Goal: Task Accomplishment & Management: Complete application form

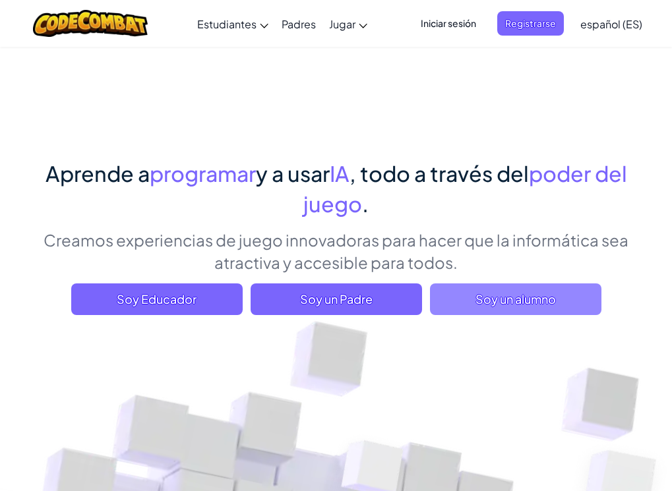
click at [499, 300] on span "Soy un alumno" at bounding box center [515, 299] width 171 height 32
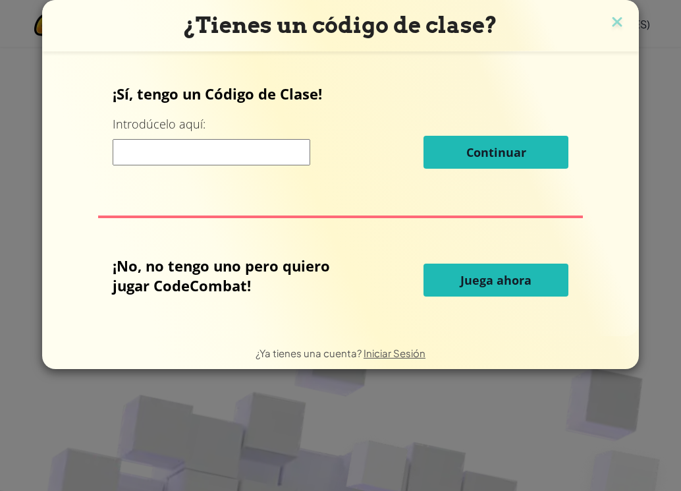
click at [444, 282] on button "Juega ahora" at bounding box center [496, 280] width 145 height 33
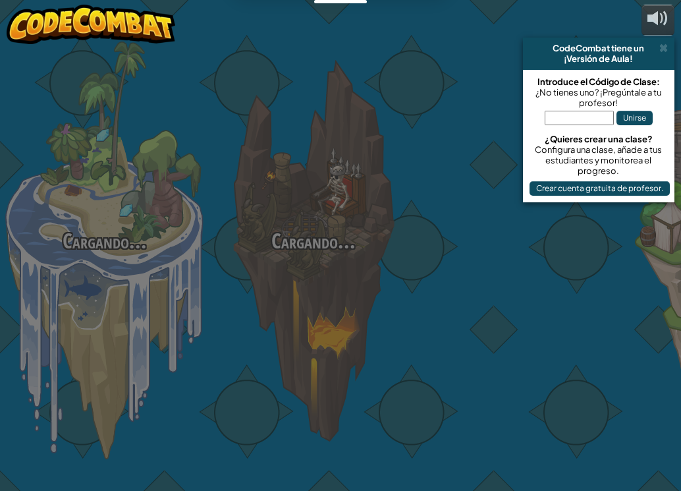
click at [435, 291] on div at bounding box center [522, 209] width 209 height 418
select select "es-ES"
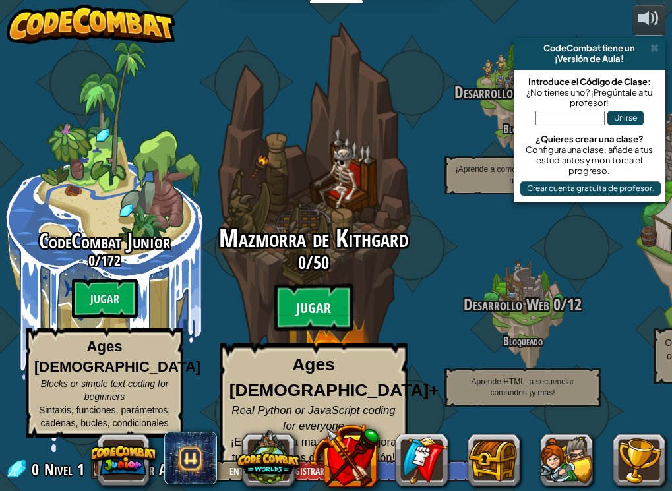
click at [311, 319] on btn "Jugar" at bounding box center [313, 307] width 79 height 47
select select "es-ES"
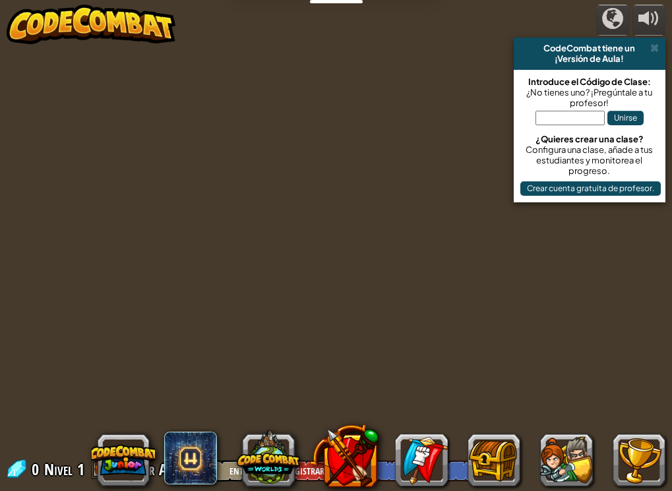
click at [311, 317] on div "powered by CodeCombat tiene un ¡Versión de Aula! Introduce el Código de Clase: …" at bounding box center [336, 245] width 672 height 491
click at [312, 317] on div "powered by CodeCombat tiene un ¡Versión de Aula! Introduce el Código de Clase: …" at bounding box center [336, 245] width 672 height 491
select select "es-ES"
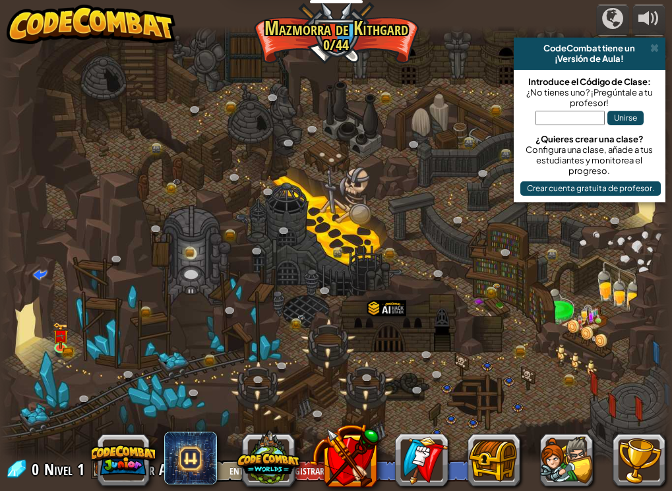
click at [271, 80] on div at bounding box center [336, 245] width 672 height 439
click at [54, 345] on img at bounding box center [61, 329] width 16 height 36
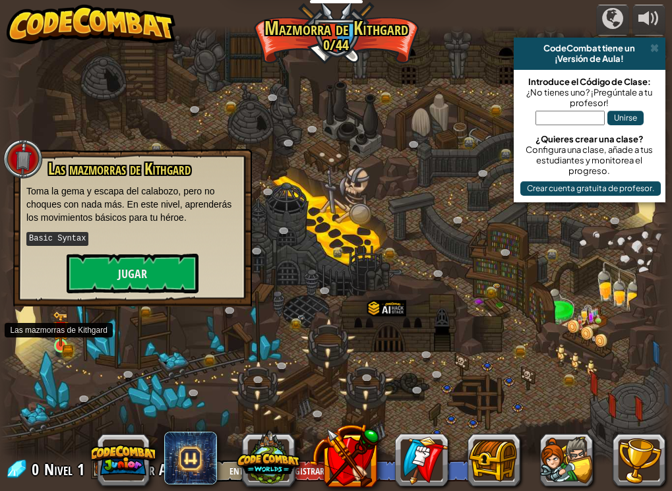
click at [61, 342] on img at bounding box center [61, 329] width 16 height 36
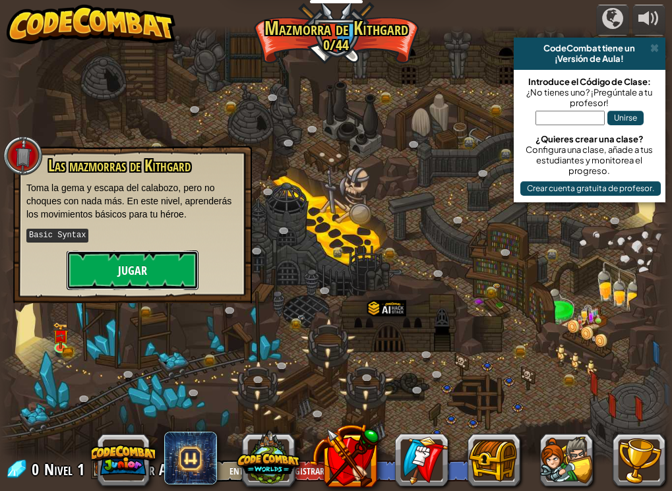
click at [178, 274] on button "Jugar" at bounding box center [133, 270] width 132 height 40
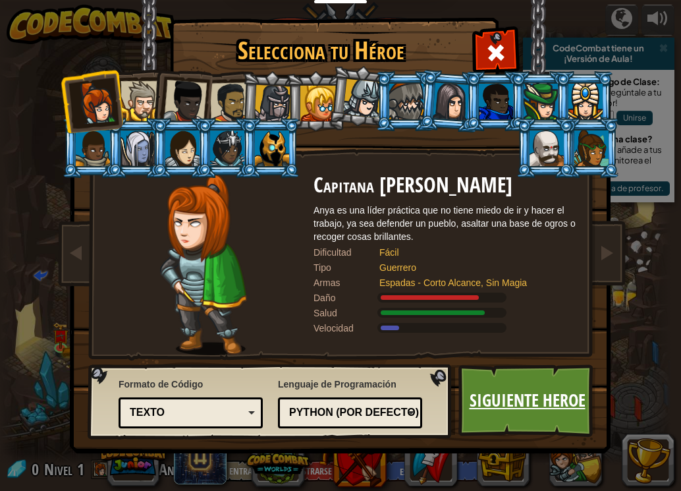
click at [530, 398] on link "Siguiente Heroe" at bounding box center [528, 400] width 138 height 72
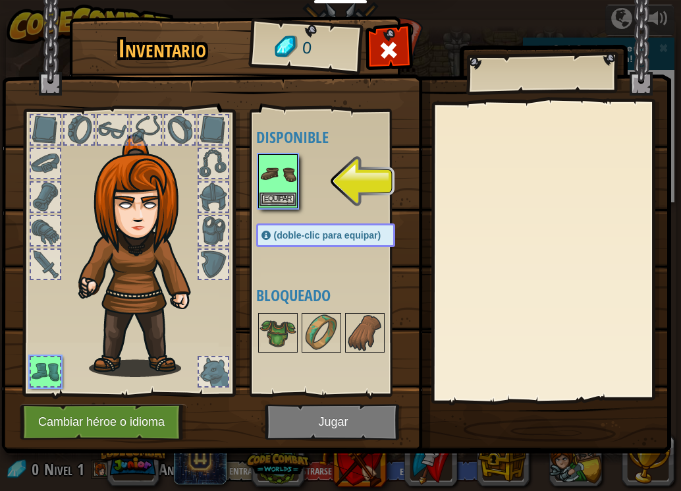
click at [289, 185] on img at bounding box center [278, 174] width 37 height 37
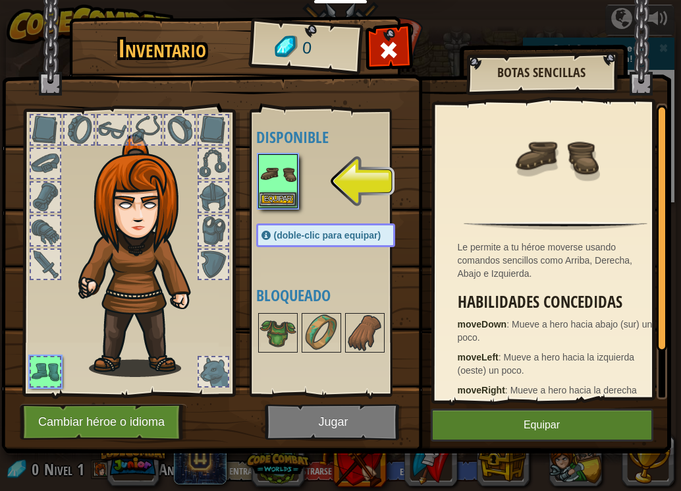
click at [274, 192] on img at bounding box center [278, 174] width 37 height 37
click at [277, 202] on button "Equipar" at bounding box center [278, 199] width 37 height 14
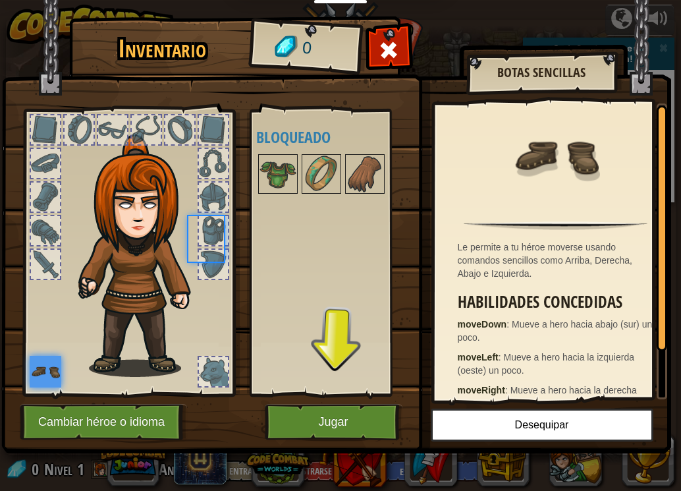
click at [277, 202] on div "Disponible Equipar (doble-clic para equipar) Bloqueado" at bounding box center [338, 252] width 165 height 275
click at [373, 361] on div "Disponible Equipar (doble-clic para equipar) Bloqueado" at bounding box center [338, 252] width 165 height 275
click at [368, 384] on div "Disponible Equipar (doble-clic para equipar) Bloqueado" at bounding box center [338, 252] width 165 height 275
click at [362, 388] on div "Disponible Equipar (doble-clic para equipar) Bloqueado" at bounding box center [338, 252] width 165 height 275
click at [353, 401] on div "Inventario 0 Disponible Equipar (doble-clic para equipar) Bloqueado Botas Senci…" at bounding box center [341, 237] width 670 height 435
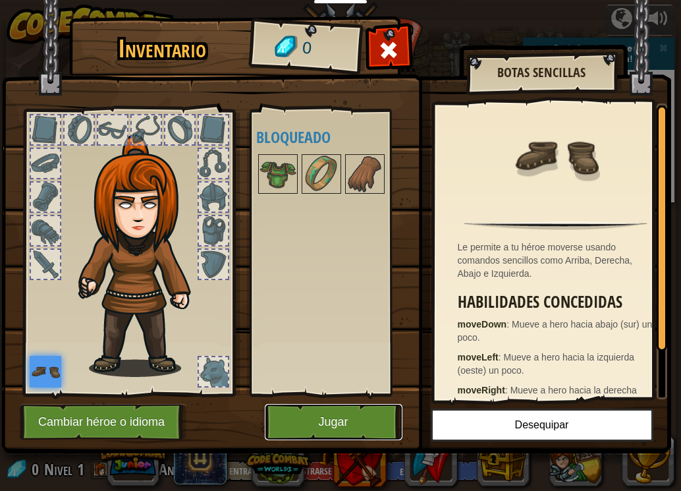
click at [347, 408] on button "Jugar" at bounding box center [334, 422] width 138 height 36
click at [347, 409] on button "Jugar" at bounding box center [334, 422] width 138 height 36
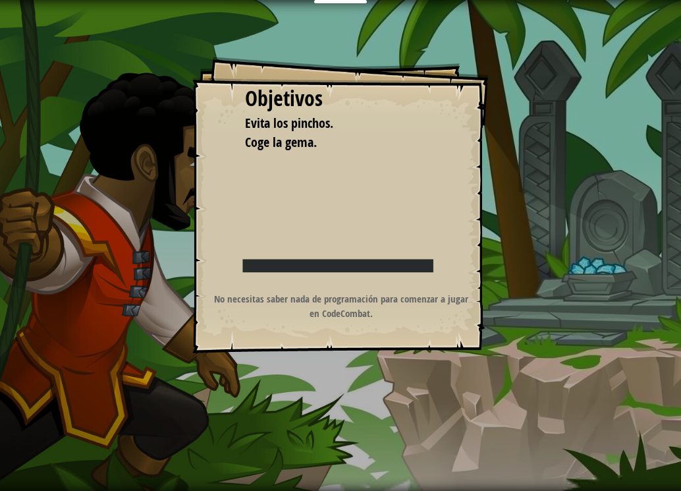
click at [347, 417] on div "Objetivos Evita los pinchos. Coge la gema. Iniciar Nivel Error al cargar desde …" at bounding box center [340, 245] width 681 height 491
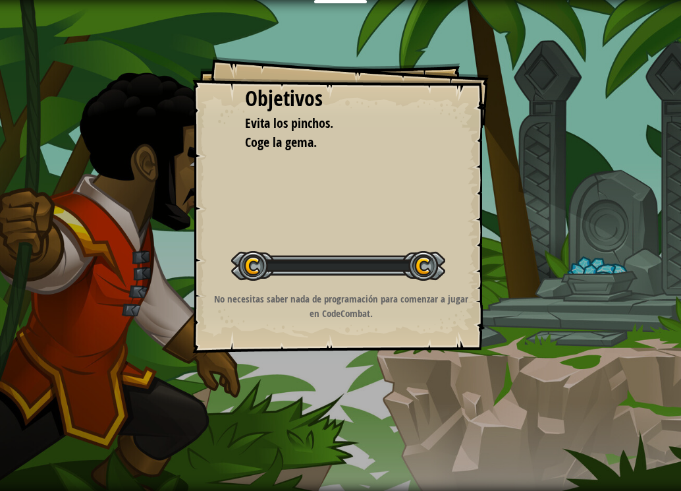
drag, startPoint x: 347, startPoint y: 409, endPoint x: 341, endPoint y: 419, distance: 11.2
click at [341, 419] on div "Objetivos Evita los pinchos. Coge la gema. Iniciar Nivel Error al cargar desde …" at bounding box center [340, 245] width 681 height 491
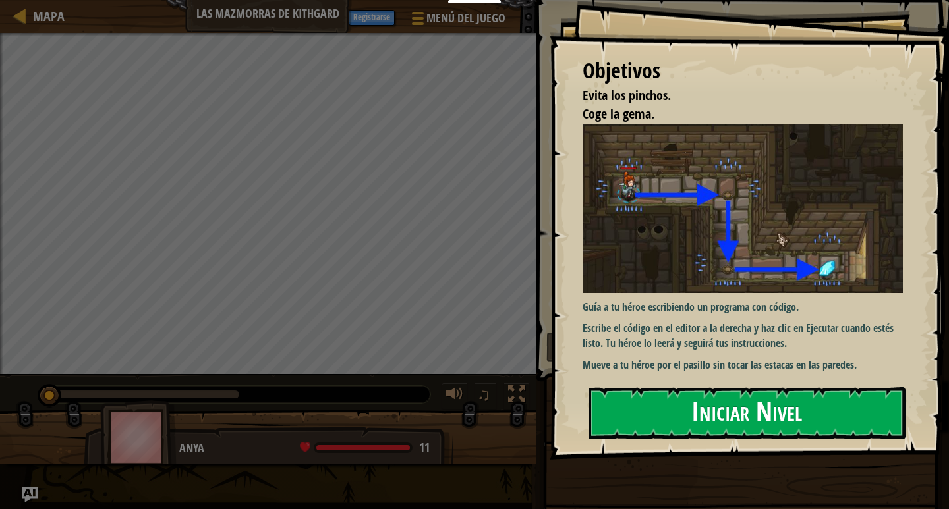
click at [651, 411] on button "Iniciar Nivel" at bounding box center [747, 414] width 317 height 52
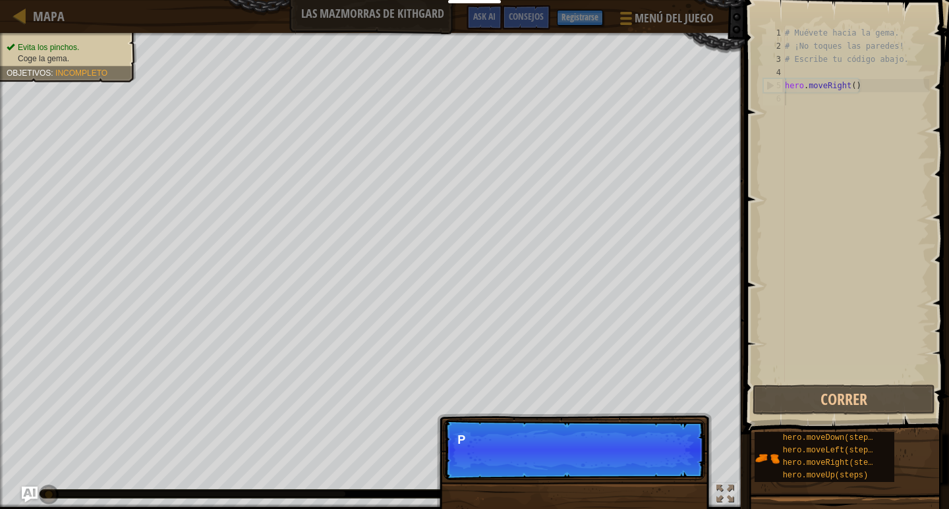
click at [671, 457] on p "Saltar (esc) Continuar P" at bounding box center [575, 450] width 262 height 61
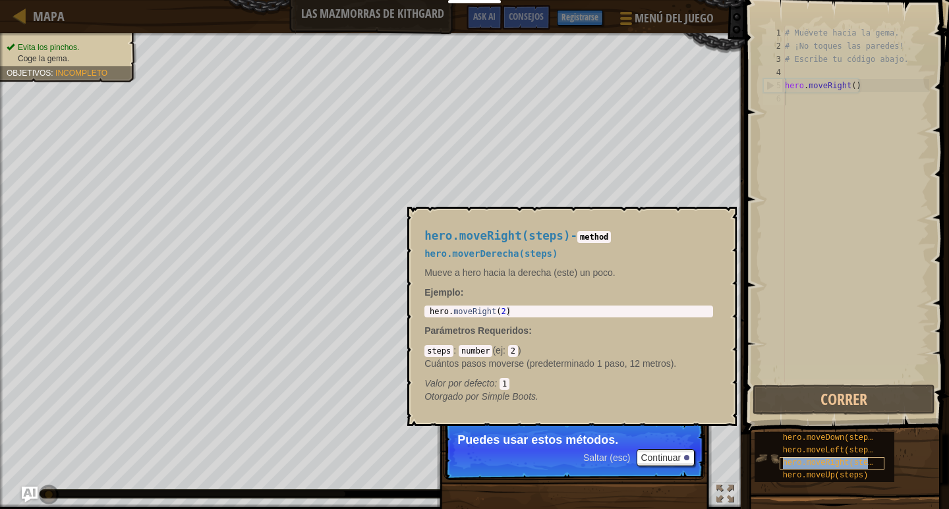
click at [671, 461] on span "hero.moveRight(steps)" at bounding box center [833, 463] width 100 height 9
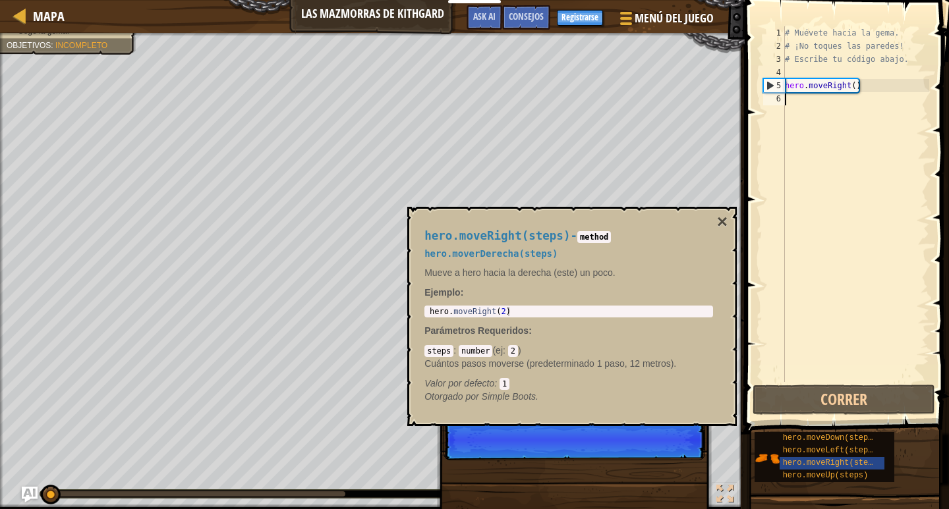
scroll to position [6, 0]
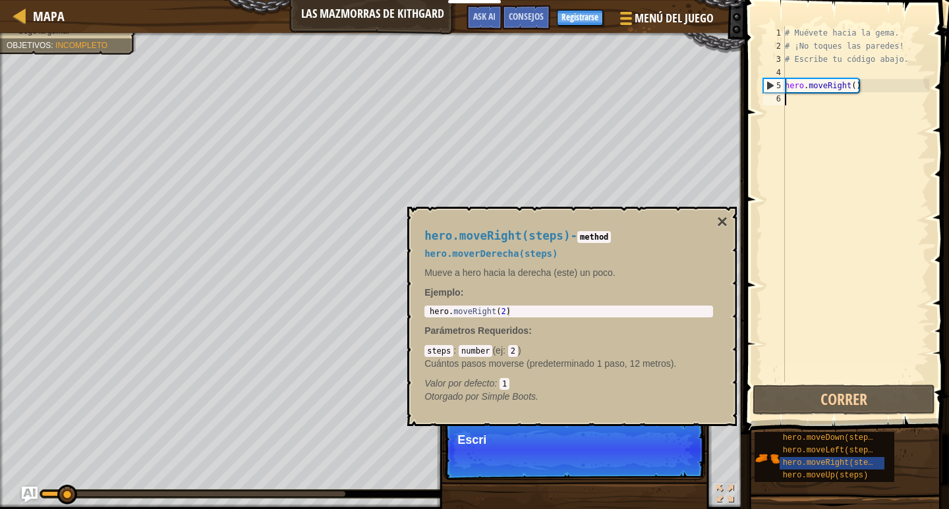
click at [671, 221] on div "hero.moveRight(steps) - method hero.moverDerecha(steps) Mueve a hero hacia la d…" at bounding box center [572, 316] width 330 height 219
click at [671, 225] on button "×" at bounding box center [722, 222] width 11 height 18
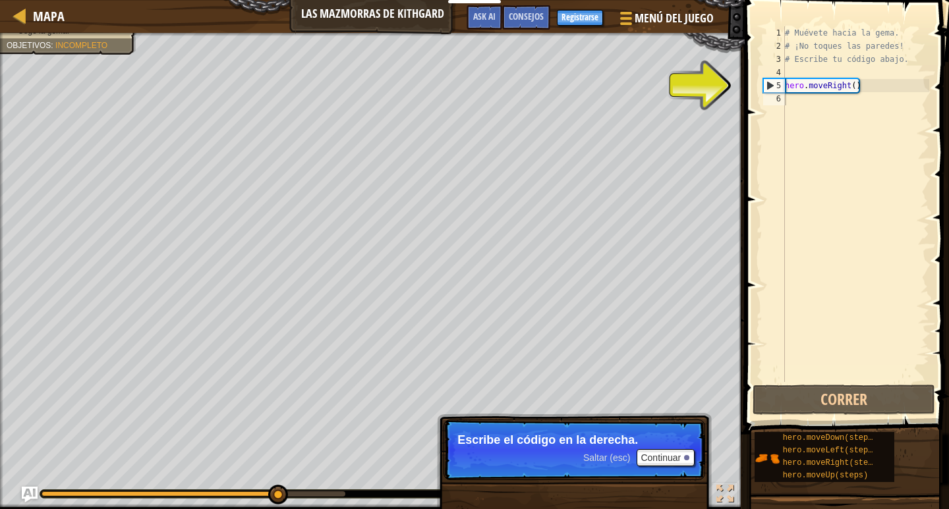
click at [671, 98] on div "# Muévete hacia la gema. # ¡No toques las paredes! # Escribe tu código abajo. h…" at bounding box center [855, 217] width 147 height 382
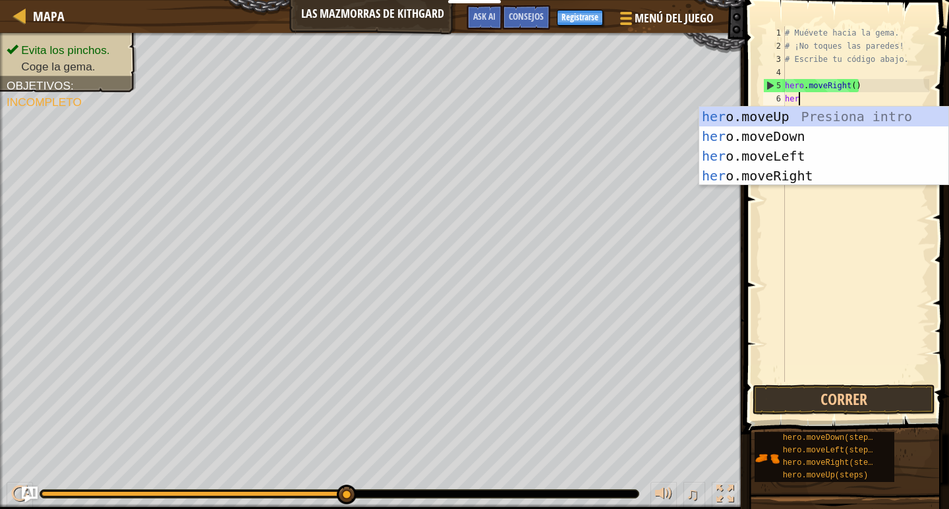
type textarea "hero"
click at [671, 140] on div "hero .moveUp Presiona intro hero .moveDown Presiona intro hero .moveLeft Presio…" at bounding box center [823, 166] width 249 height 119
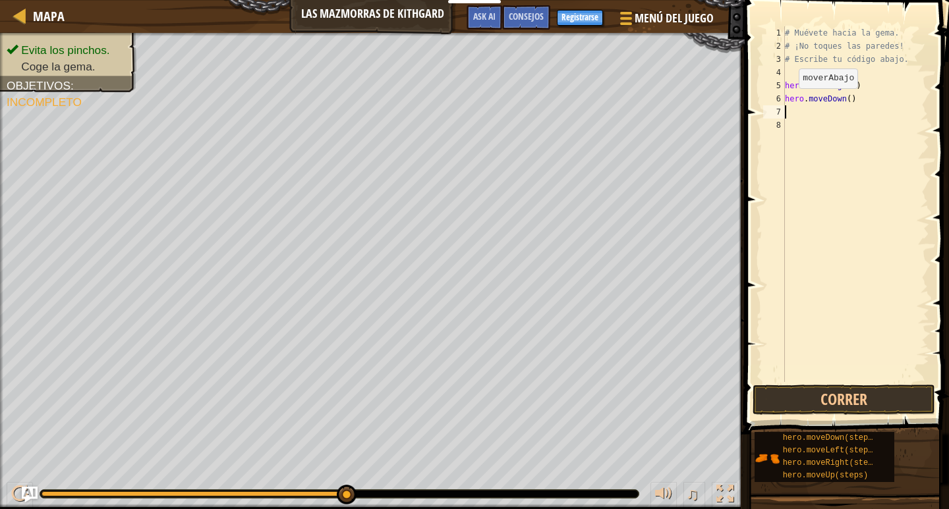
scroll to position [6, 0]
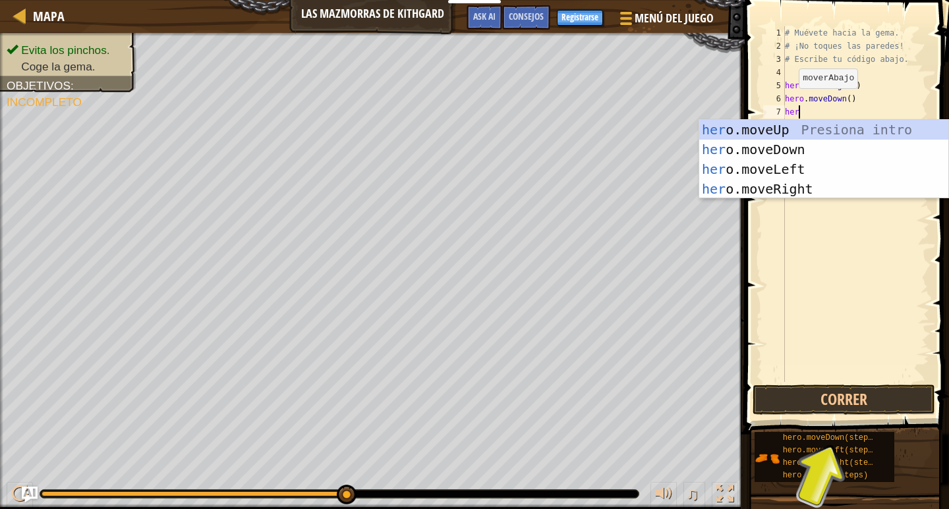
type textarea "hero"
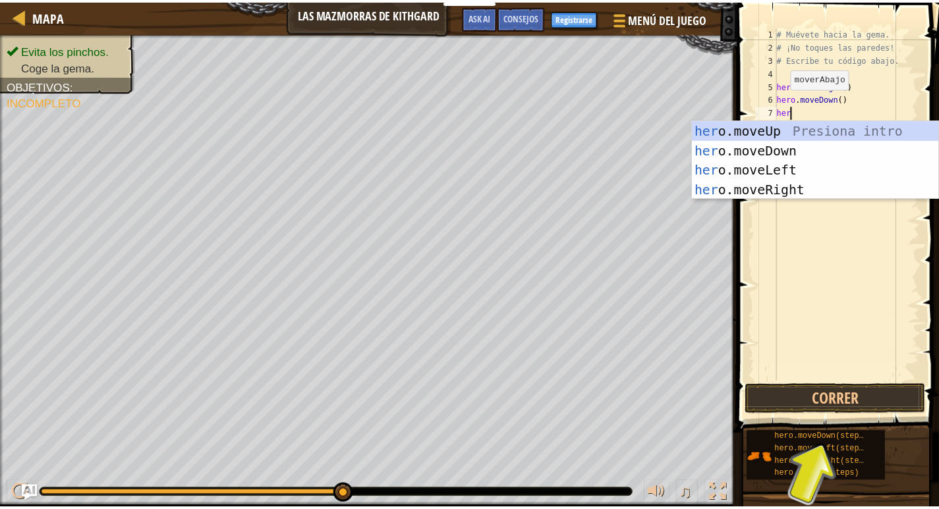
scroll to position [6, 2]
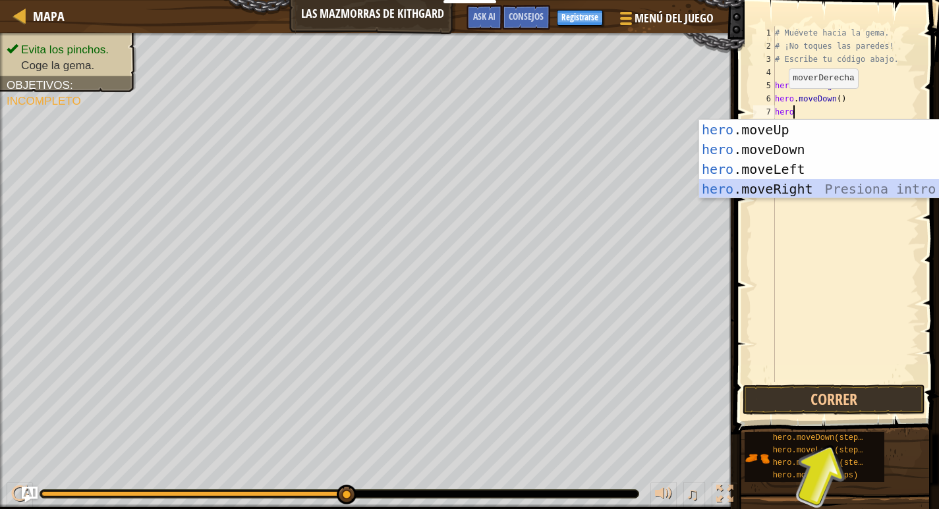
click at [671, 191] on div "hero .moveUp Presiona intro hero .moveDown Presiona intro hero .moveLeft Presio…" at bounding box center [823, 179] width 249 height 119
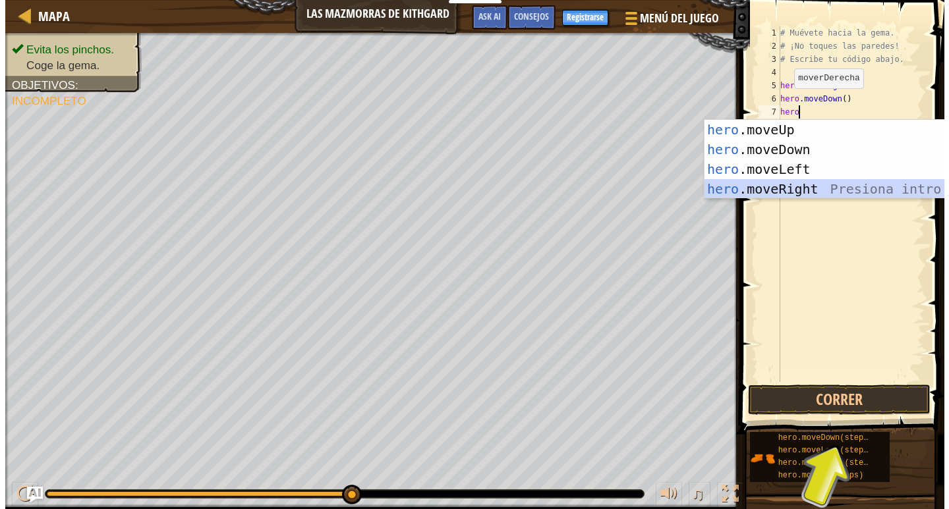
scroll to position [6, 0]
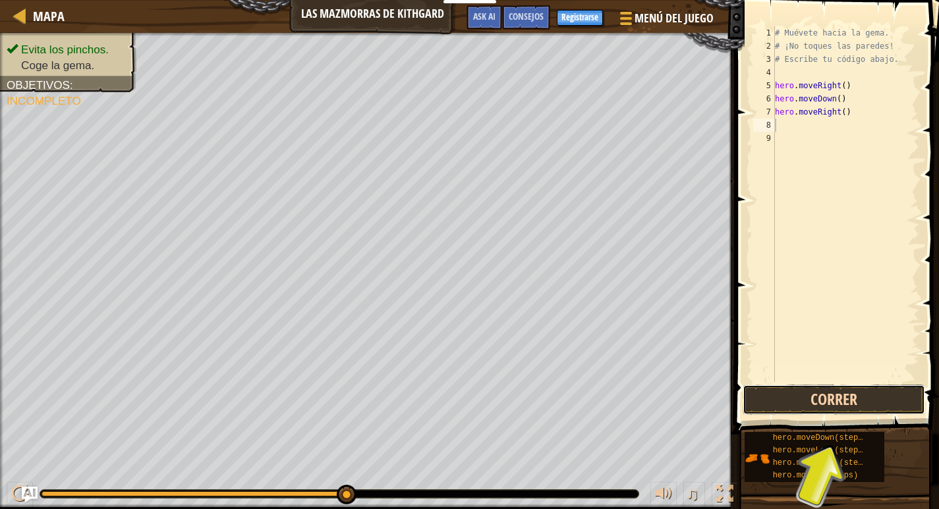
click at [671, 401] on button "Correr" at bounding box center [834, 400] width 183 height 30
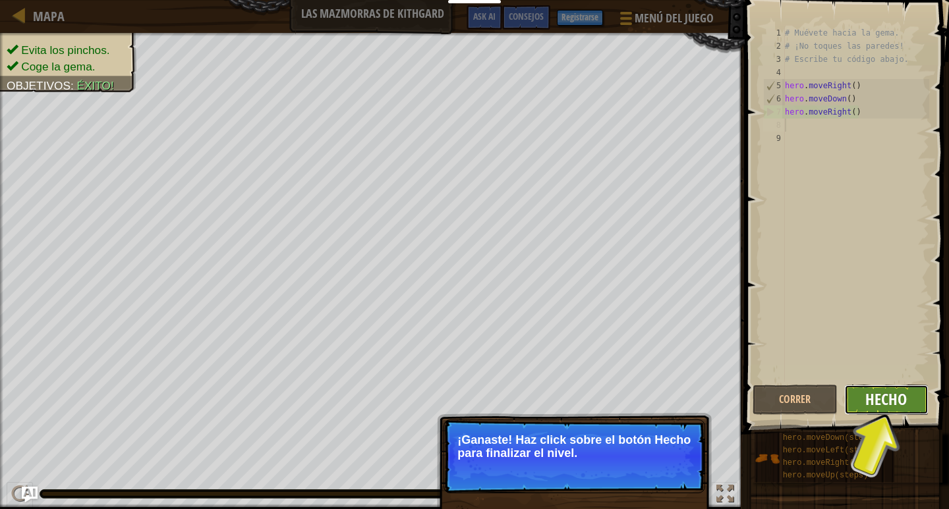
click at [671, 400] on span "Hecho" at bounding box center [886, 399] width 42 height 21
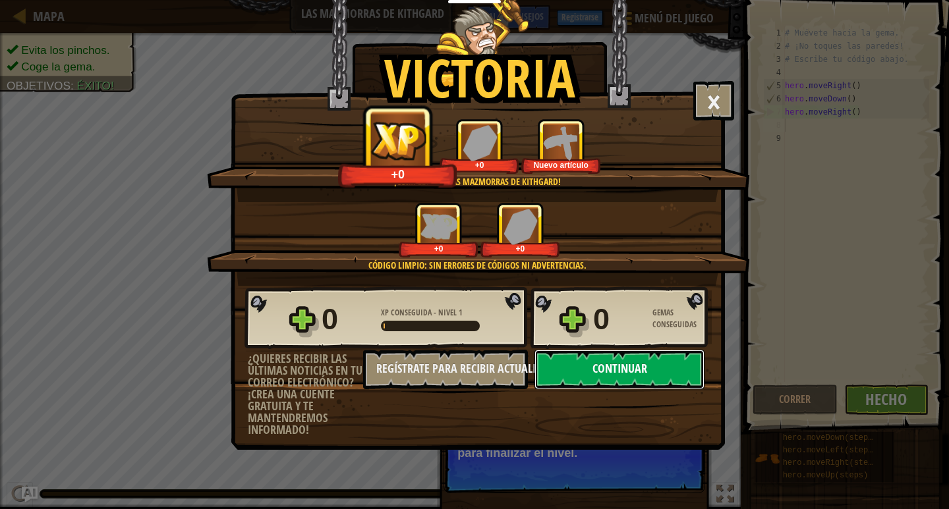
click at [596, 374] on button "Continuar" at bounding box center [620, 370] width 170 height 40
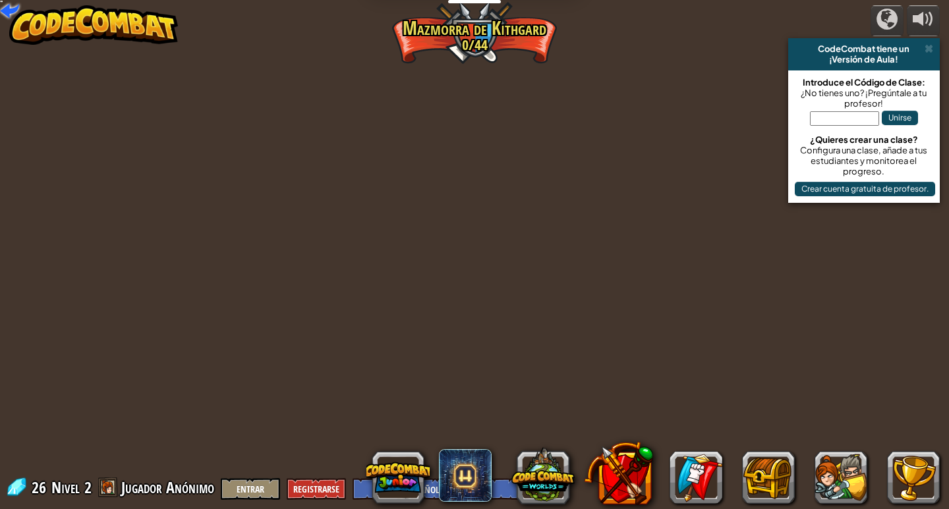
select select "es-ES"
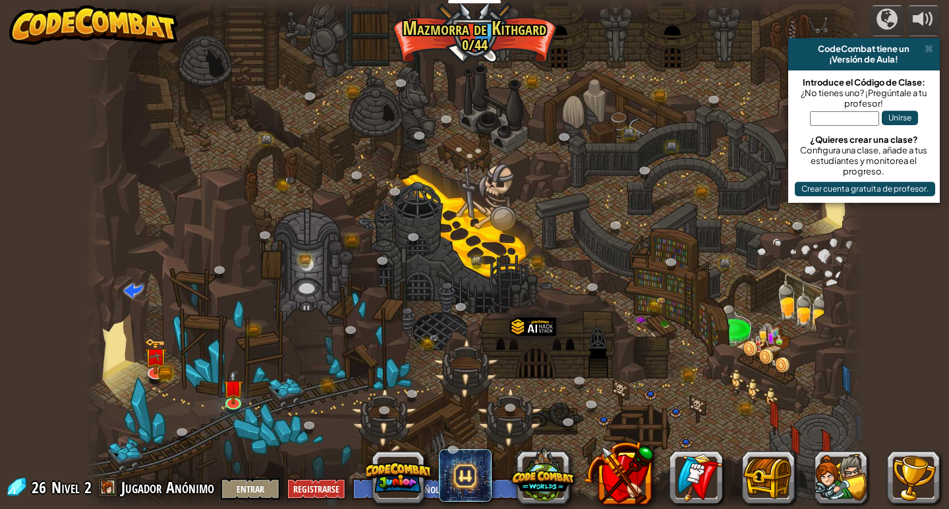
select select "es-ES"
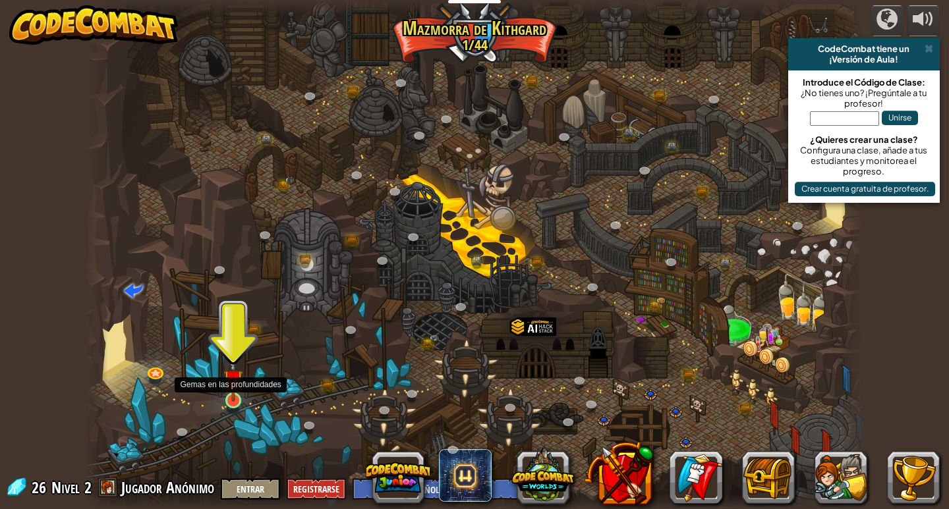
click at [231, 385] on img at bounding box center [233, 379] width 20 height 45
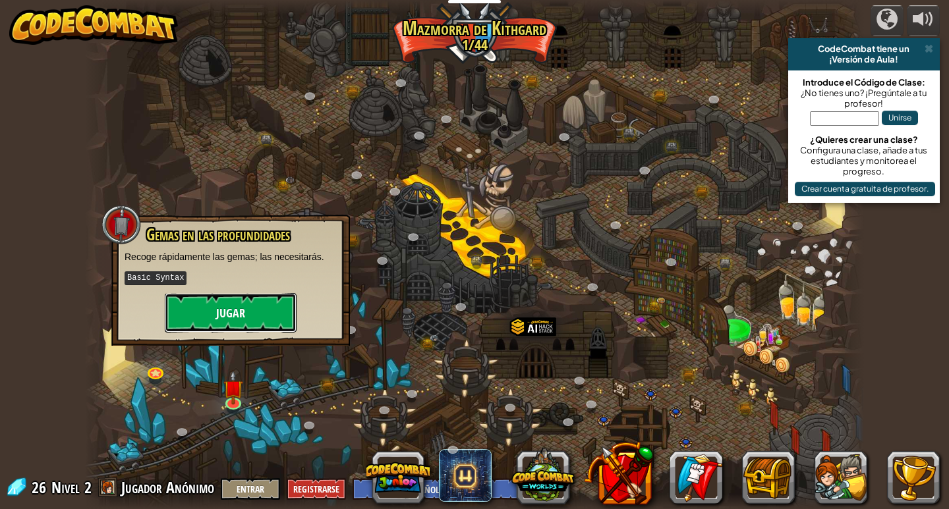
click at [255, 307] on button "Jugar" at bounding box center [231, 313] width 132 height 40
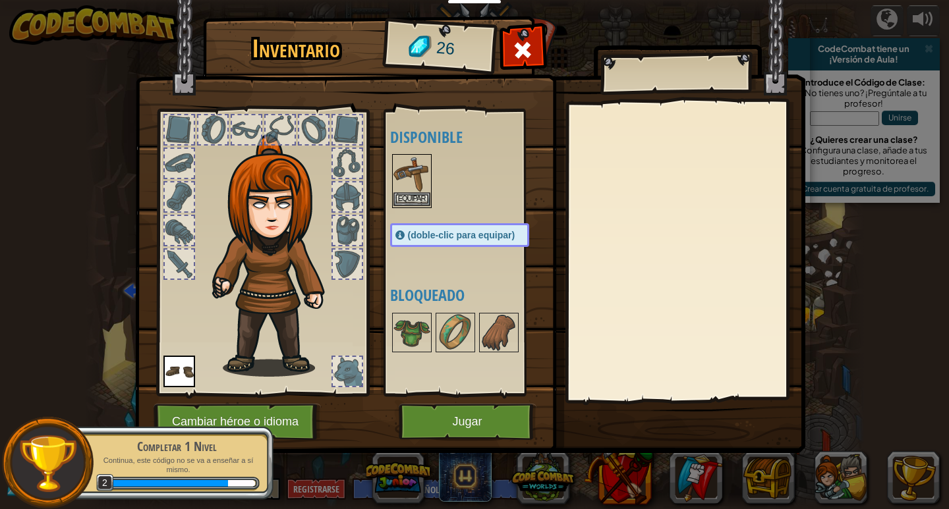
click at [400, 192] on img at bounding box center [411, 174] width 37 height 37
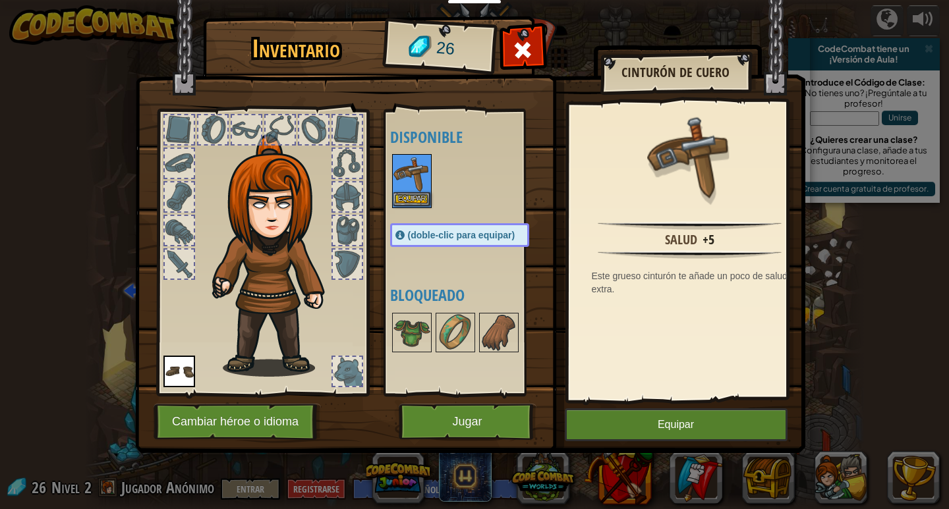
click at [413, 188] on img at bounding box center [411, 174] width 37 height 37
click at [409, 193] on button "Equipar" at bounding box center [411, 199] width 37 height 14
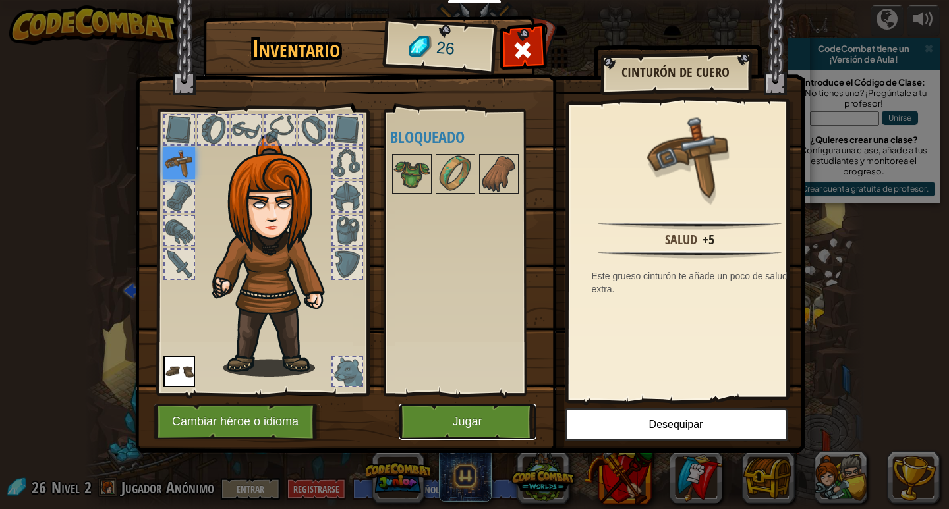
click at [489, 429] on button "Jugar" at bounding box center [468, 422] width 138 height 36
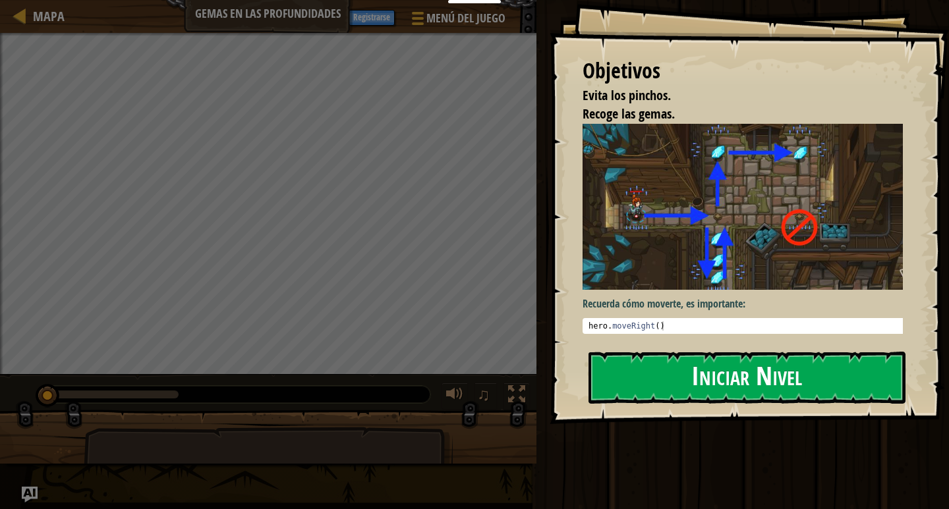
click at [671, 365] on button "Iniciar Nivel" at bounding box center [747, 378] width 317 height 52
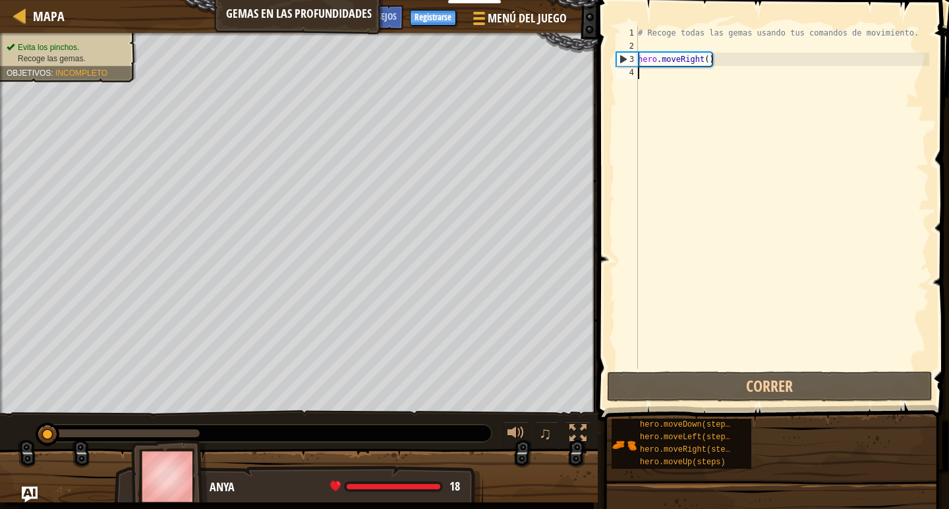
scroll to position [6, 0]
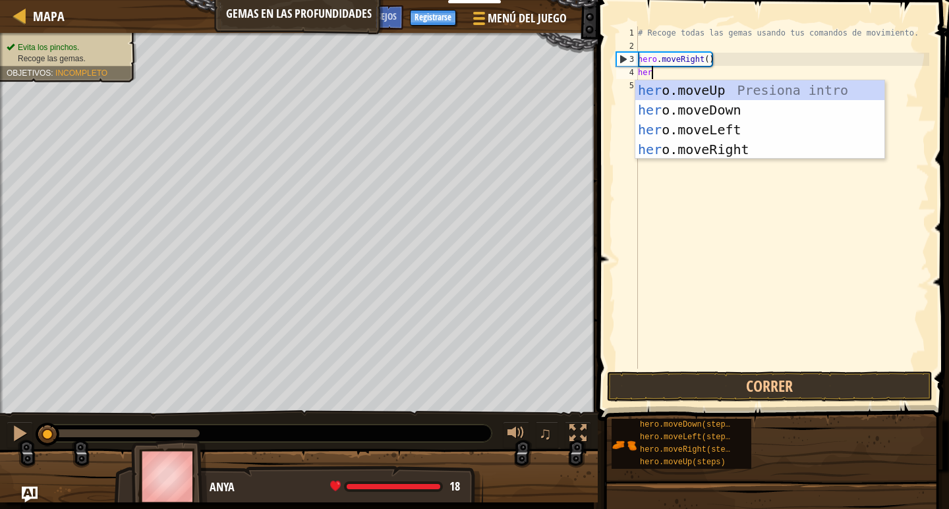
type textarea "hero"
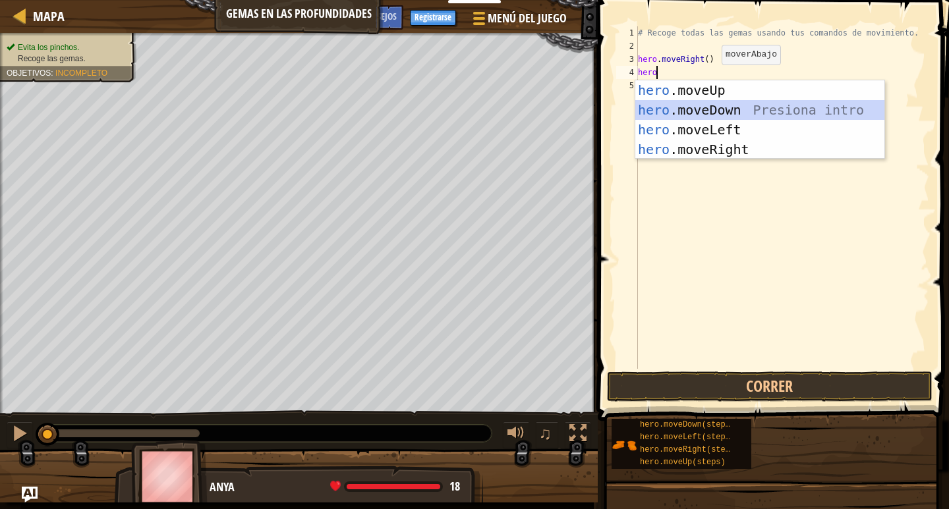
click at [671, 107] on div "hero .moveUp Presiona intro hero .moveDown Presiona intro hero .moveLeft Presio…" at bounding box center [759, 139] width 249 height 119
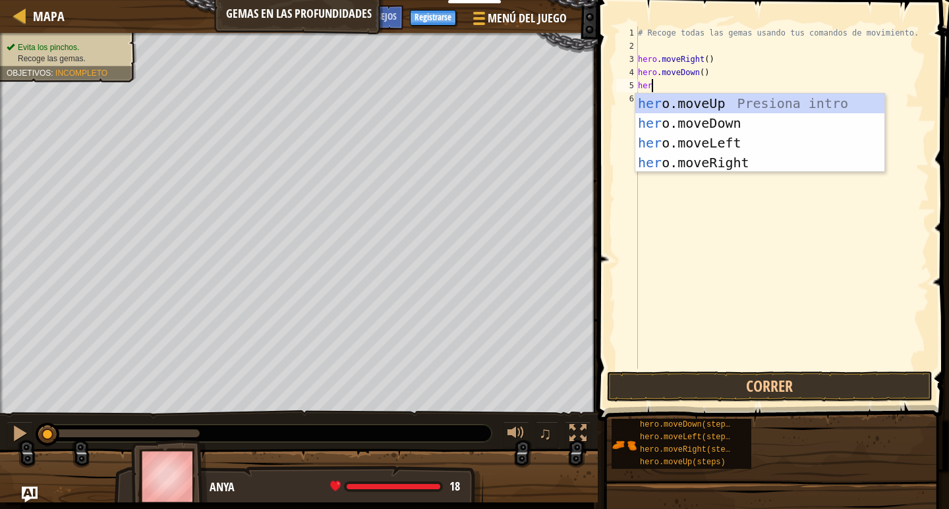
type textarea "hero"
click at [671, 103] on div "hero .moveUp Presiona intro hero .moveDown Presiona intro hero .moveLeft Presio…" at bounding box center [759, 153] width 249 height 119
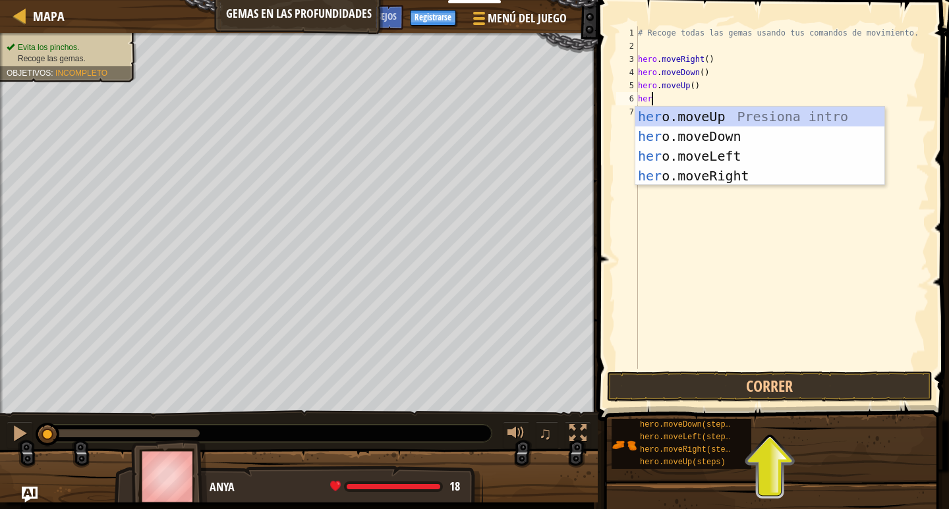
type textarea "hero"
click at [671, 115] on div "hero .moveUp Presiona intro hero .moveDown Presiona intro hero .moveLeft Presio…" at bounding box center [759, 166] width 249 height 119
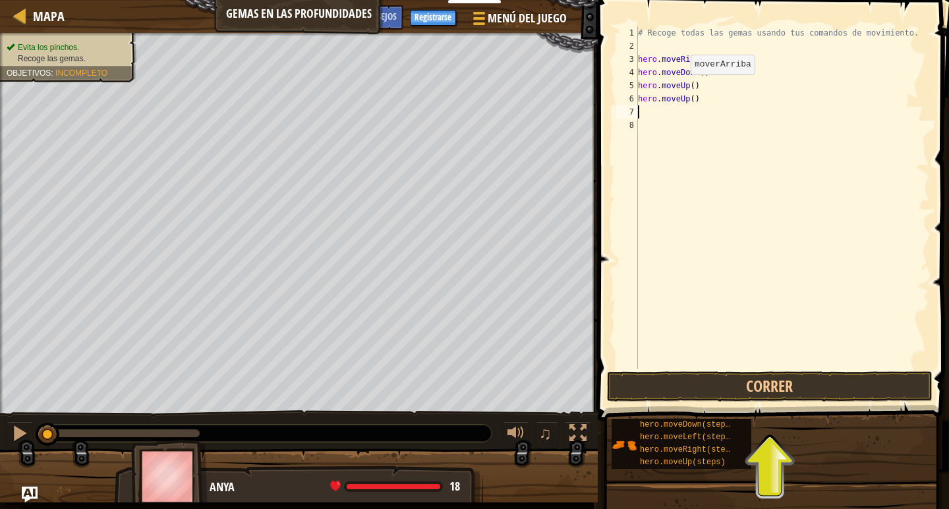
scroll to position [6, 0]
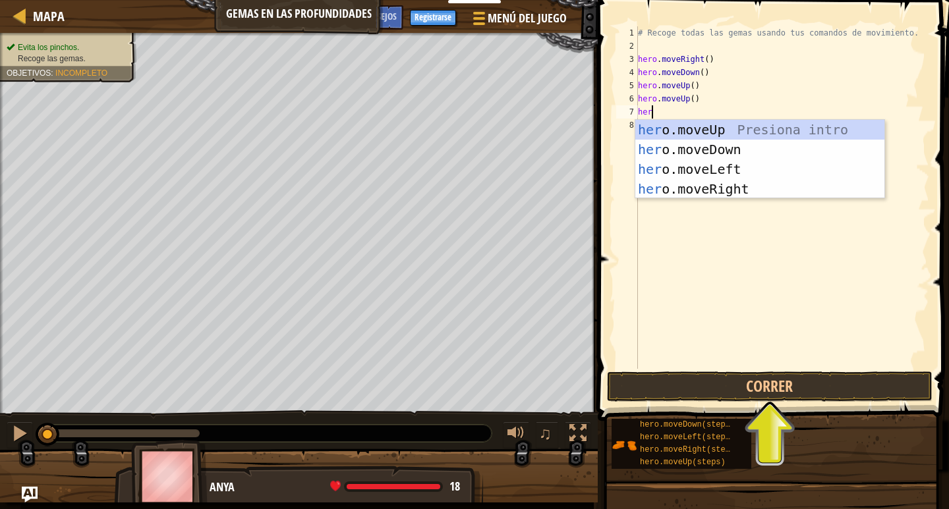
type textarea "hero"
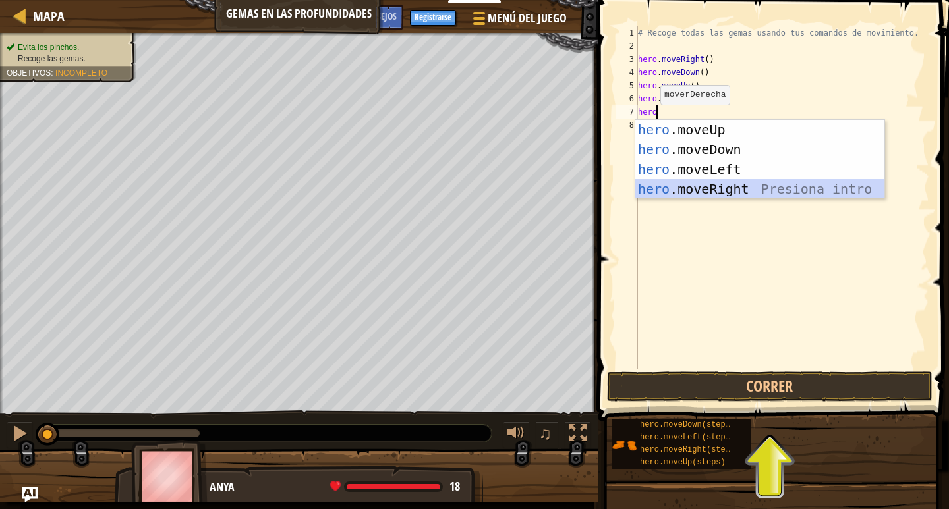
click at [671, 184] on div "hero .moveUp Presiona intro hero .moveDown Presiona intro hero .moveLeft Presio…" at bounding box center [759, 179] width 249 height 119
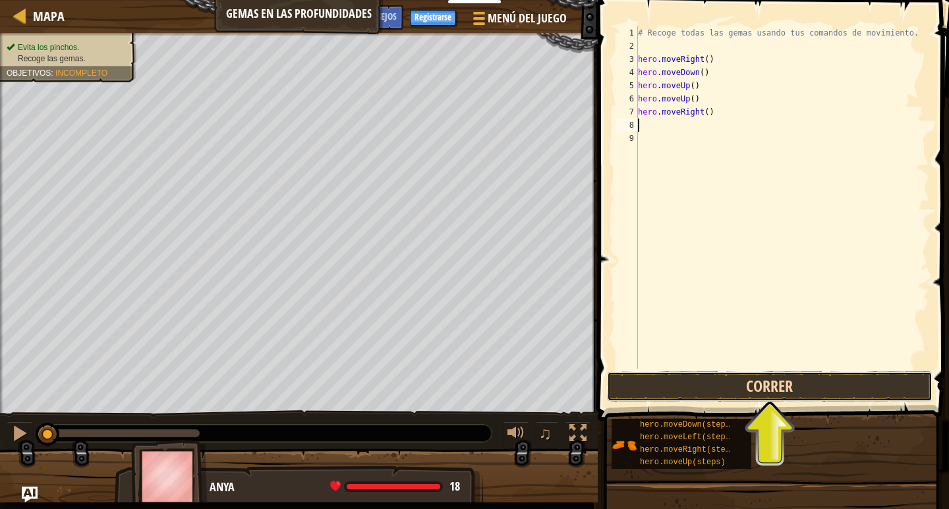
click at [671, 388] on button "Correr" at bounding box center [770, 387] width 326 height 30
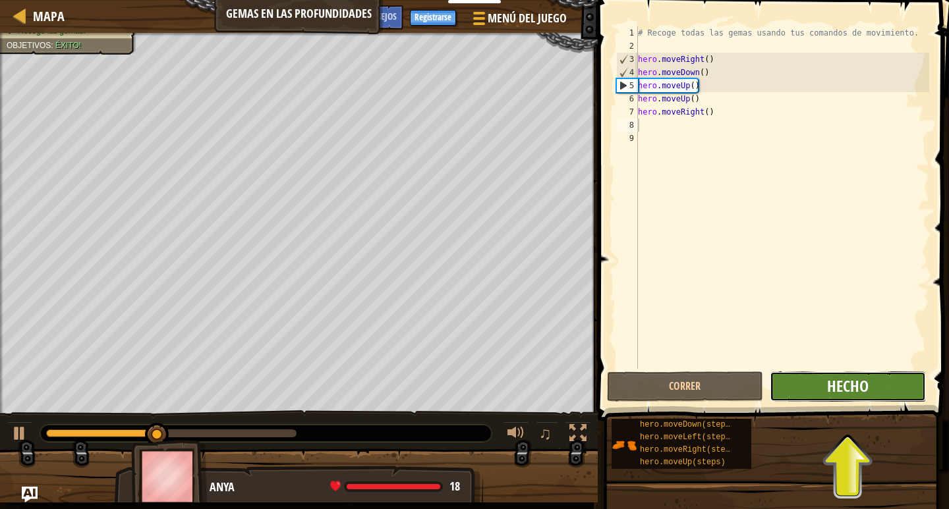
click at [671, 389] on button "Hecho" at bounding box center [848, 387] width 156 height 30
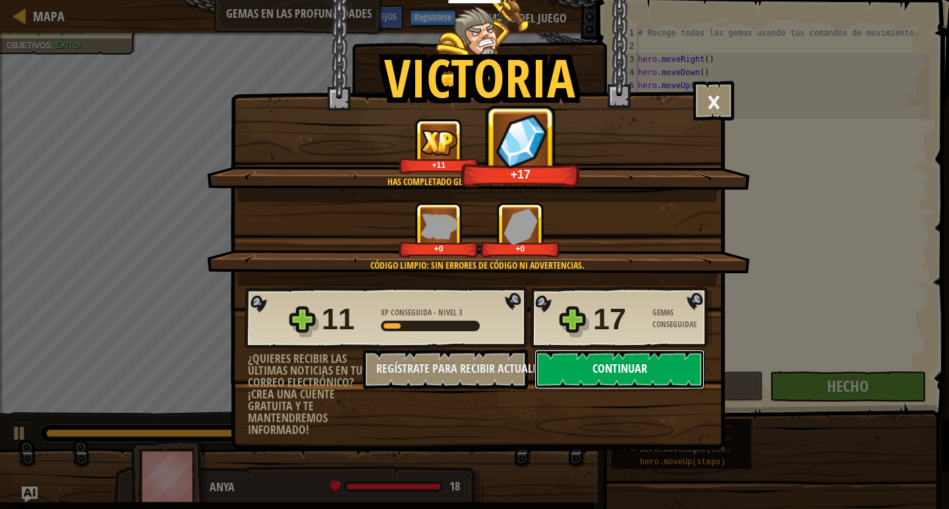
click at [559, 363] on button "Continuar" at bounding box center [620, 370] width 170 height 40
select select "es-ES"
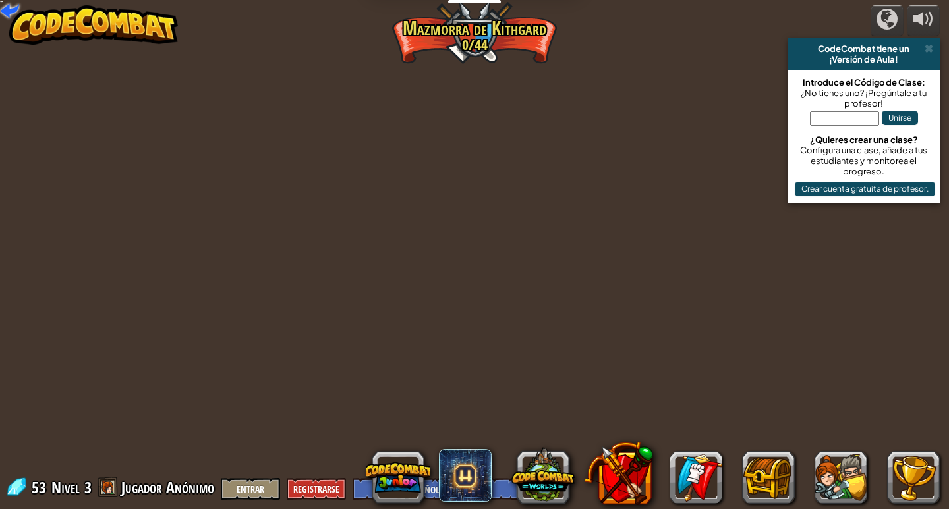
select select "es-ES"
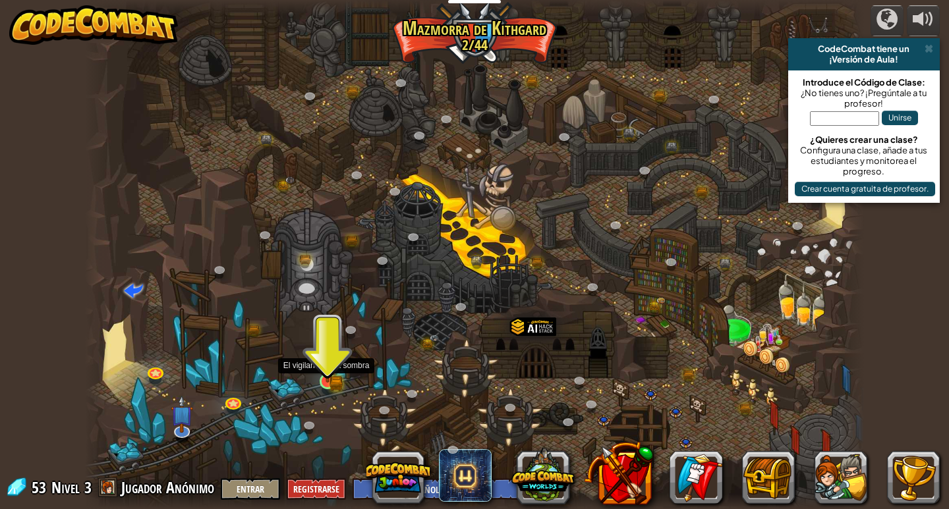
click at [323, 360] on img at bounding box center [328, 361] width 20 height 43
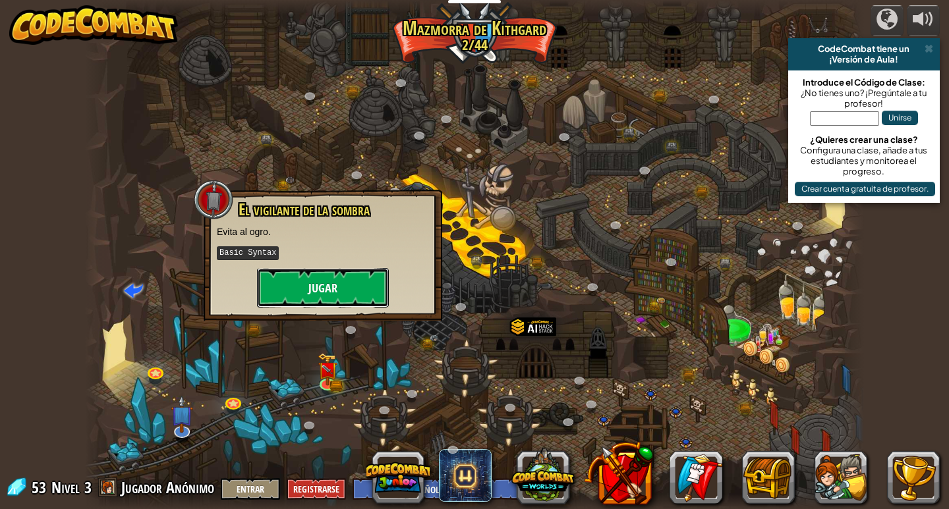
click at [325, 272] on button "Jugar" at bounding box center [323, 288] width 132 height 40
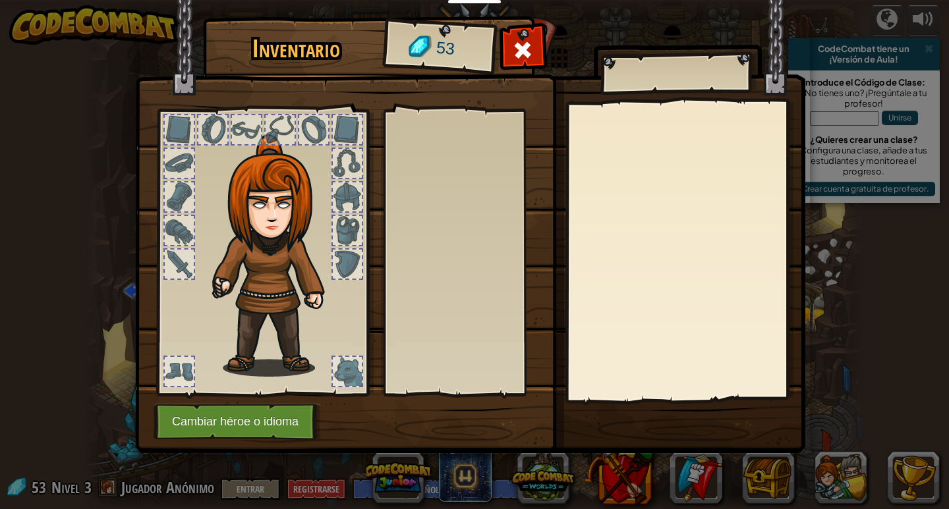
click at [323, 1] on body "Estudiantes Crear Cuenta Gratis. Soluciones para escuelas y distritos Vista pre…" at bounding box center [474, 0] width 949 height 1
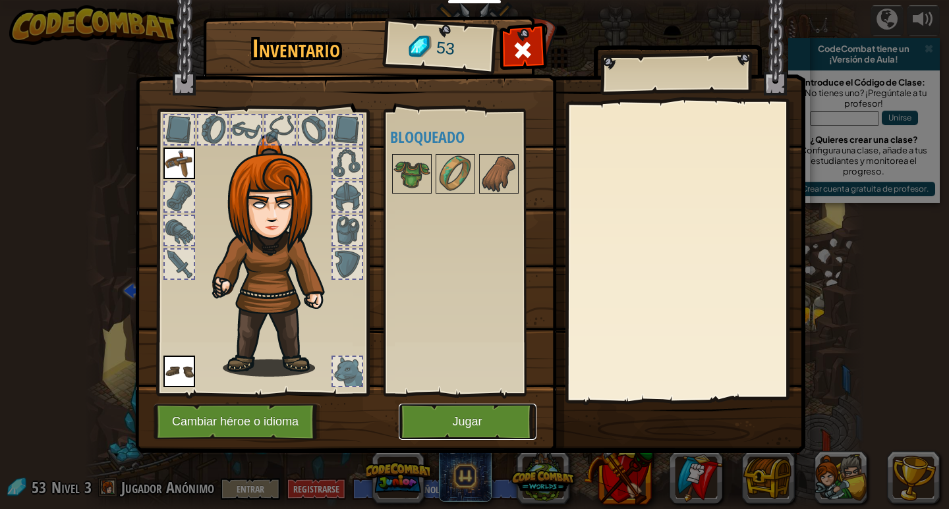
click at [446, 424] on button "Jugar" at bounding box center [468, 422] width 138 height 36
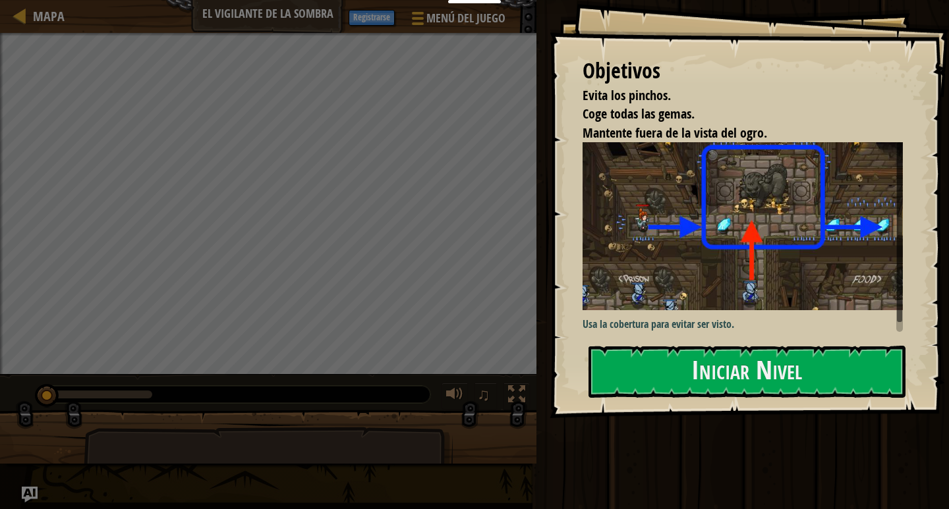
click at [619, 269] on img at bounding box center [748, 226] width 330 height 168
click at [608, 368] on button "Iniciar Nivel" at bounding box center [747, 372] width 317 height 52
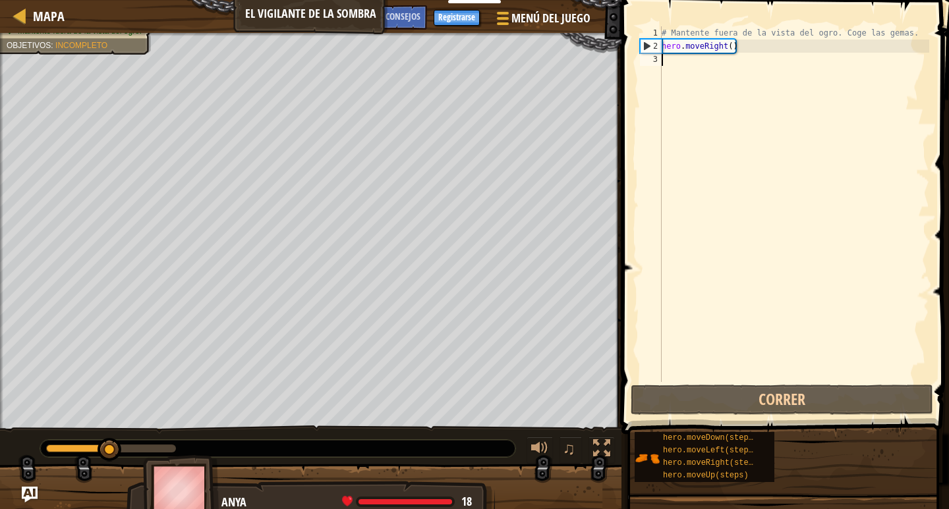
click at [671, 65] on div "# Mantente fuera de la vista del ogro. Coge las gemas. hero . moveRight ( )" at bounding box center [794, 217] width 270 height 382
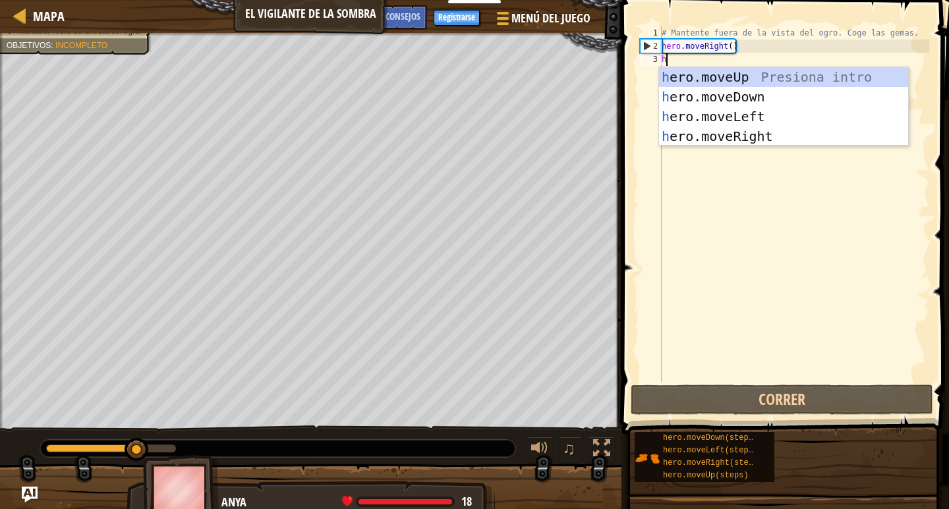
scroll to position [6, 0]
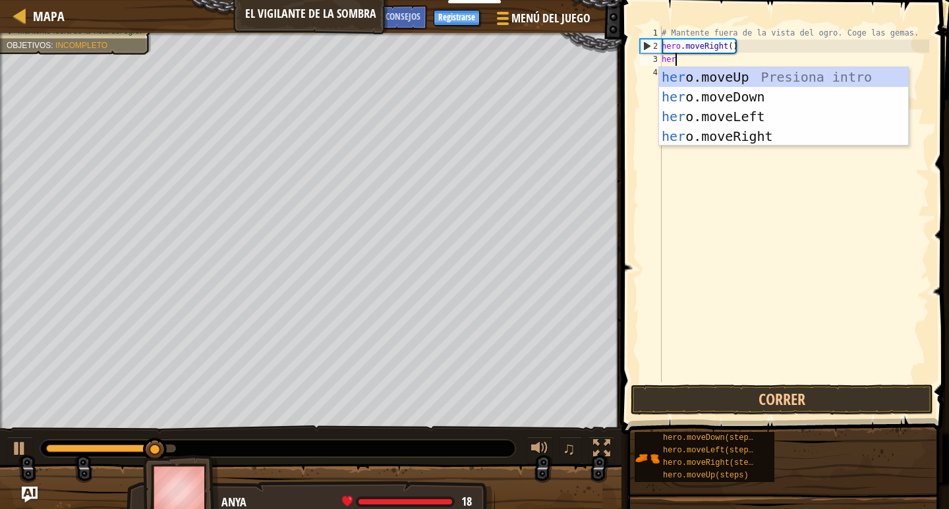
type textarea "hero"
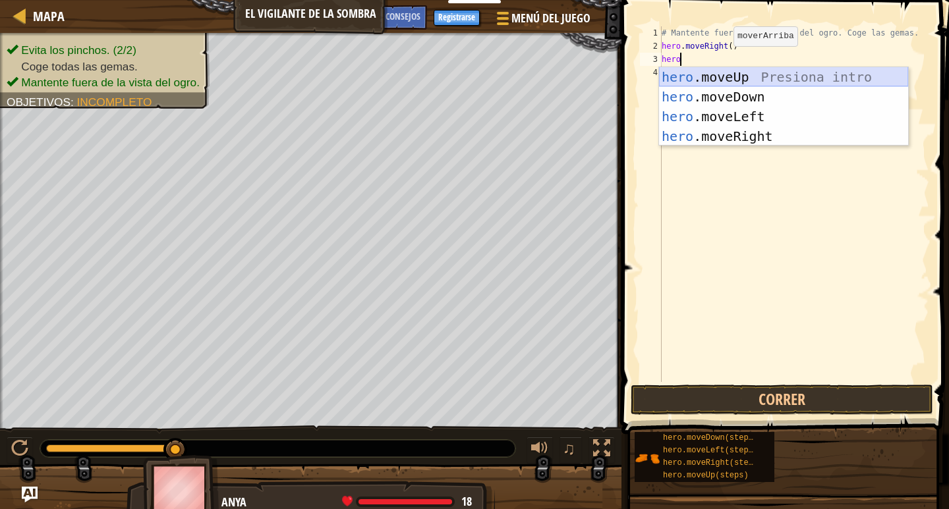
click at [671, 76] on div "hero .moveUp Presiona intro hero .moveDown Presiona intro hero .moveLeft Presio…" at bounding box center [783, 126] width 249 height 119
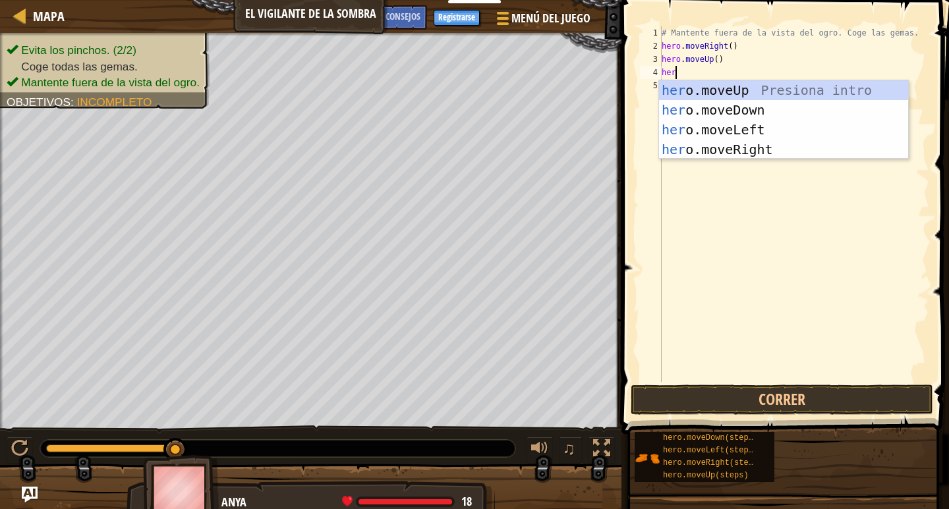
type textarea "hero"
click at [671, 146] on div "hero .moveUp Presiona intro hero .moveDown Presiona intro hero .moveLeft Presio…" at bounding box center [783, 139] width 249 height 119
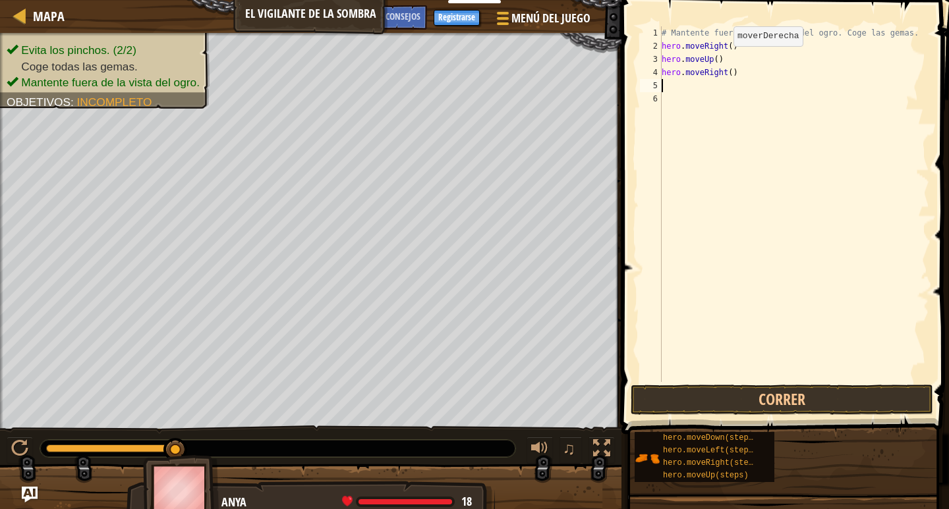
scroll to position [6, 0]
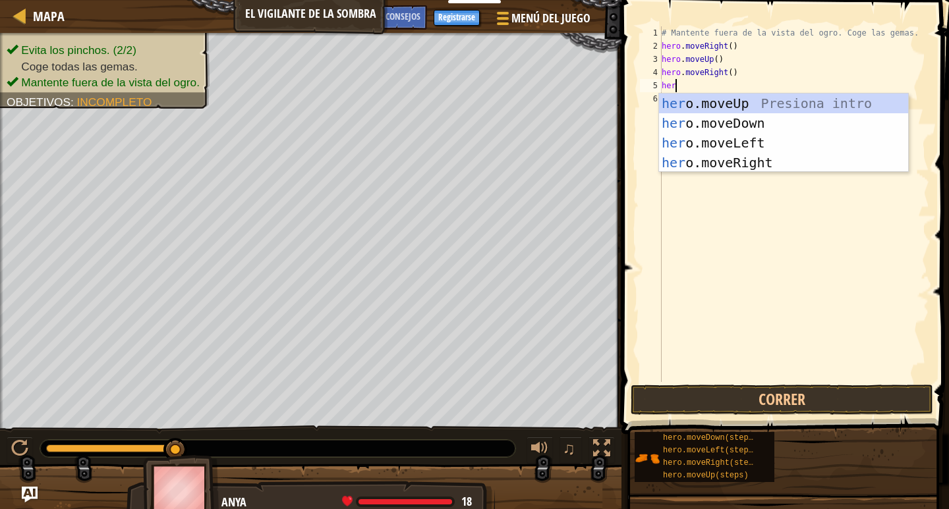
type textarea "hero"
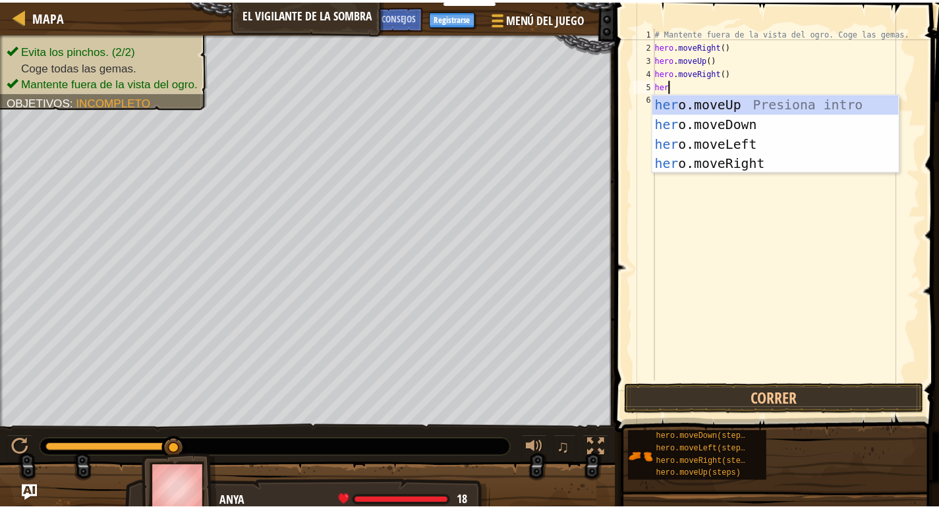
scroll to position [6, 2]
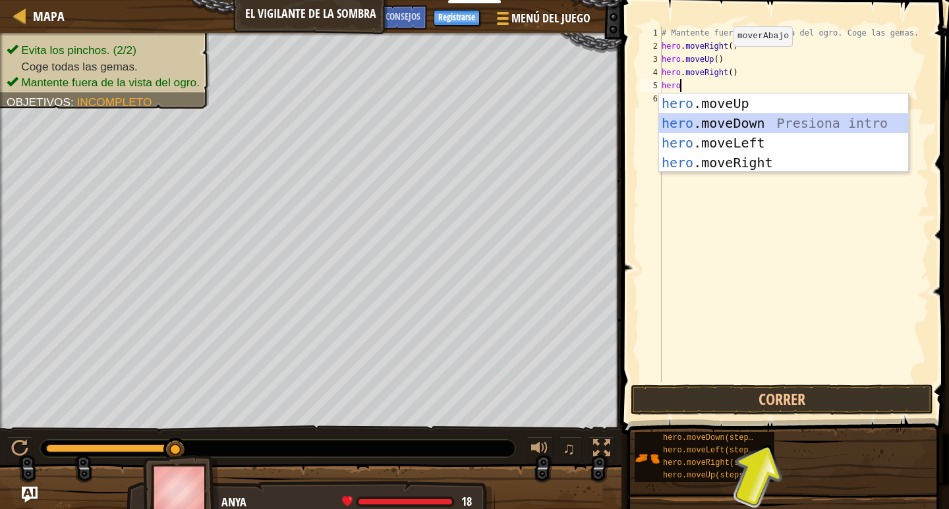
click at [671, 123] on div "hero .moveUp Presiona intro hero .moveDown Presiona intro hero .moveLeft Presio…" at bounding box center [783, 153] width 249 height 119
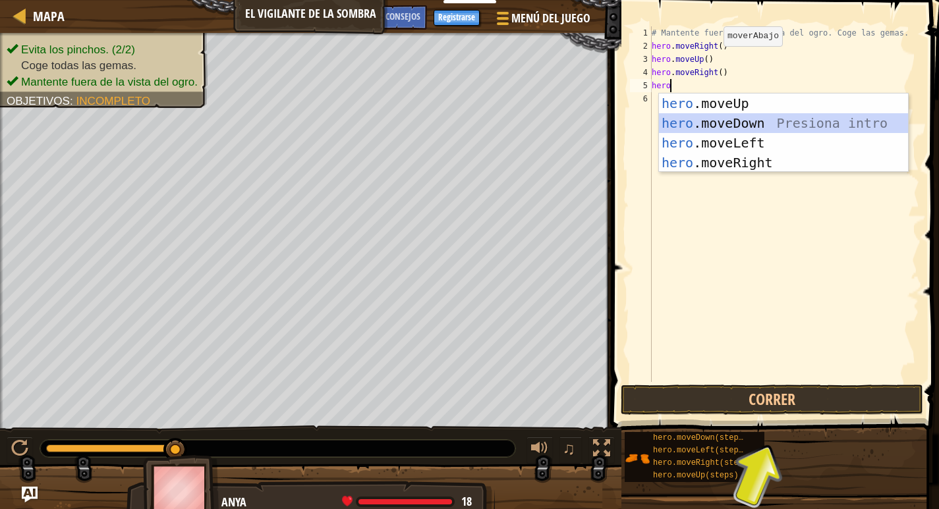
scroll to position [6, 0]
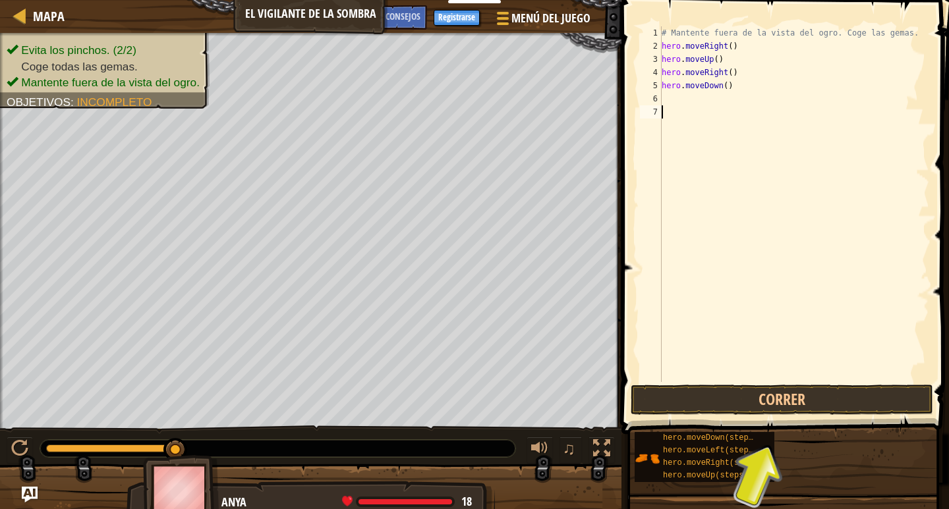
click at [666, 107] on div "# Mantente fuera de la vista del ogro. Coge las gemas. hero . moveRight ( ) her…" at bounding box center [794, 217] width 270 height 382
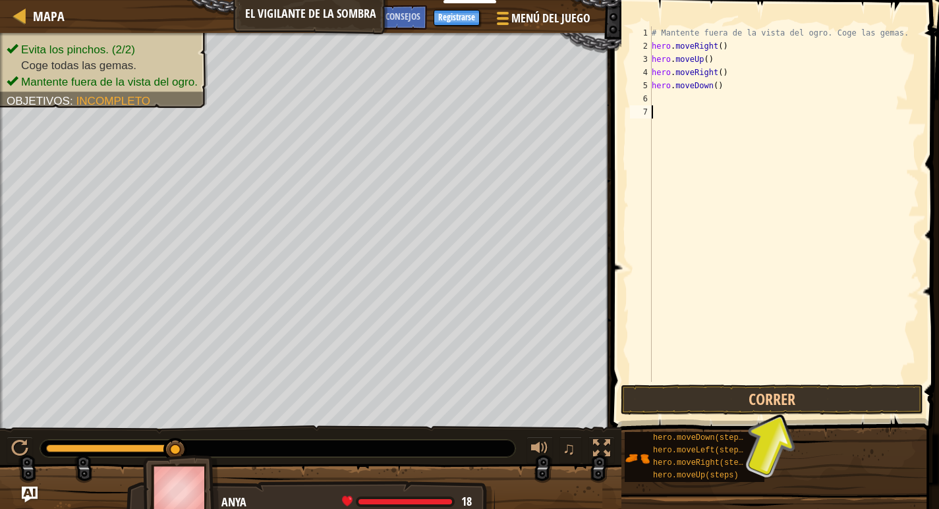
click at [660, 98] on div "# Mantente fuera de la vista del ogro. Coge las gemas. hero . moveRight ( ) her…" at bounding box center [784, 217] width 270 height 382
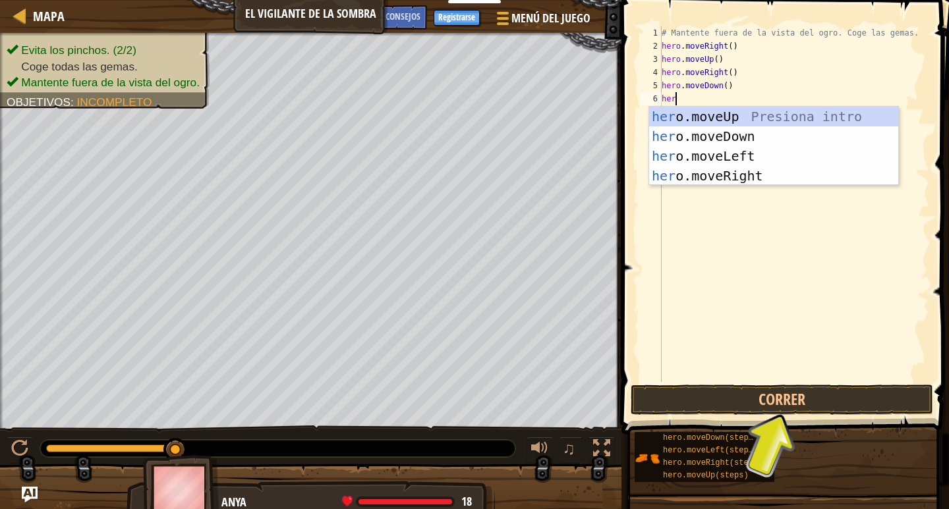
type textarea "hero"
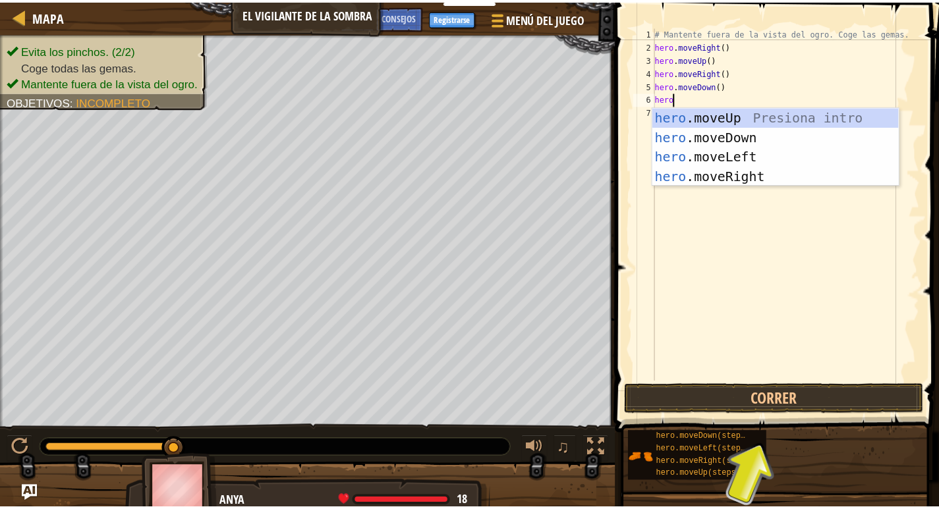
scroll to position [6, 2]
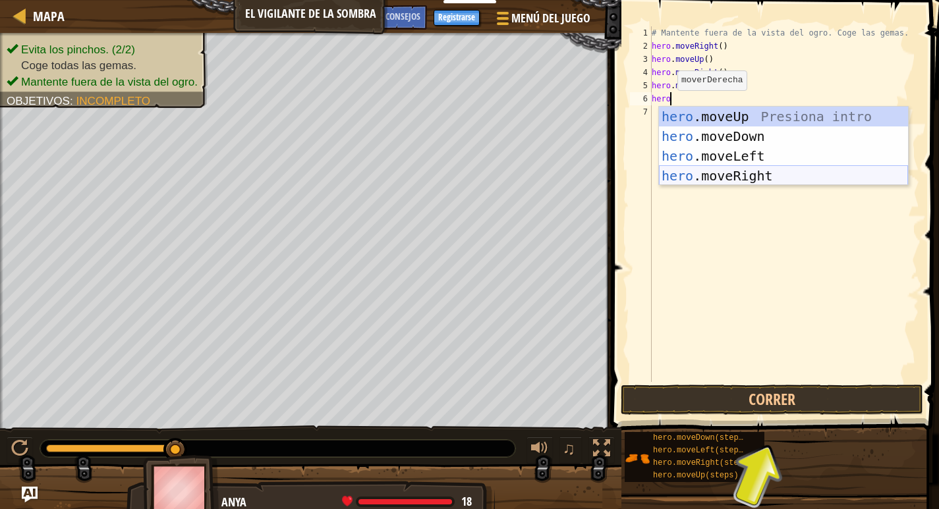
click at [667, 178] on div "hero .moveUp Presiona intro hero .moveDown Presiona intro hero .moveLeft Presio…" at bounding box center [783, 166] width 249 height 119
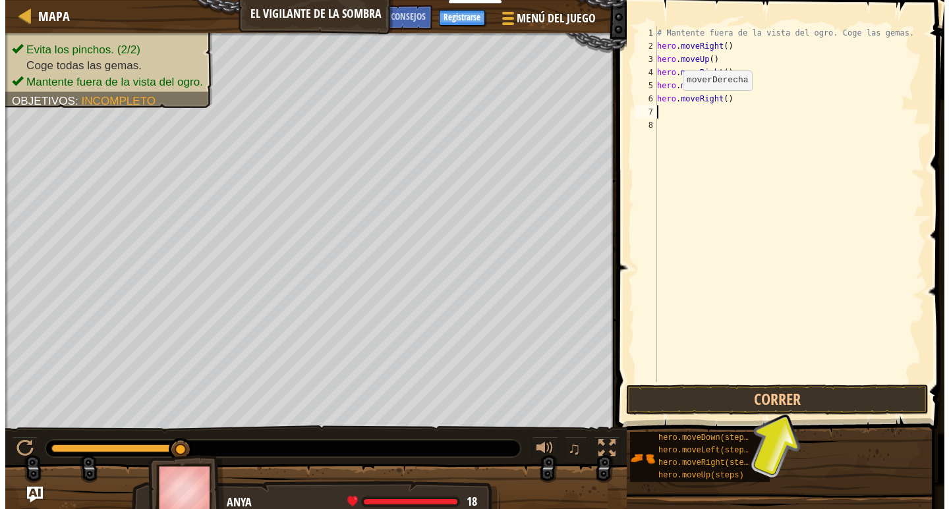
scroll to position [6, 0]
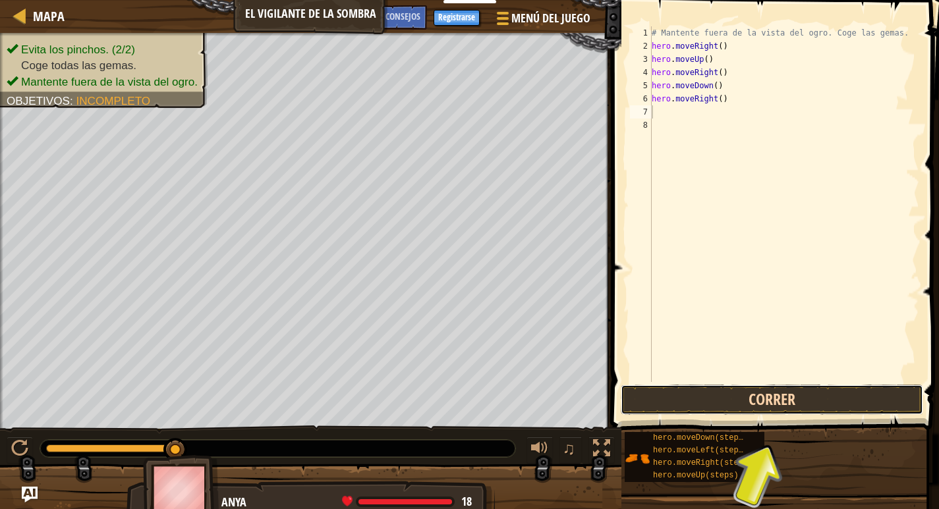
click at [671, 398] on button "Correr" at bounding box center [772, 400] width 303 height 30
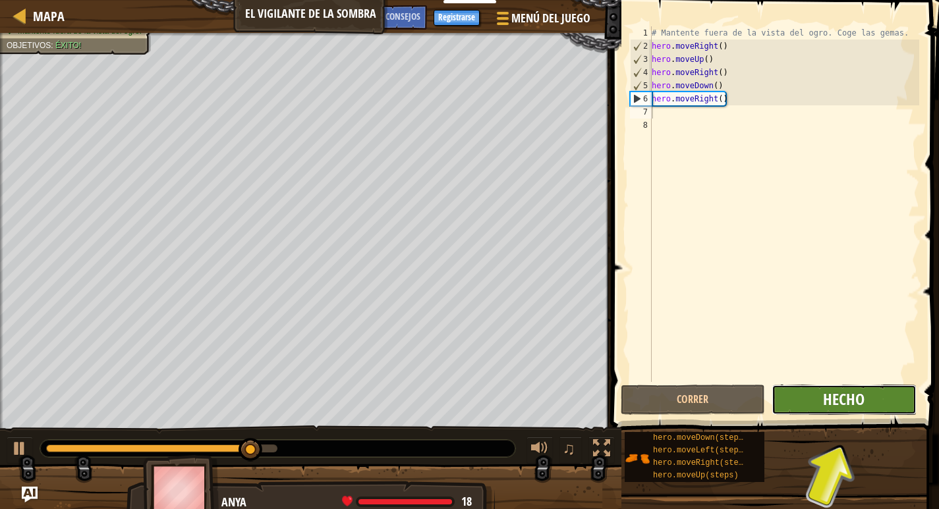
click at [671, 397] on span "Hecho" at bounding box center [844, 399] width 42 height 21
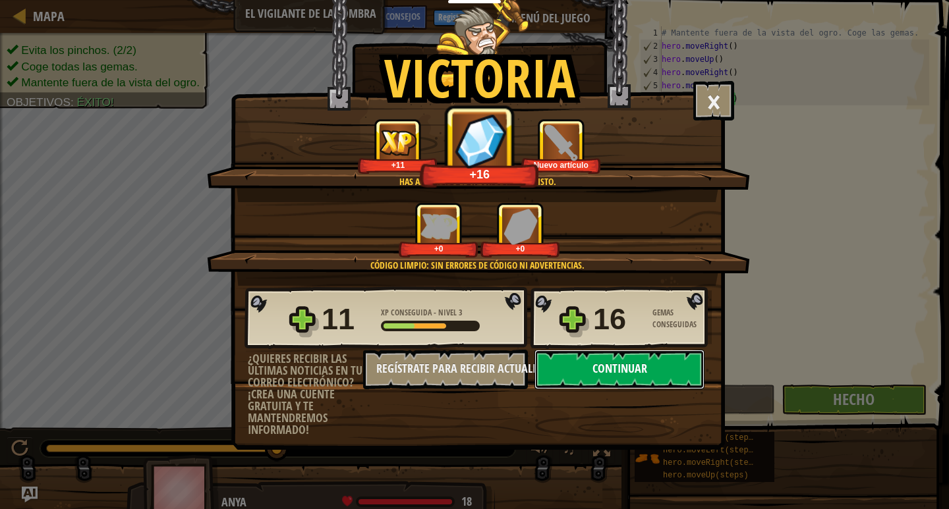
click at [622, 376] on button "Continuar" at bounding box center [620, 370] width 170 height 40
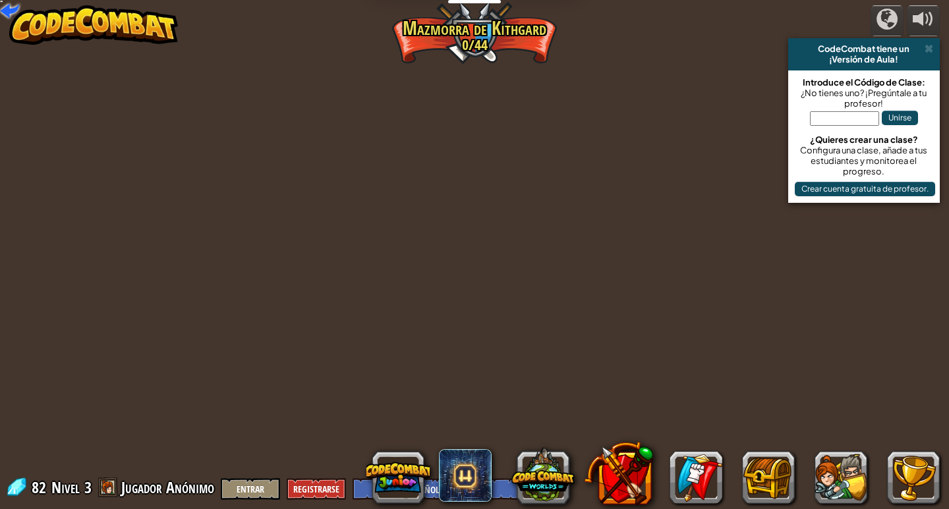
select select "es-ES"
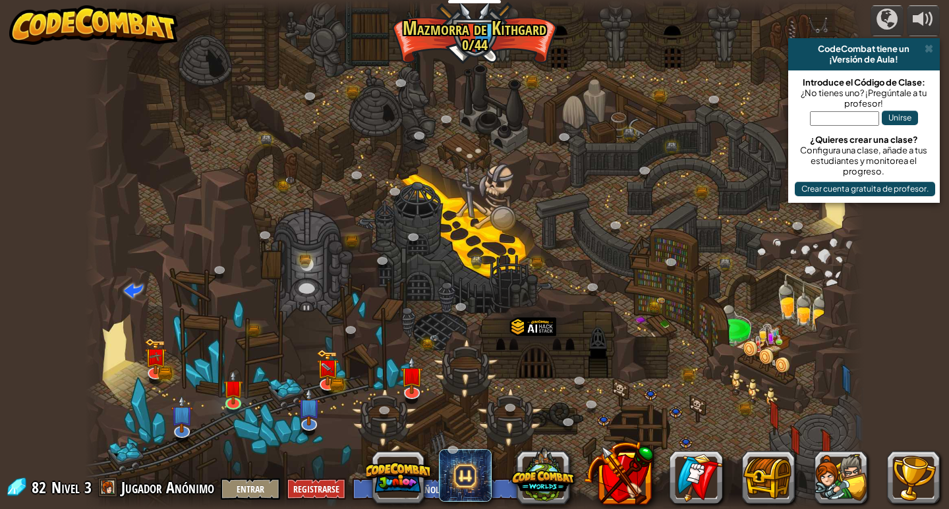
select select "es-ES"
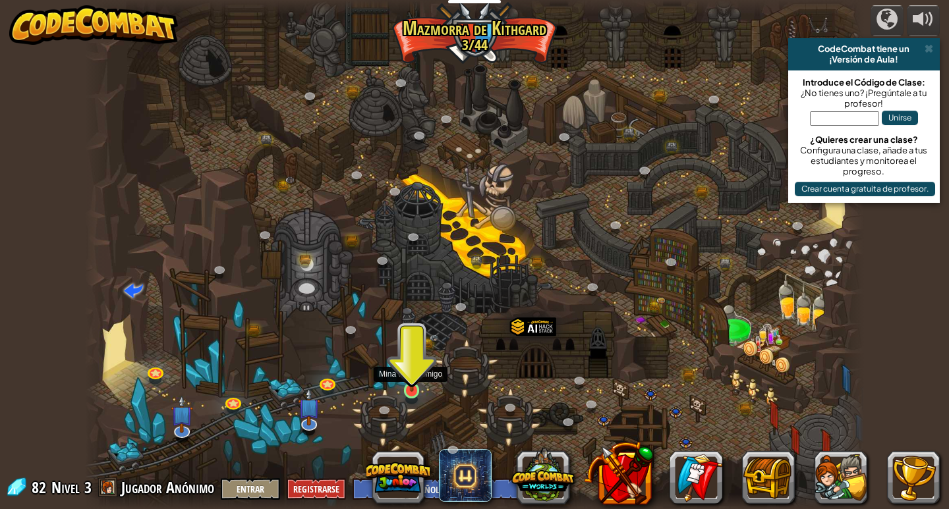
click at [417, 388] on img at bounding box center [412, 369] width 20 height 45
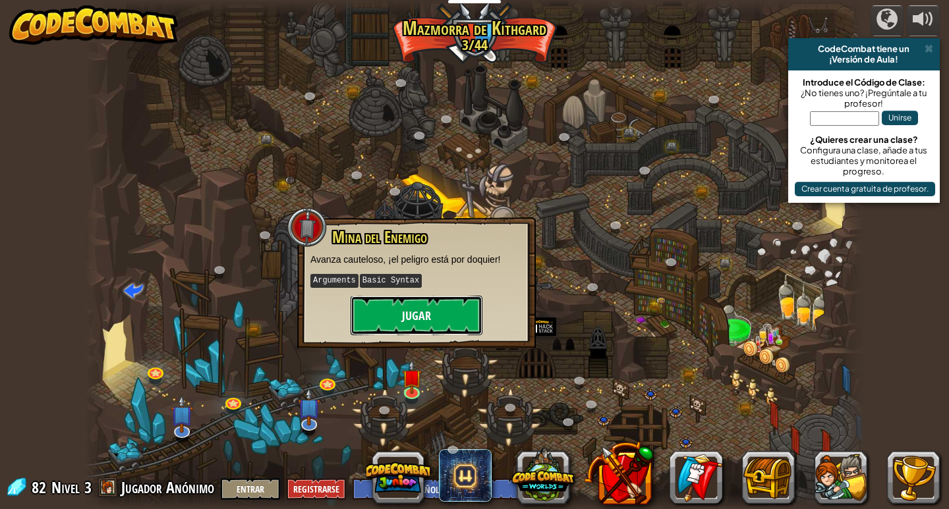
click at [419, 308] on button "Jugar" at bounding box center [417, 316] width 132 height 40
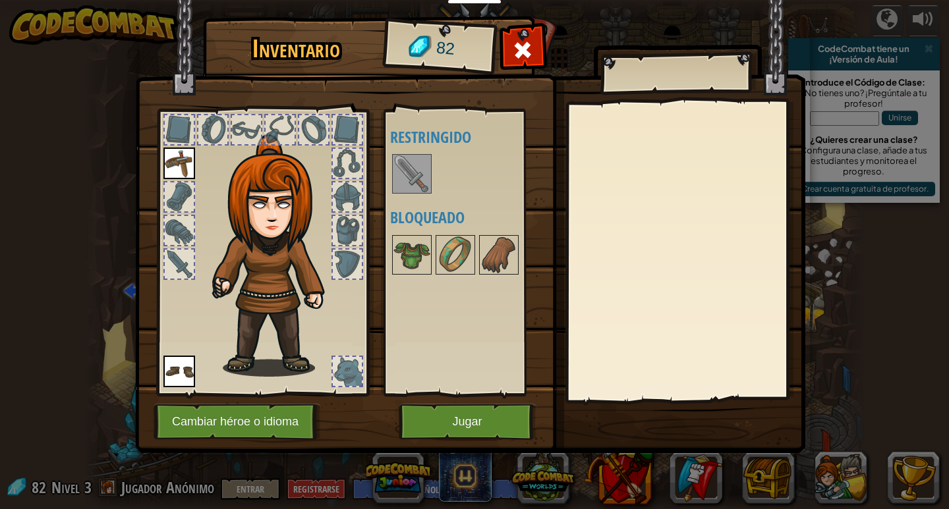
click at [430, 165] on div at bounding box center [412, 174] width 40 height 40
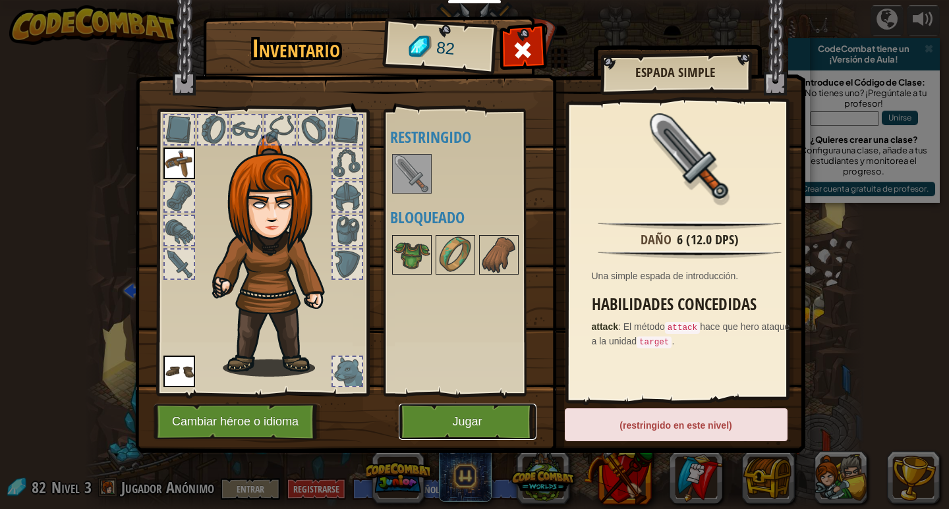
click at [426, 426] on button "Jugar" at bounding box center [468, 422] width 138 height 36
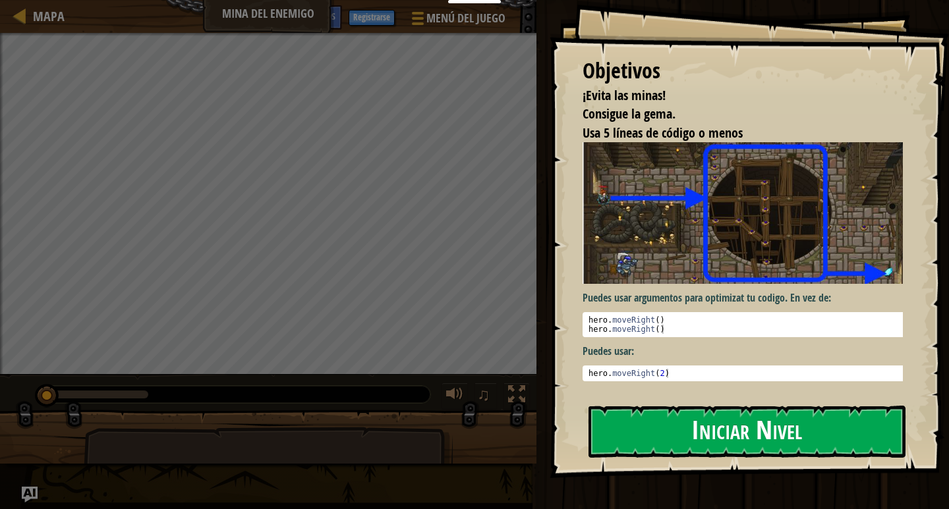
click at [670, 426] on button "Iniciar Nivel" at bounding box center [747, 432] width 317 height 52
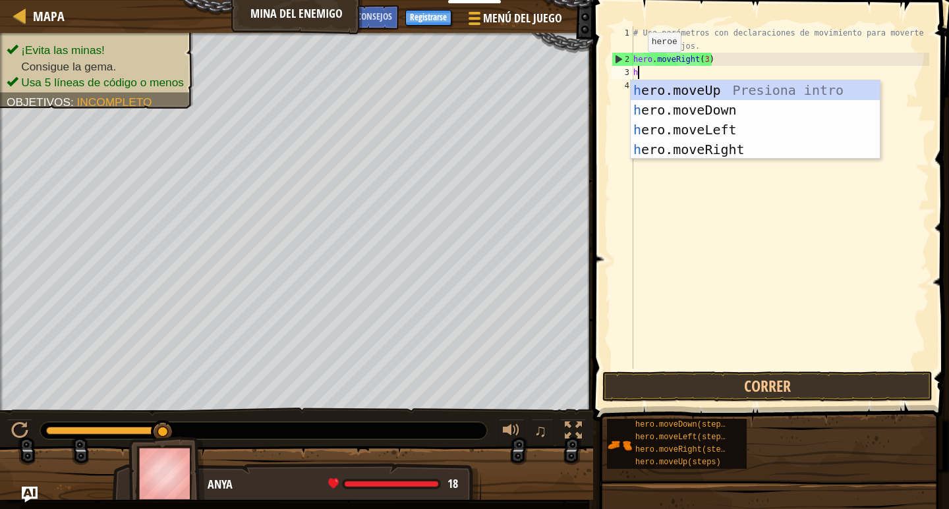
scroll to position [6, 0]
type textarea "hero"
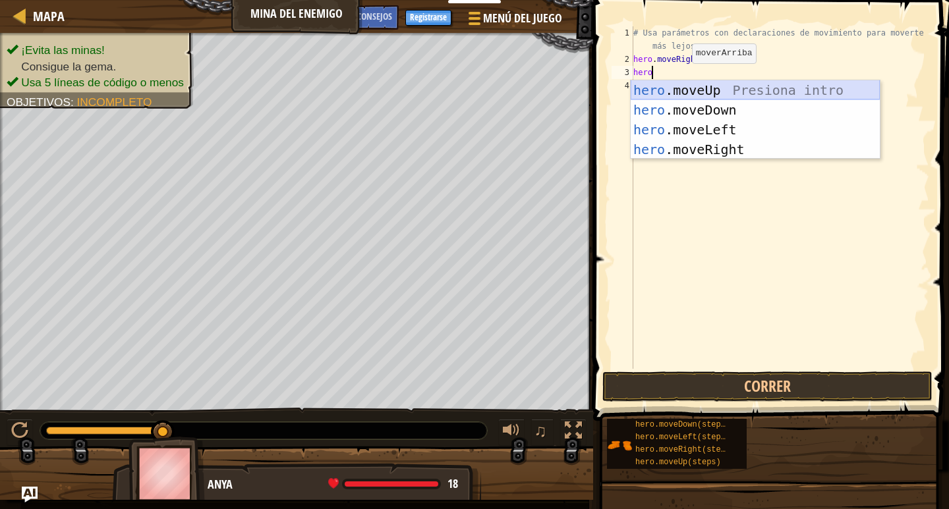
click at [671, 87] on div "hero .moveUp Presiona intro hero .moveDown Presiona intro hero .moveLeft Presio…" at bounding box center [755, 139] width 249 height 119
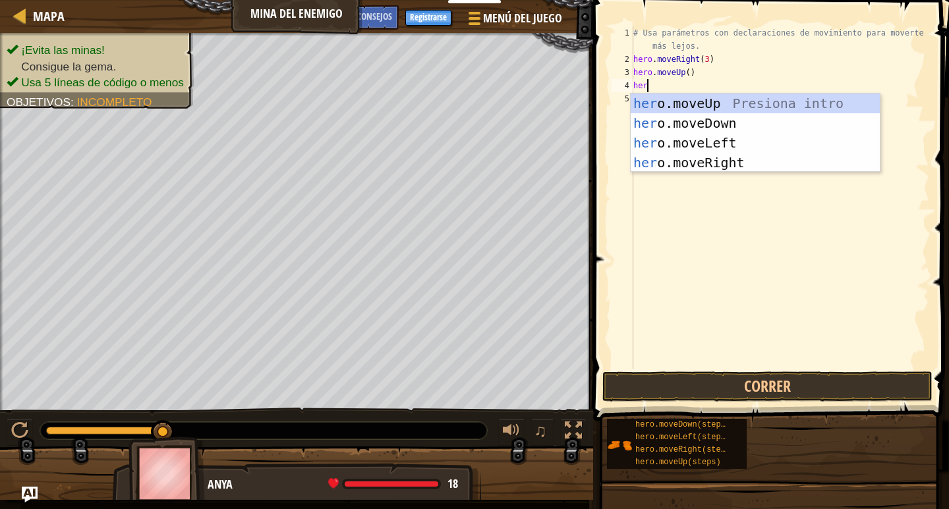
type textarea "hero"
click at [671, 166] on div "hero .moveUp Presiona intro hero .moveDown Presiona intro hero .moveLeft Presio…" at bounding box center [755, 153] width 249 height 119
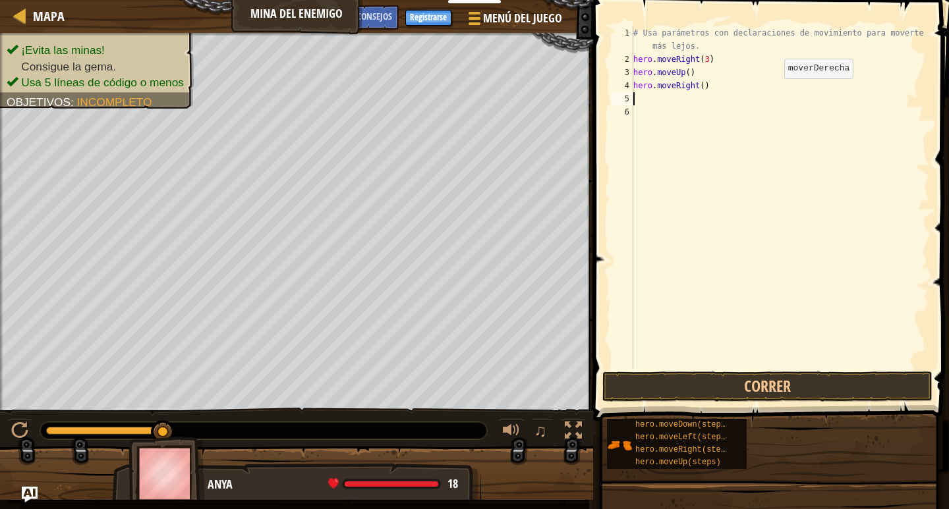
scroll to position [6, 0]
click at [643, 390] on button "Correr" at bounding box center [767, 387] width 330 height 30
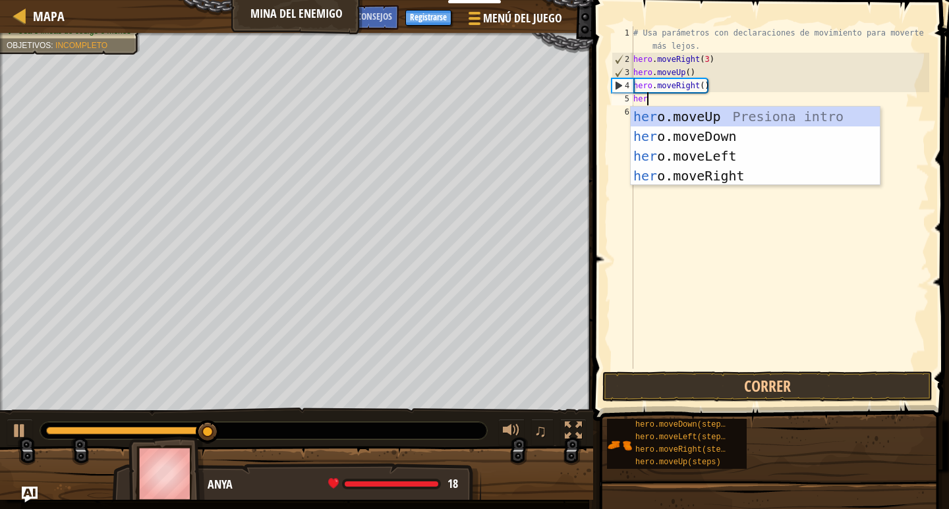
type textarea "hero"
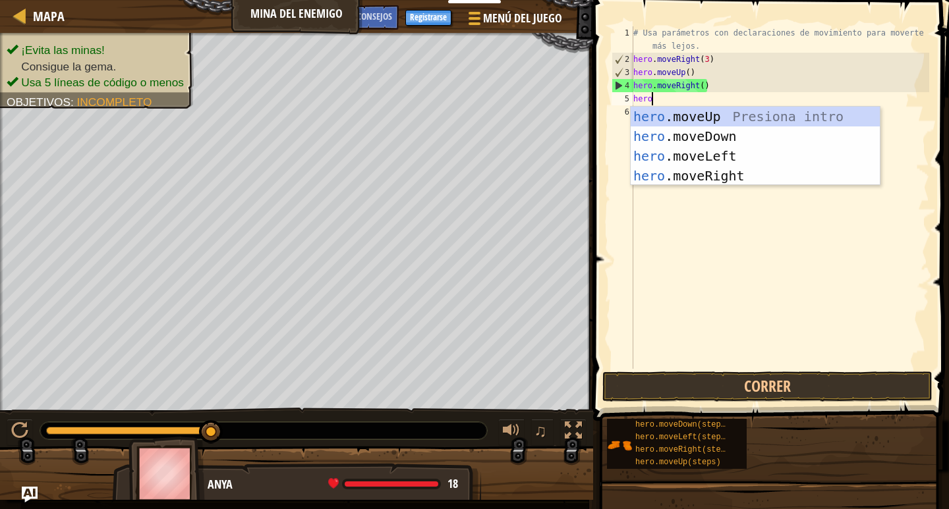
scroll to position [6, 2]
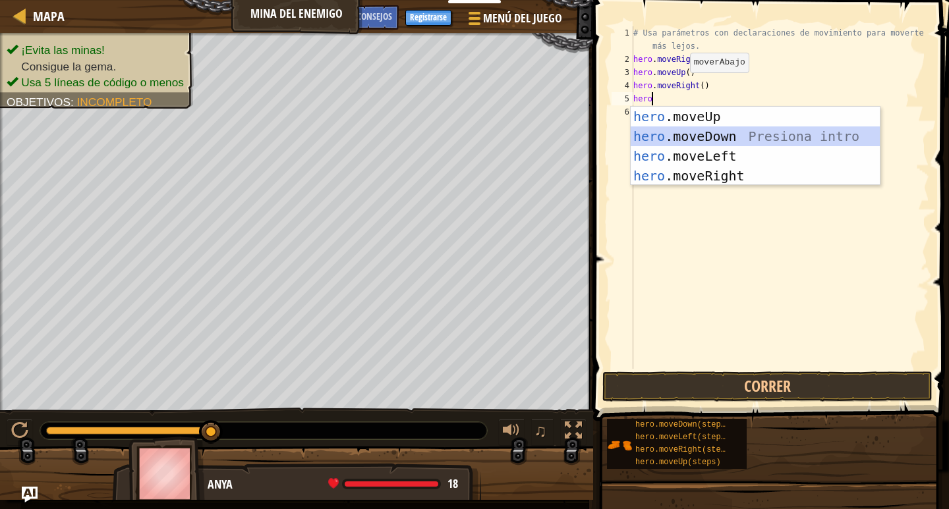
click at [671, 138] on div "hero .moveUp Presiona intro hero .moveDown Presiona intro hero .moveLeft Presio…" at bounding box center [755, 166] width 249 height 119
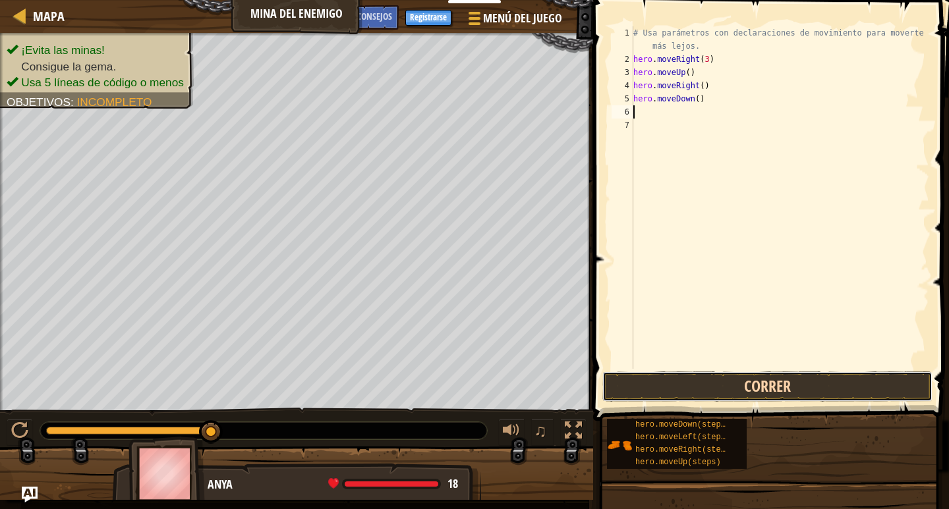
click at [671, 393] on button "Correr" at bounding box center [767, 387] width 330 height 30
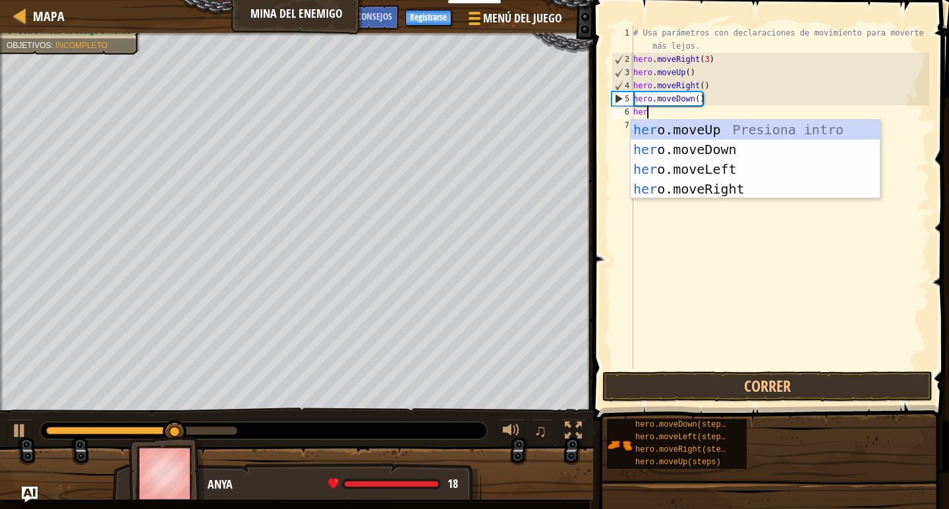
type textarea "hero"
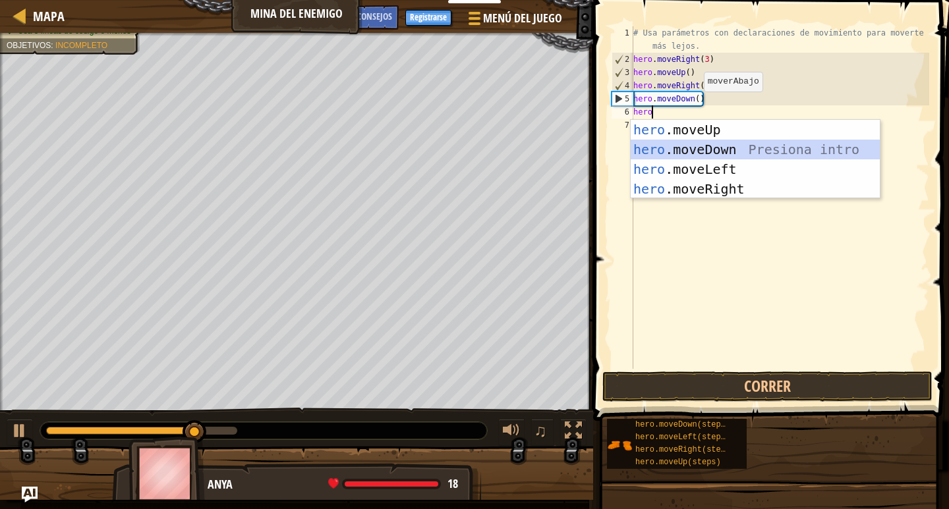
click at [671, 144] on div "hero .moveUp Presiona intro hero .moveDown Presiona intro hero .moveLeft Presio…" at bounding box center [755, 179] width 249 height 119
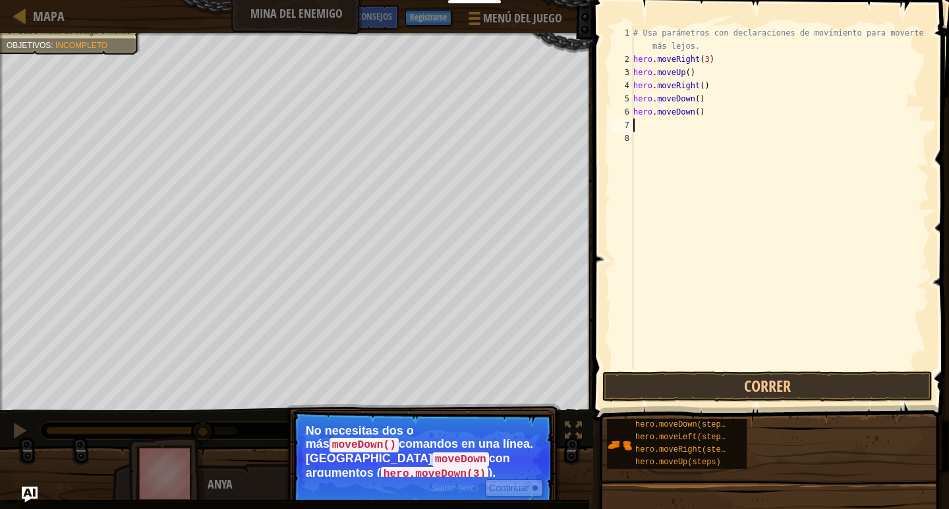
click at [371, 445] on p "No necesitas dos o más moveDown() comandos en una línea. Usa moveDown con argum…" at bounding box center [423, 450] width 234 height 53
click at [671, 100] on div "# Usa parámetros con declaraciones de movimiento para moverte más lejos. hero .…" at bounding box center [780, 217] width 299 height 382
click at [671, 112] on div "# Usa parámetros con declaraciones de movimiento para moverte más lejos. hero .…" at bounding box center [780, 217] width 299 height 382
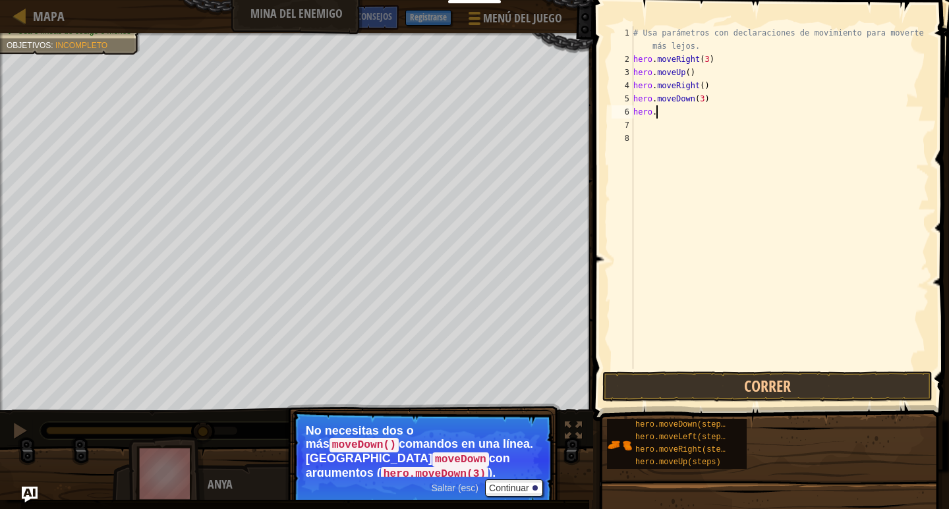
type textarea "h"
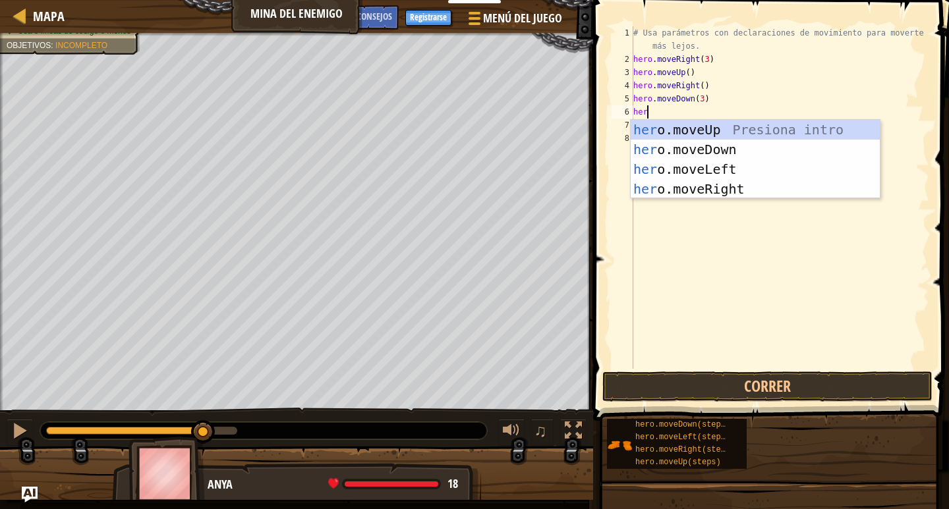
type textarea "hero"
click at [664, 186] on div "hero .moveUp Presiona intro hero .moveDown Presiona intro hero .moveLeft Presio…" at bounding box center [755, 179] width 249 height 119
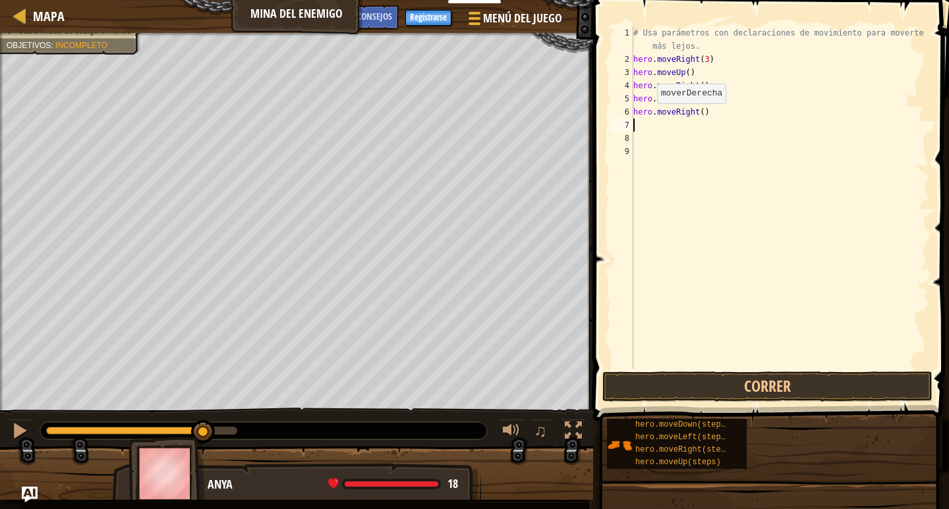
scroll to position [6, 0]
click at [671, 112] on div "# Usa parámetros con declaraciones de movimiento para moverte más lejos. hero .…" at bounding box center [780, 217] width 299 height 382
type textarea "hero.moveRight(3)"
click at [671, 386] on button "Correr" at bounding box center [767, 387] width 330 height 30
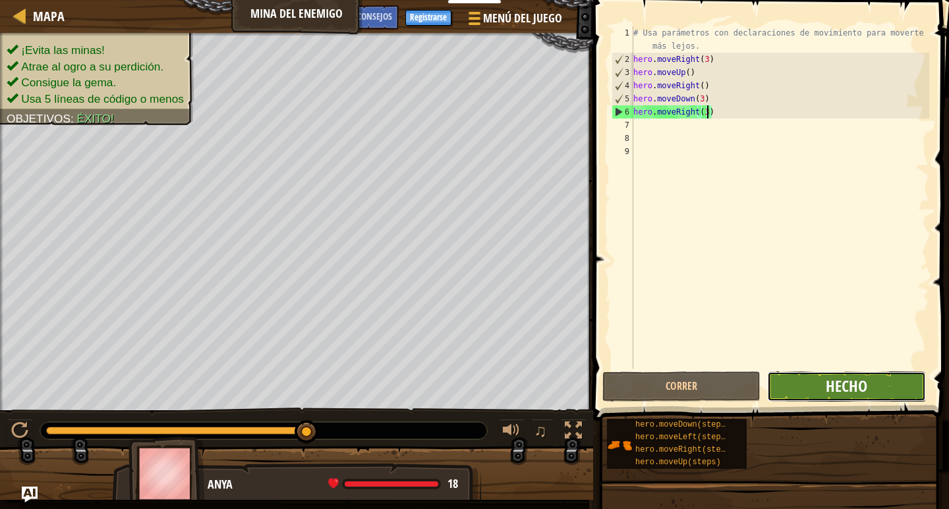
click at [671, 384] on span "Hecho" at bounding box center [847, 386] width 42 height 21
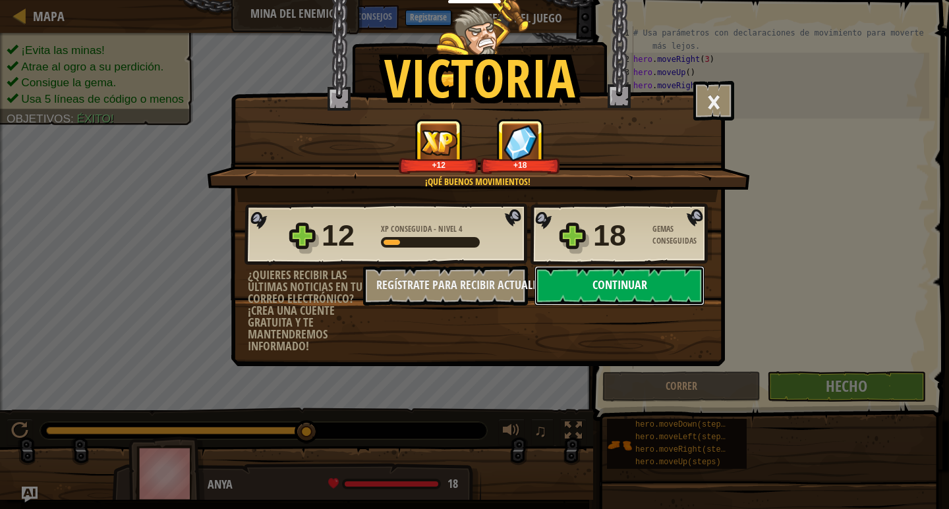
click at [600, 291] on button "Continuar" at bounding box center [620, 286] width 170 height 40
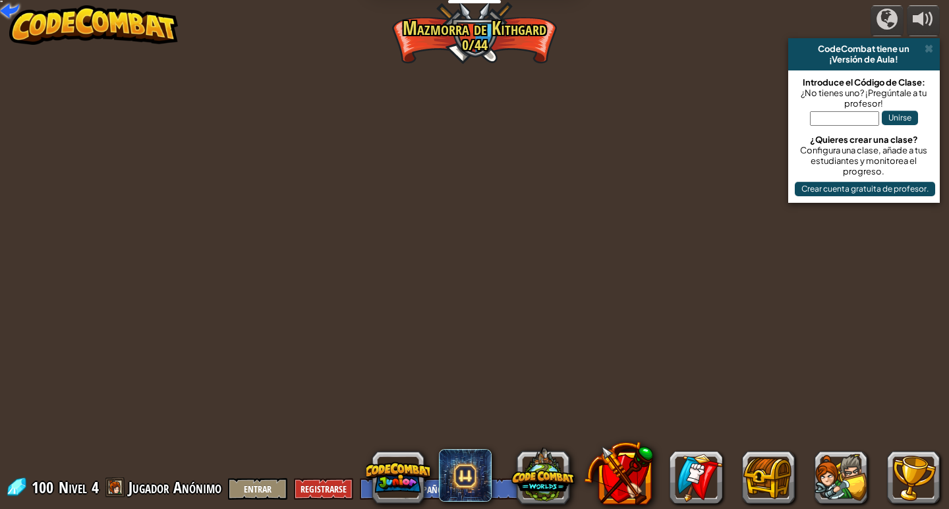
select select "es-ES"
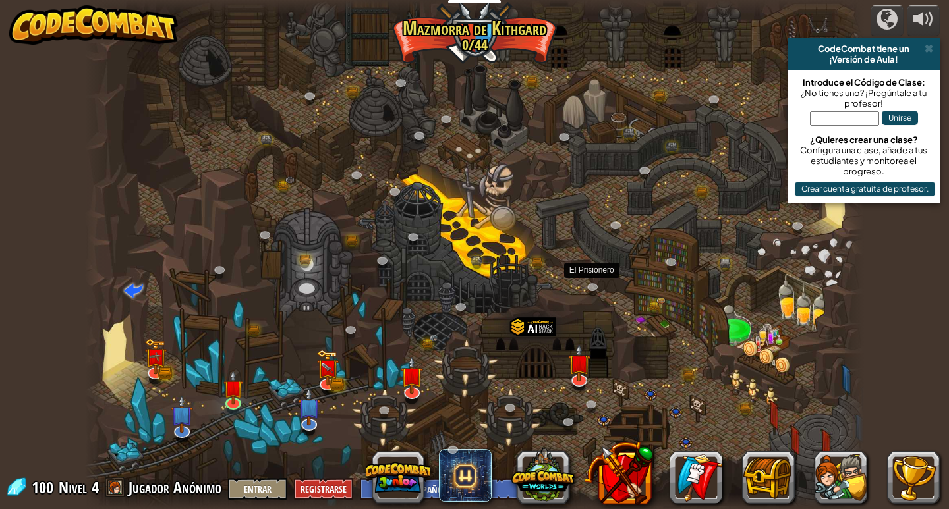
select select "es-ES"
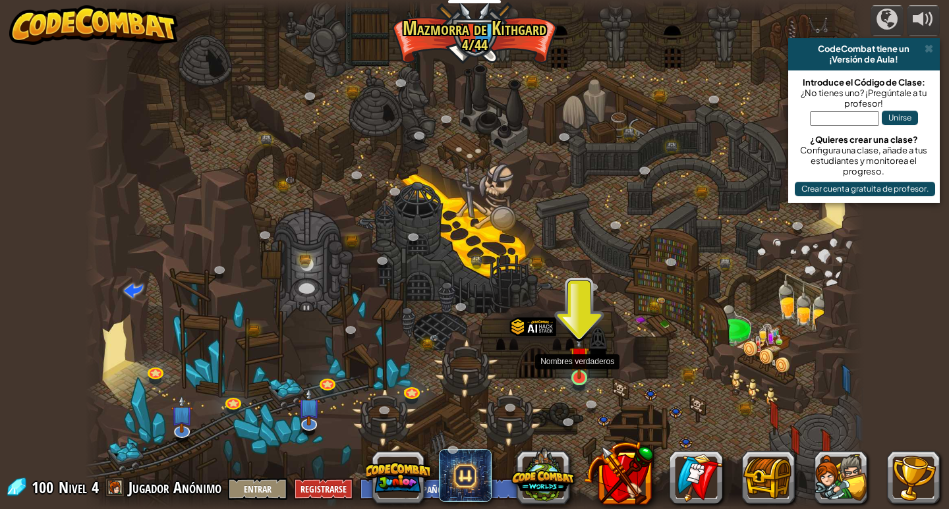
click at [579, 377] on img at bounding box center [579, 356] width 20 height 45
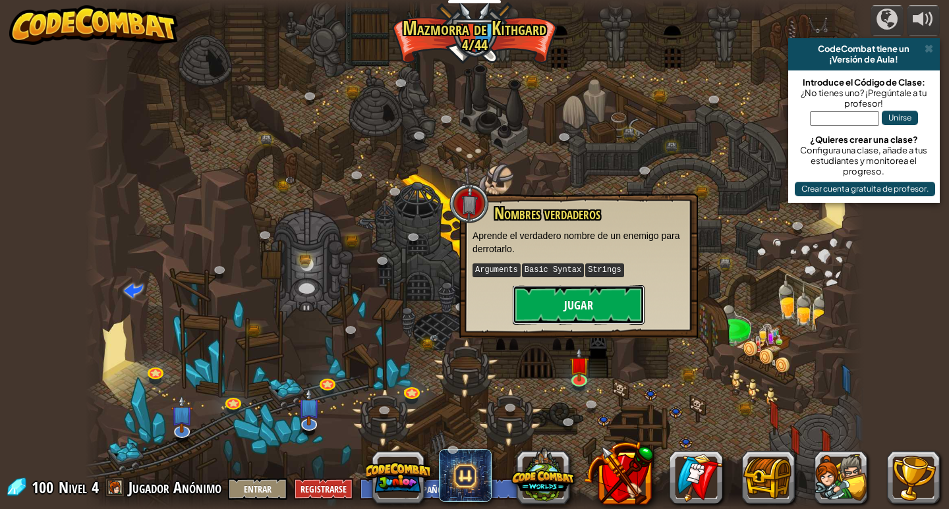
click at [585, 293] on button "Jugar" at bounding box center [579, 305] width 132 height 40
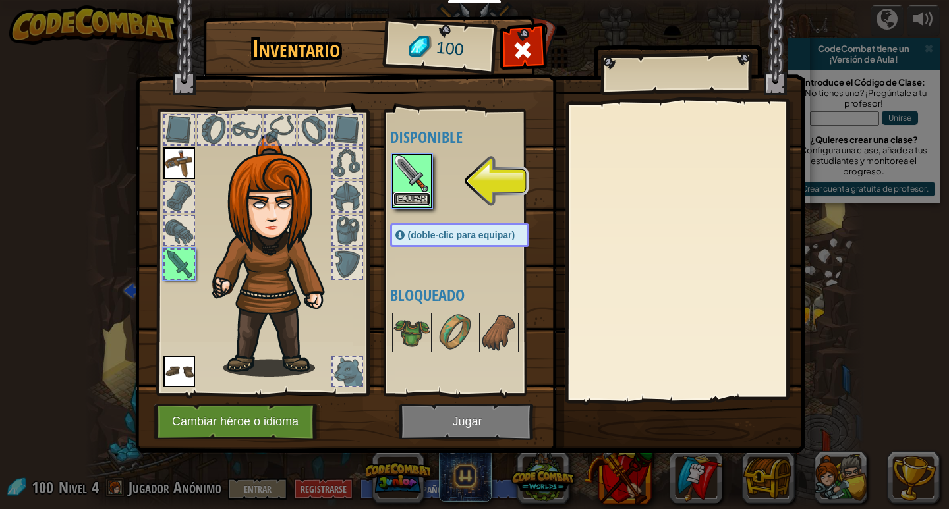
click at [397, 195] on button "Equipar" at bounding box center [411, 199] width 37 height 14
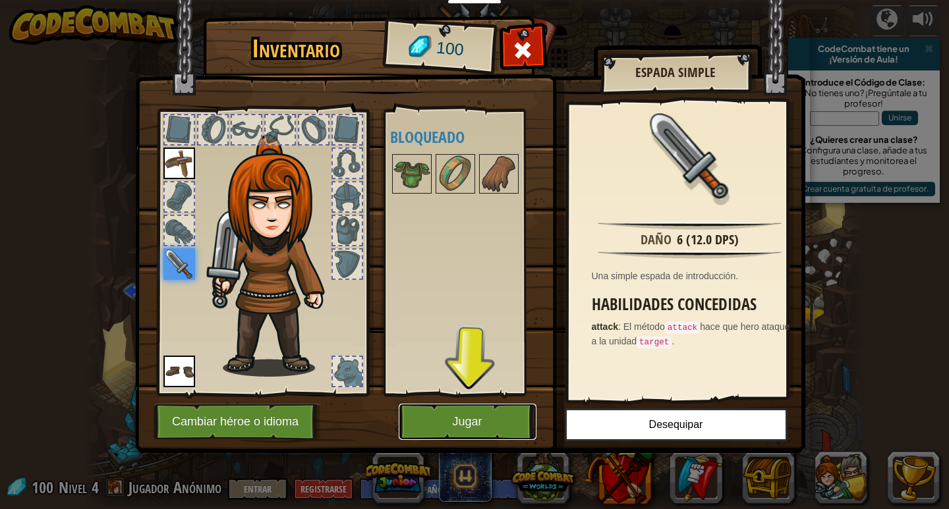
click at [413, 410] on button "Jugar" at bounding box center [468, 422] width 138 height 36
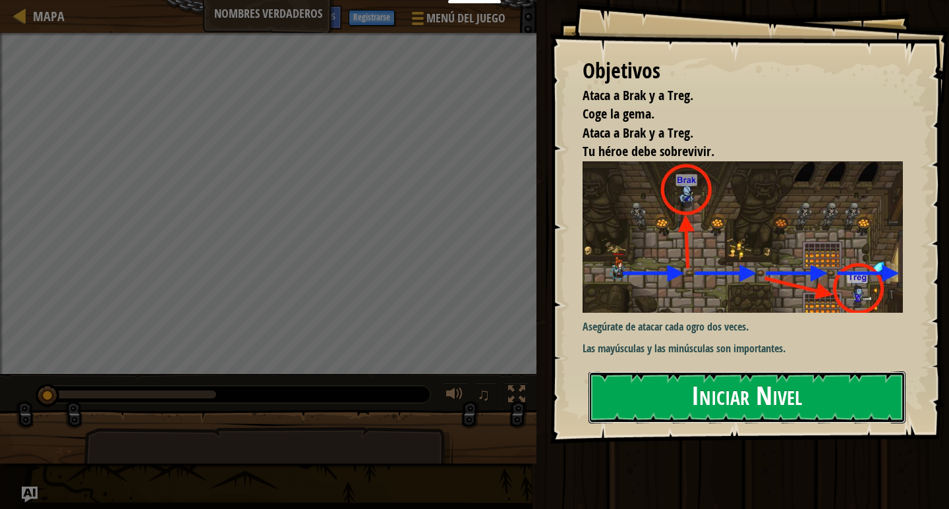
click at [610, 404] on button "Iniciar Nivel" at bounding box center [747, 398] width 317 height 52
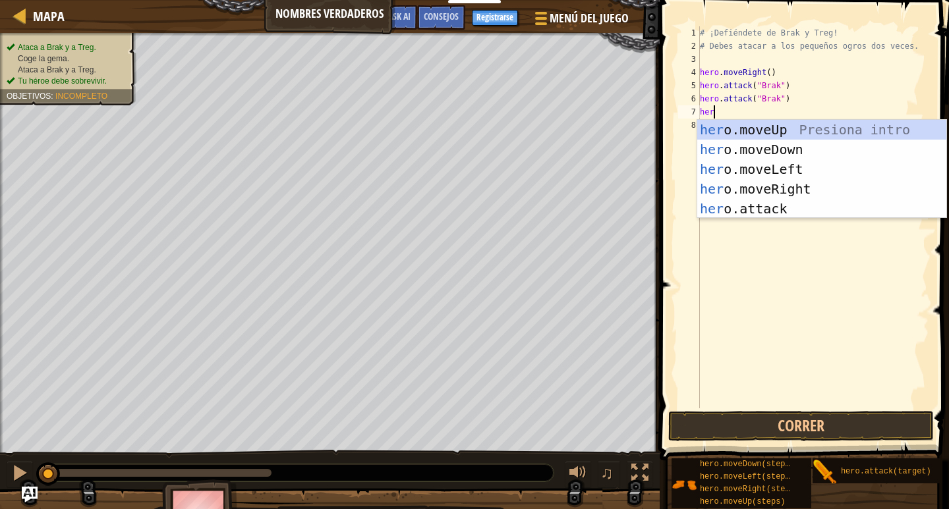
scroll to position [6, 1]
type textarea "hero"
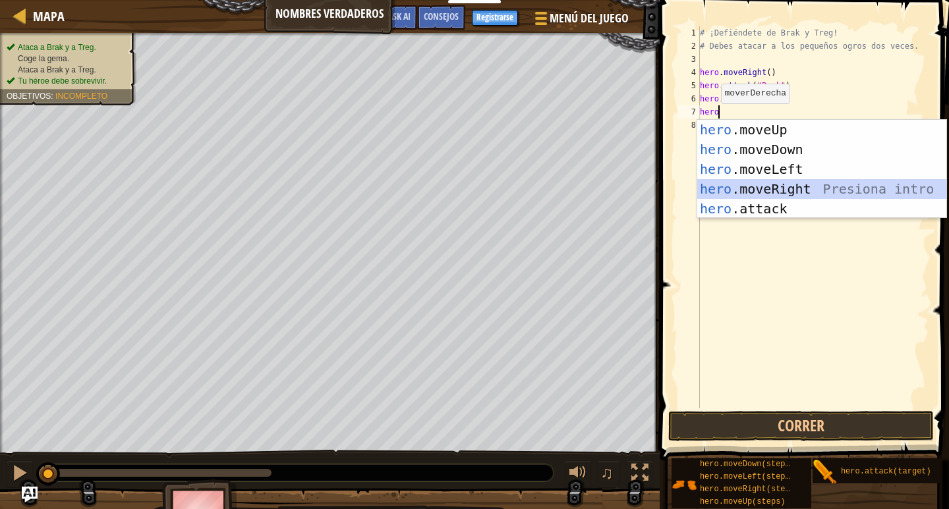
click at [671, 190] on div "hero .moveUp Presiona intro hero .moveDown Presiona intro hero .moveLeft Presio…" at bounding box center [821, 189] width 249 height 138
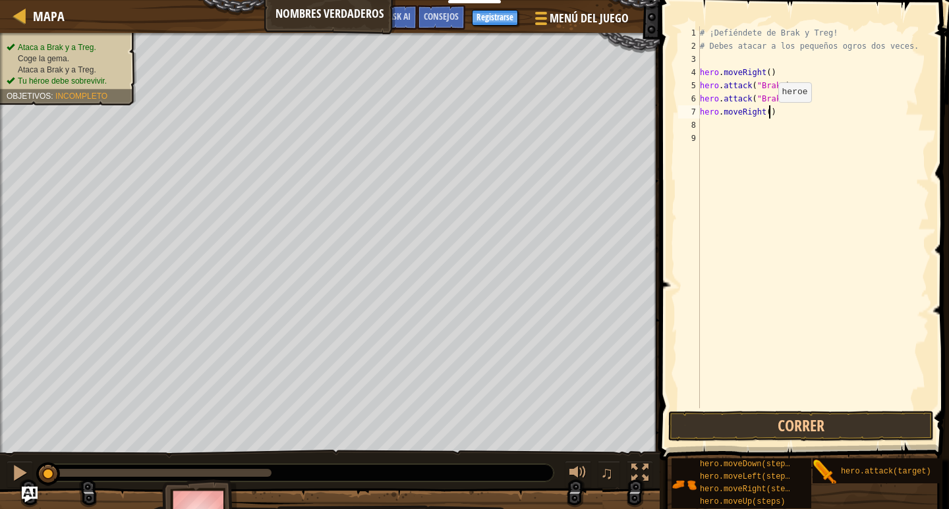
click at [671, 115] on div "# ¡Defiéndete de Brak y Treg! # Debes atacar a los pequeños ogros dos veces. he…" at bounding box center [813, 230] width 232 height 409
type textarea "hero.moveRight(3)"
click at [671, 125] on div "# ¡Defiéndete de Brak y Treg! # Debes atacar a los pequeños ogros dos veces. he…" at bounding box center [813, 230] width 232 height 409
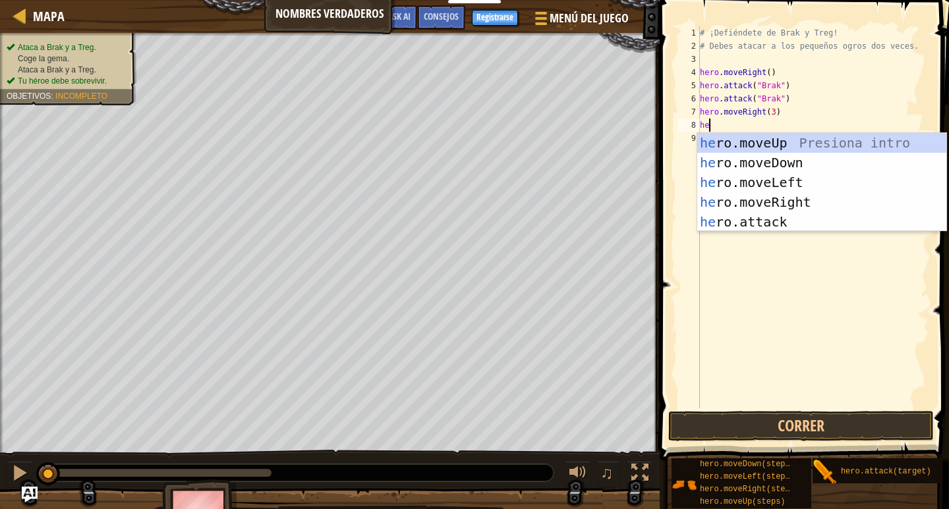
scroll to position [6, 1]
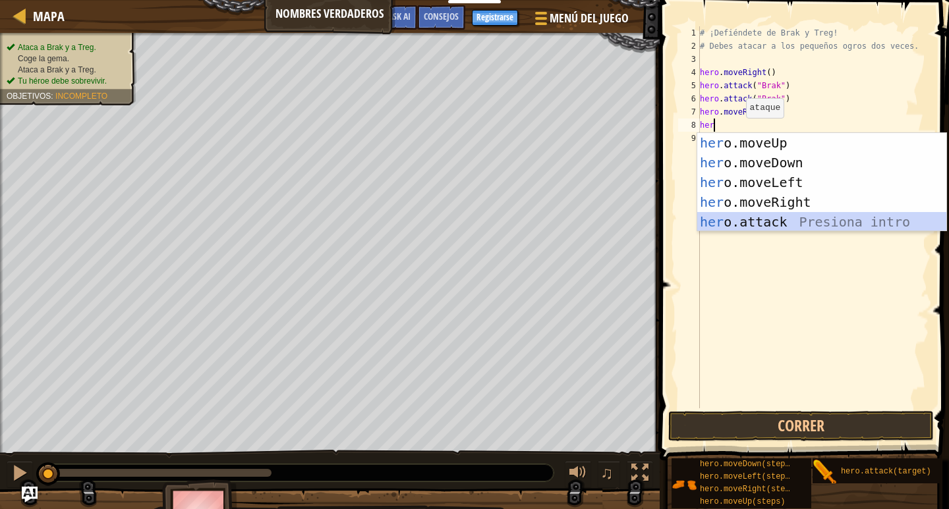
click at [671, 217] on div "her o.moveUp Presiona intro her o.moveDown Presiona intro her o.moveLeft Presio…" at bounding box center [821, 202] width 249 height 138
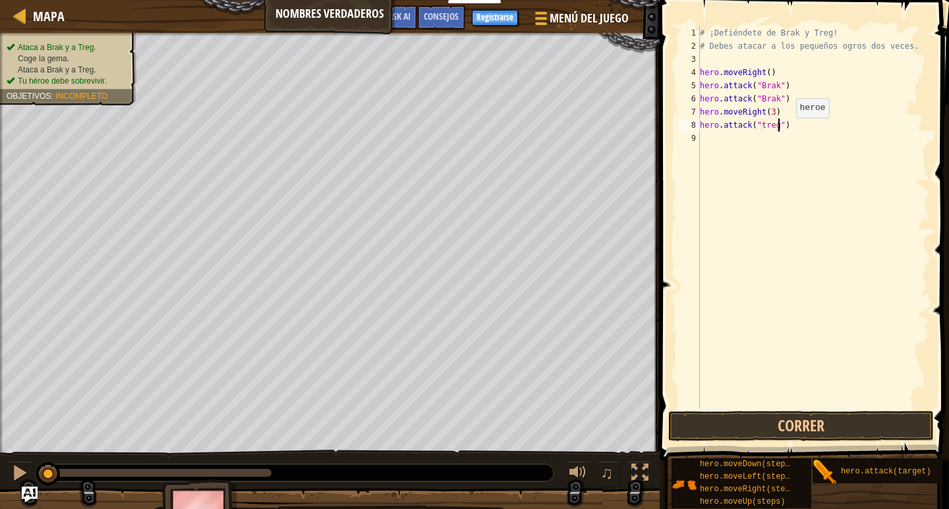
scroll to position [6, 11]
click at [671, 412] on button "Correr" at bounding box center [801, 426] width 266 height 30
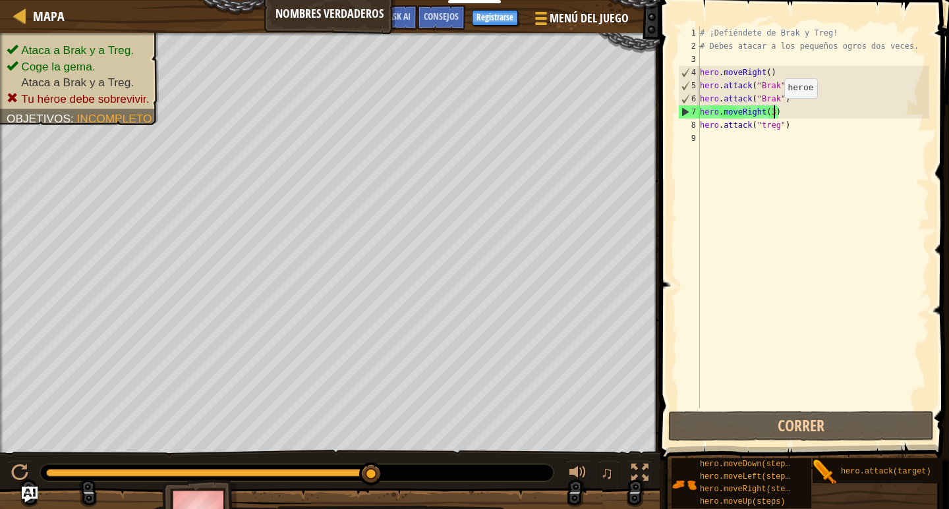
click at [671, 111] on div "# ¡Defiéndete de Brak y Treg! # Debes atacar a los pequeños ogros dos veces. he…" at bounding box center [813, 230] width 232 height 409
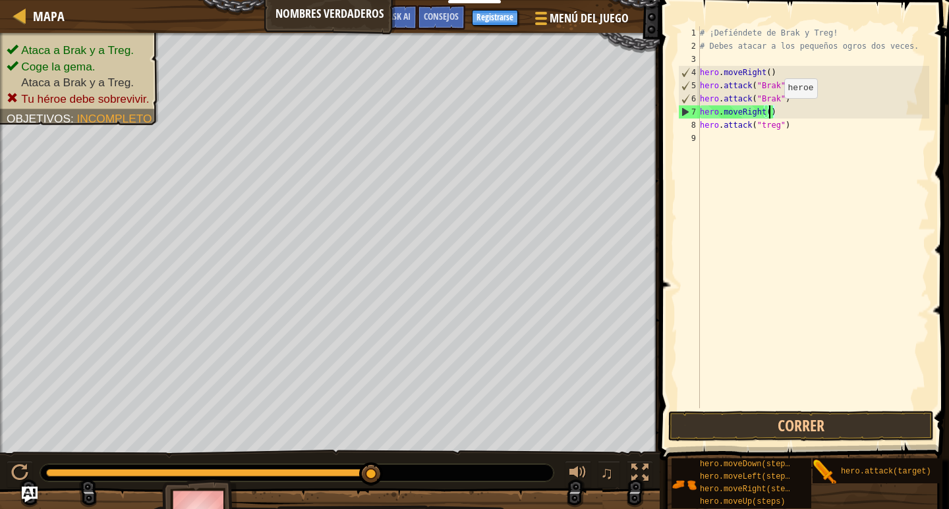
scroll to position [6, 10]
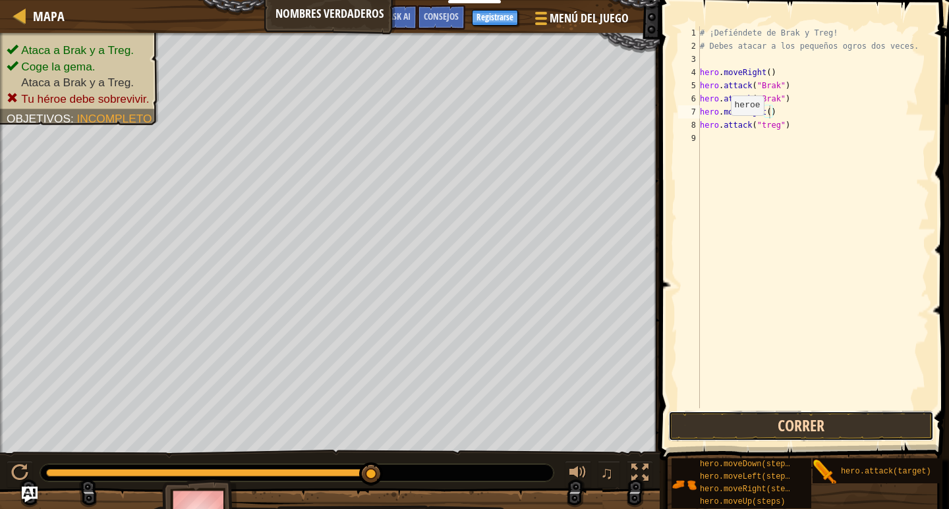
click at [671, 437] on button "Correr" at bounding box center [801, 426] width 266 height 30
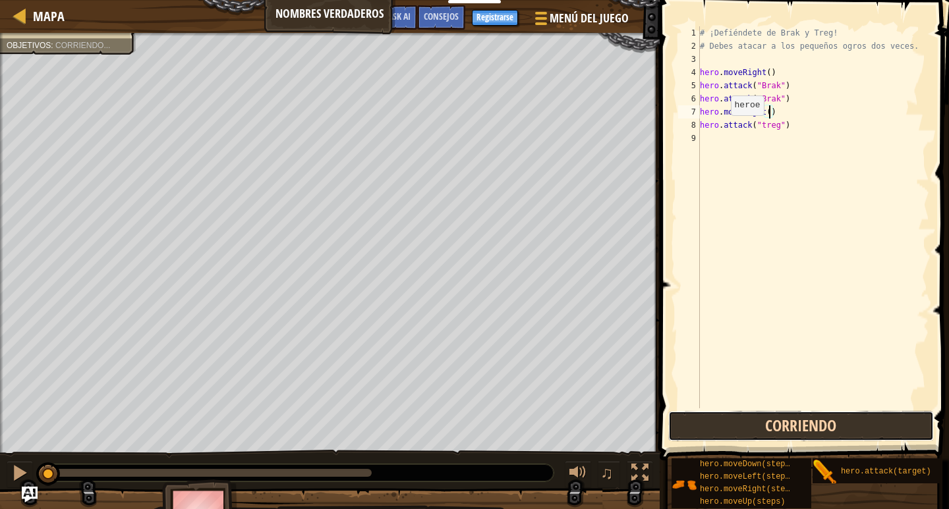
click at [671, 434] on button "Corriendo" at bounding box center [801, 426] width 266 height 30
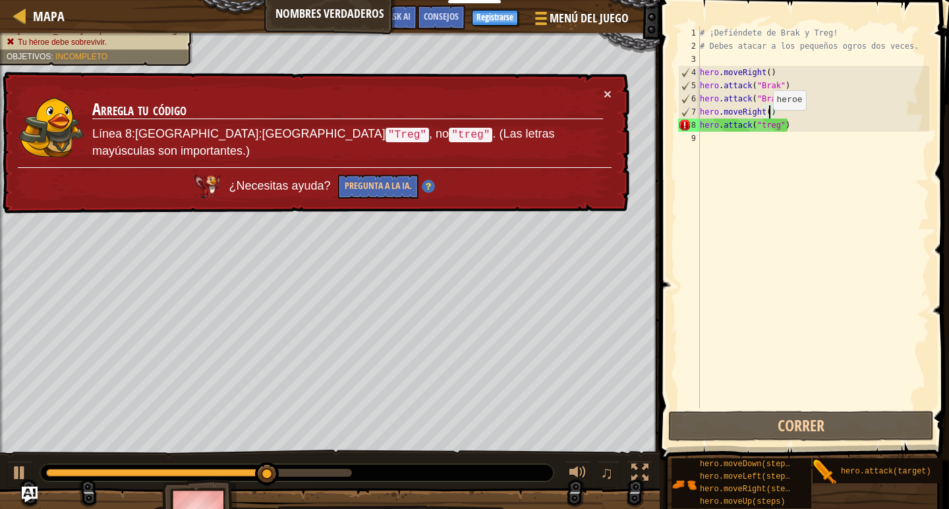
click at [671, 123] on div "# ¡Defiéndete de Brak y Treg! # Debes atacar a los pequeños ogros dos veces. he…" at bounding box center [813, 230] width 232 height 409
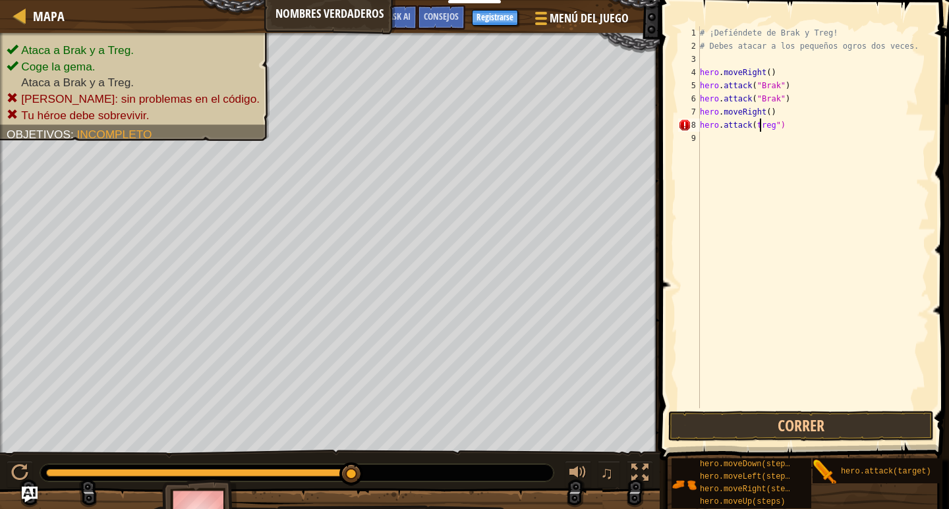
click at [671, 124] on div "# ¡Defiéndete de Brak y Treg! # Debes atacar a los pequeños ogros dos veces. he…" at bounding box center [813, 230] width 232 height 409
click at [671, 113] on div "# ¡Defiéndete de Brak y Treg! # Debes atacar a los pequeños ogros dos veces. he…" at bounding box center [813, 230] width 232 height 409
click at [671, 434] on button "Correr" at bounding box center [801, 426] width 266 height 30
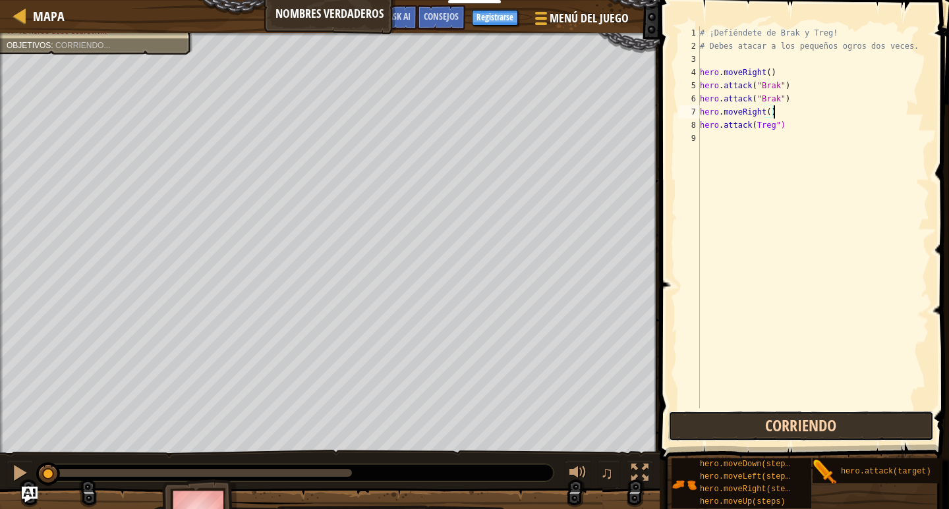
click at [671, 434] on button "Corriendo" at bounding box center [801, 426] width 266 height 30
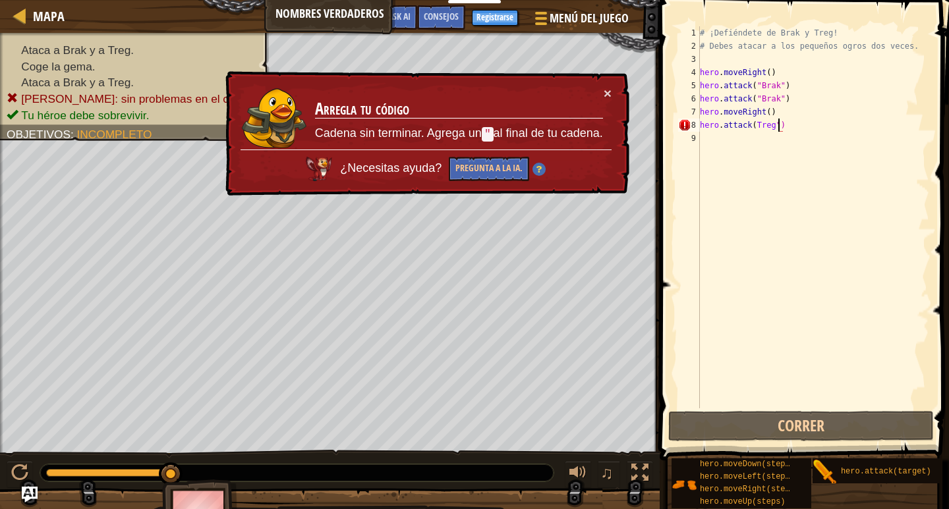
click at [671, 124] on div "# ¡Defiéndete de Brak y Treg! # Debes atacar a los pequeños ogros dos veces. he…" at bounding box center [813, 230] width 232 height 409
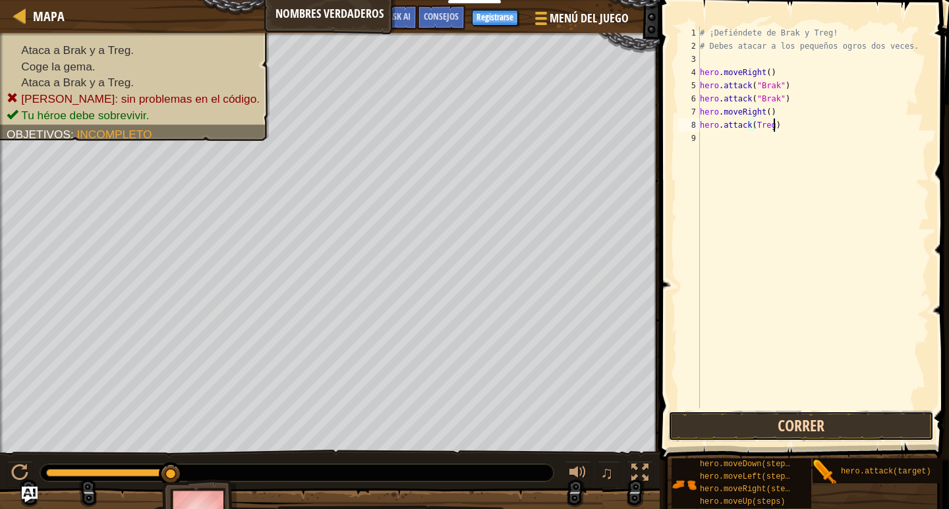
click at [671, 420] on button "Correr" at bounding box center [801, 426] width 266 height 30
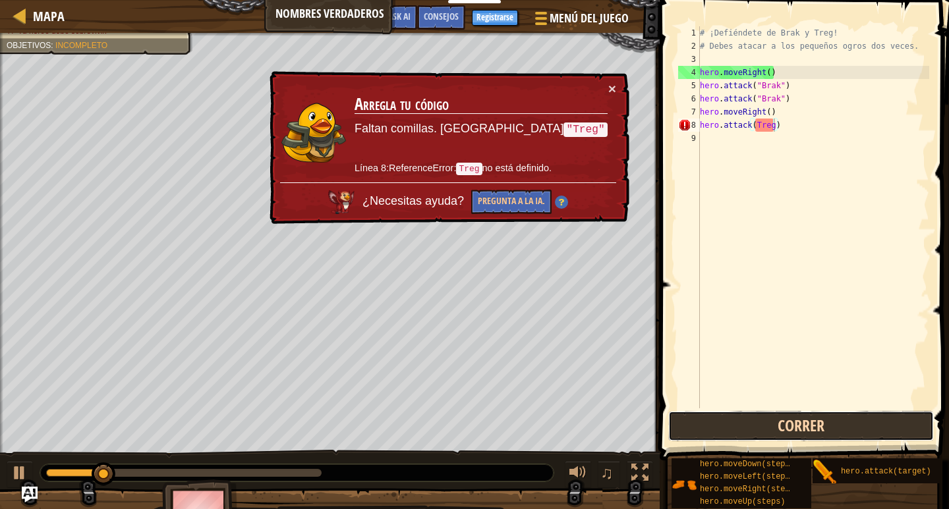
click at [671, 424] on button "Correr" at bounding box center [801, 426] width 266 height 30
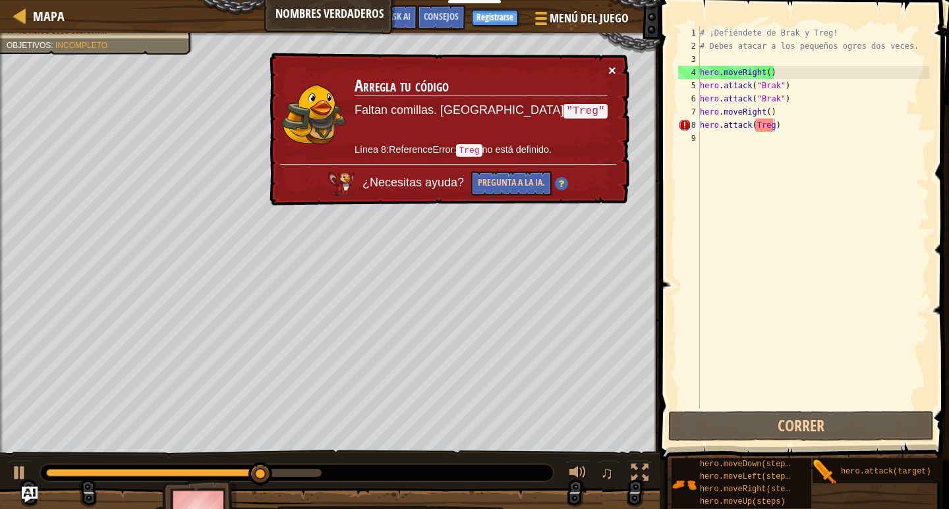
click at [613, 63] on button "×" at bounding box center [612, 70] width 8 height 14
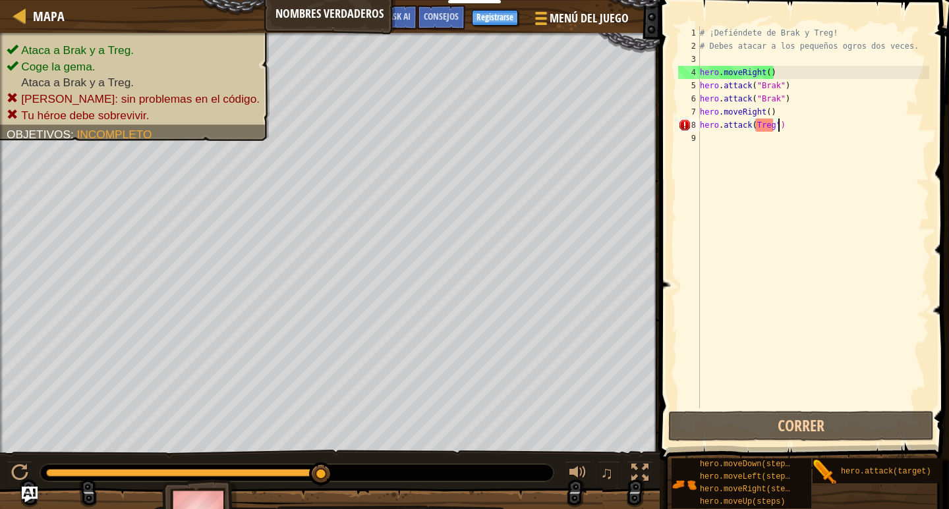
scroll to position [6, 11]
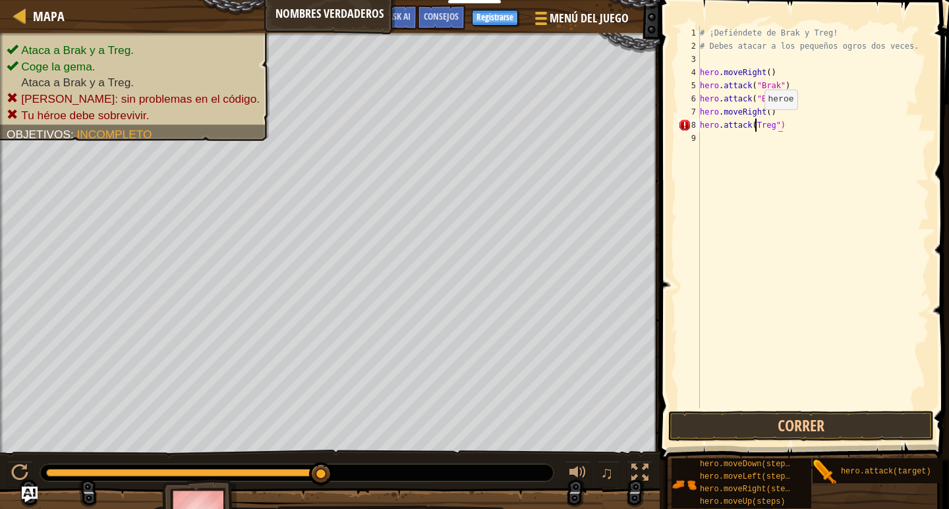
click at [671, 123] on div "# ¡Defiéndete de Brak y Treg! # Debes atacar a los pequeños ogros dos veces. he…" at bounding box center [813, 230] width 232 height 409
type textarea "hero.attack("Treg")"
click at [671, 425] on button "Correr" at bounding box center [801, 426] width 266 height 30
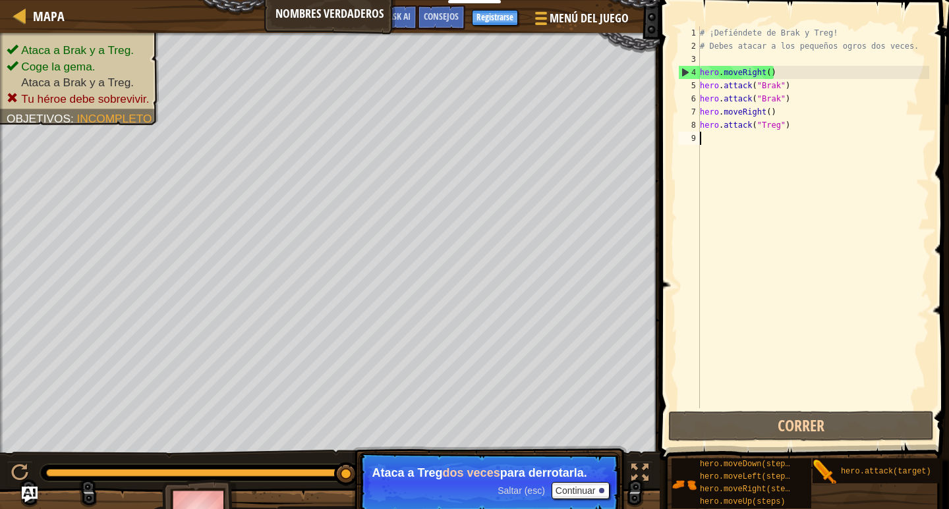
click at [671, 141] on div "# ¡Defiéndete de Brak y Treg! # Debes atacar a los pequeños ogros dos veces. he…" at bounding box center [813, 230] width 232 height 409
click at [671, 127] on div "# ¡Defiéndete de Brak y Treg! # Debes atacar a los pequeños ogros dos veces. he…" at bounding box center [813, 230] width 232 height 409
type textarea "hero.attack("Treg")"
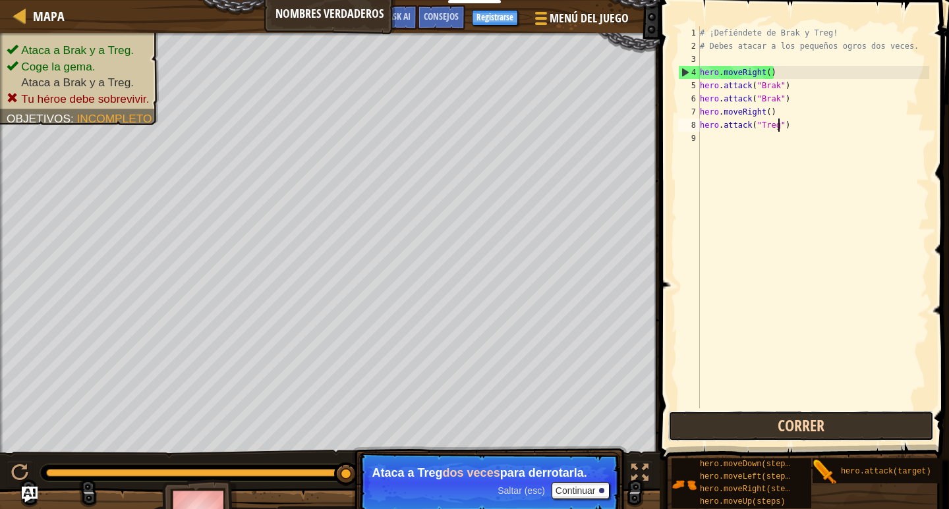
click at [671, 417] on button "Correr" at bounding box center [801, 426] width 266 height 30
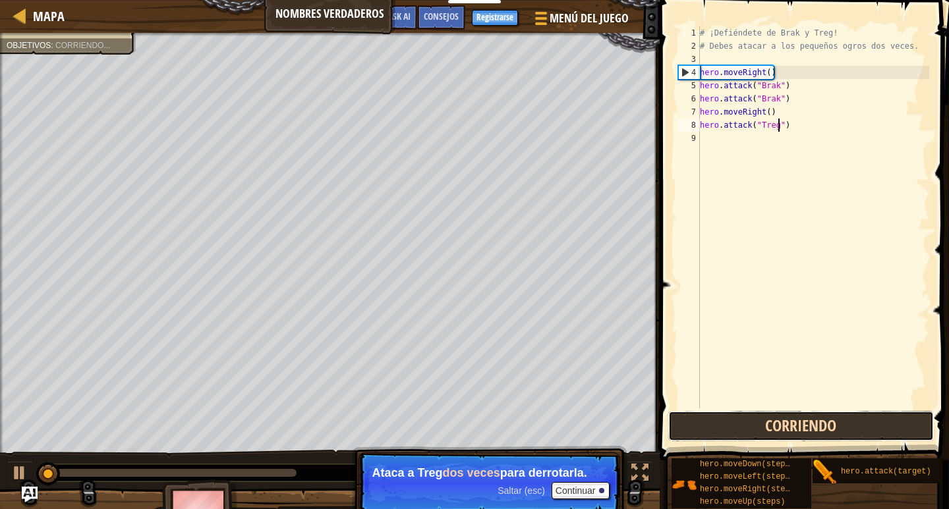
click at [671, 417] on button "Corriendo" at bounding box center [801, 426] width 266 height 30
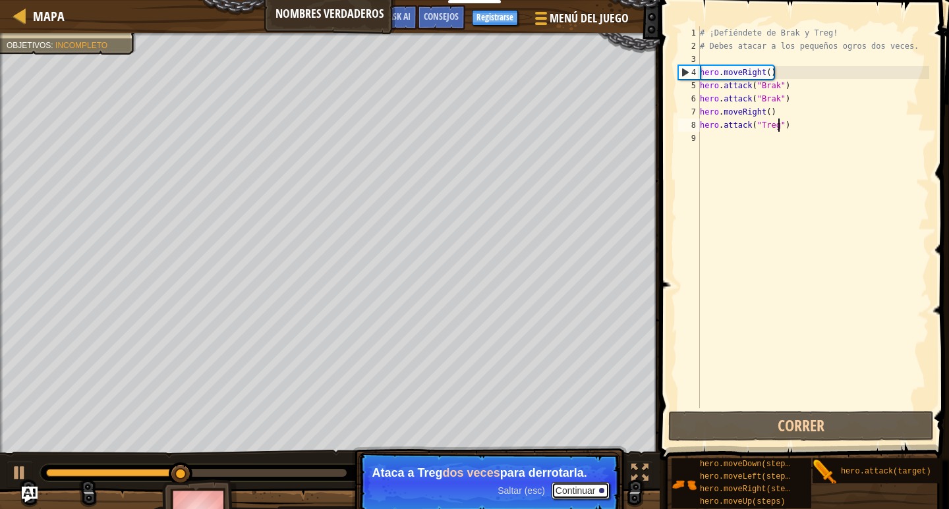
click at [558, 487] on button "Continuar" at bounding box center [581, 490] width 58 height 17
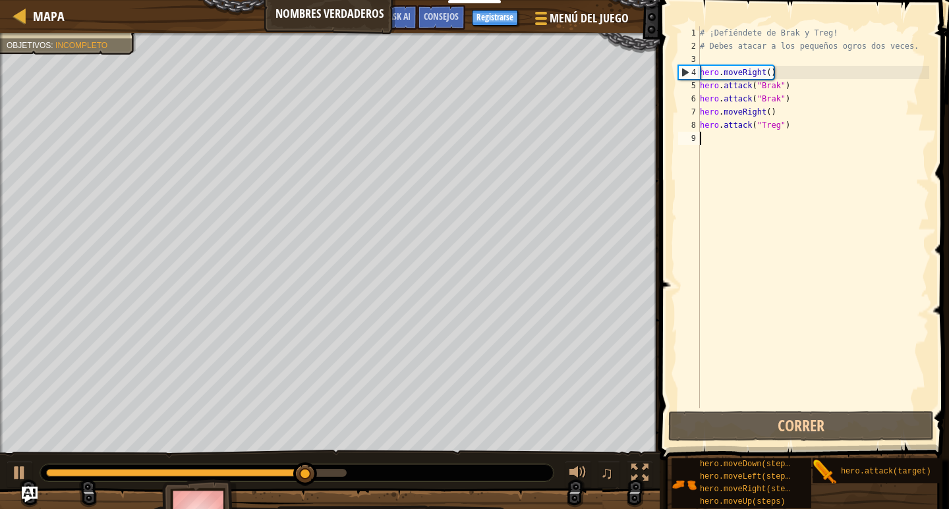
click at [671, 132] on div "# ¡Defiéndete de Brak y Treg! # Debes atacar a los pequeños ogros dos veces. he…" at bounding box center [813, 230] width 232 height 409
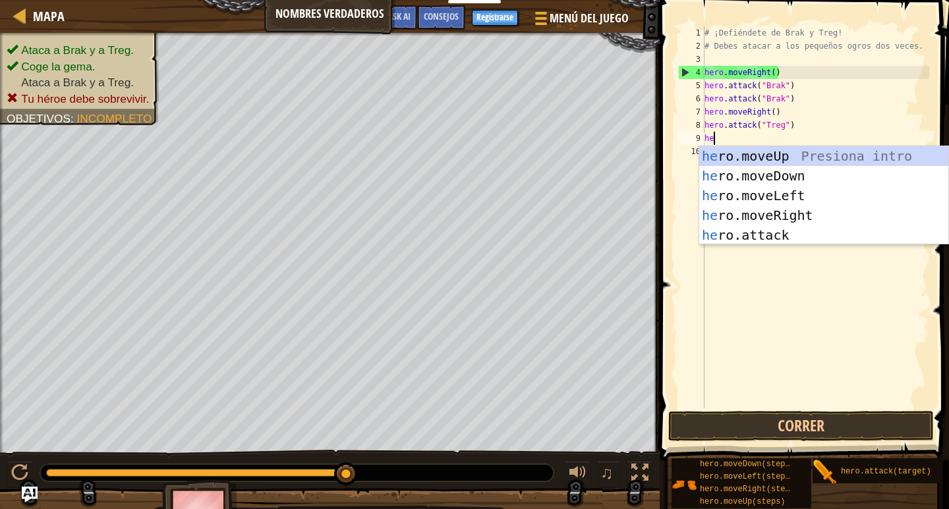
scroll to position [6, 1]
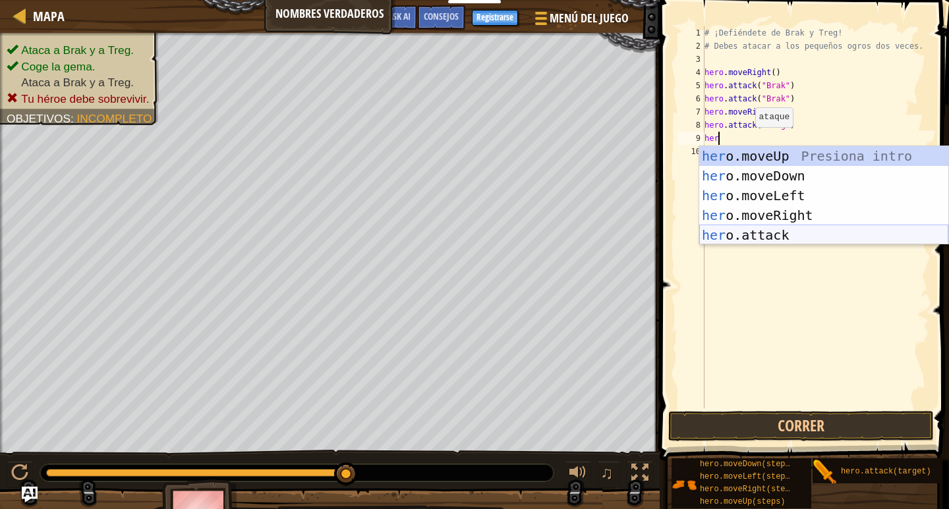
click at [671, 229] on div "her o.moveUp Presiona intro her o.moveDown Presiona intro her o.moveLeft Presio…" at bounding box center [823, 215] width 249 height 138
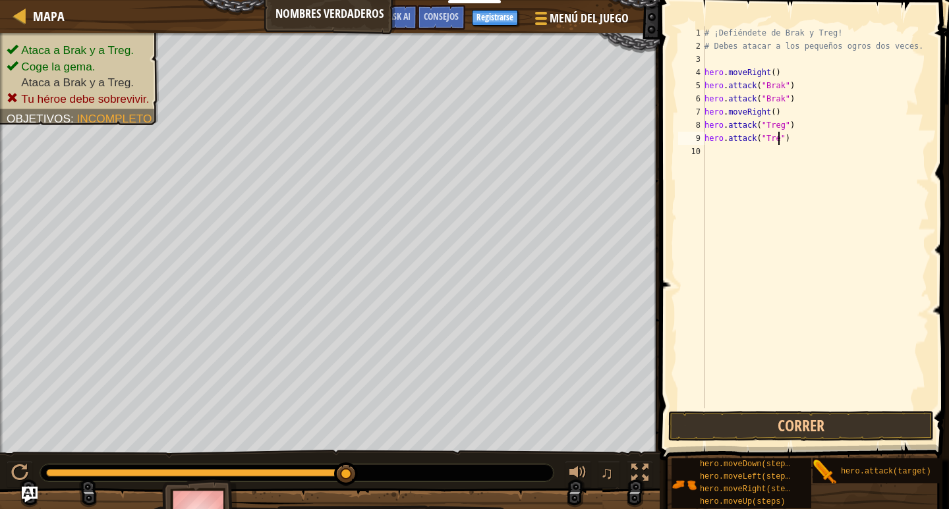
scroll to position [6, 11]
type textarea "hero.attack("Treg")"
click at [671, 428] on button "Correr" at bounding box center [801, 426] width 266 height 30
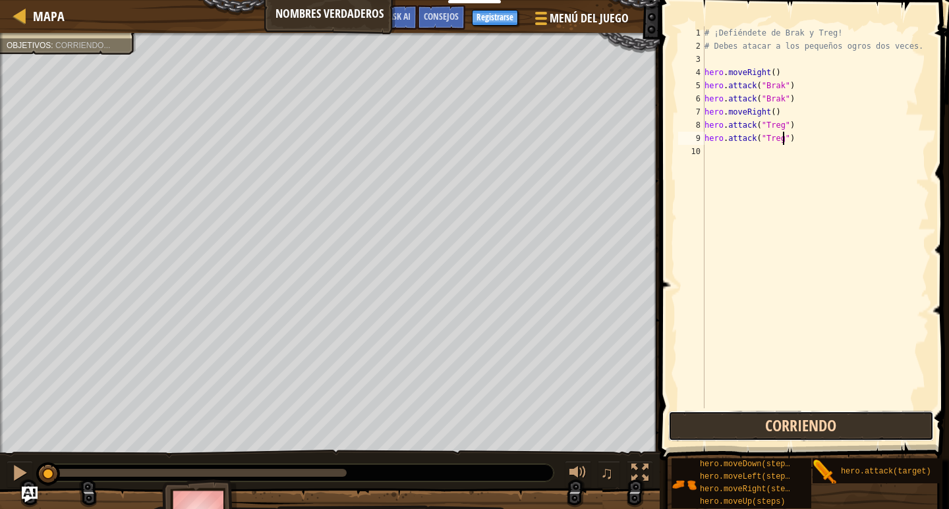
click at [671, 428] on button "Corriendo" at bounding box center [801, 426] width 266 height 30
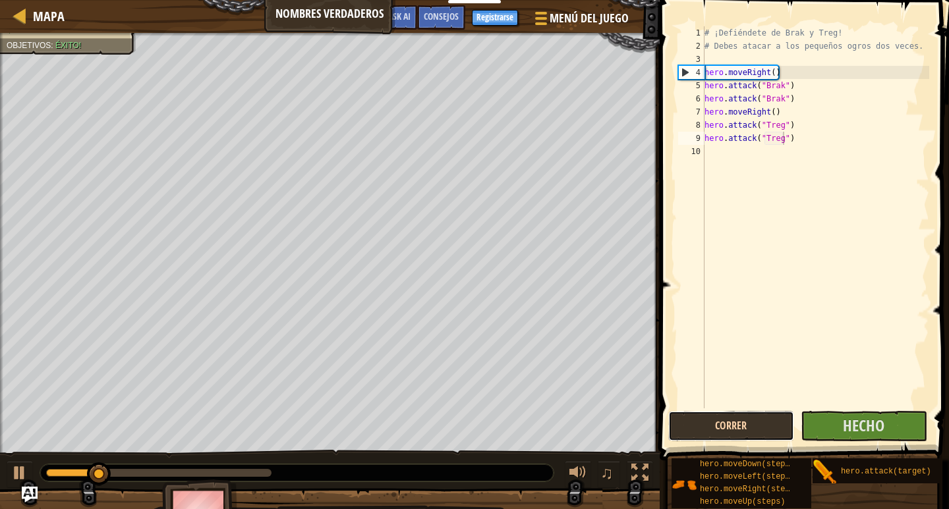
click at [671, 426] on button "Correr" at bounding box center [731, 426] width 126 height 30
click at [671, 434] on button "Correr" at bounding box center [731, 426] width 126 height 30
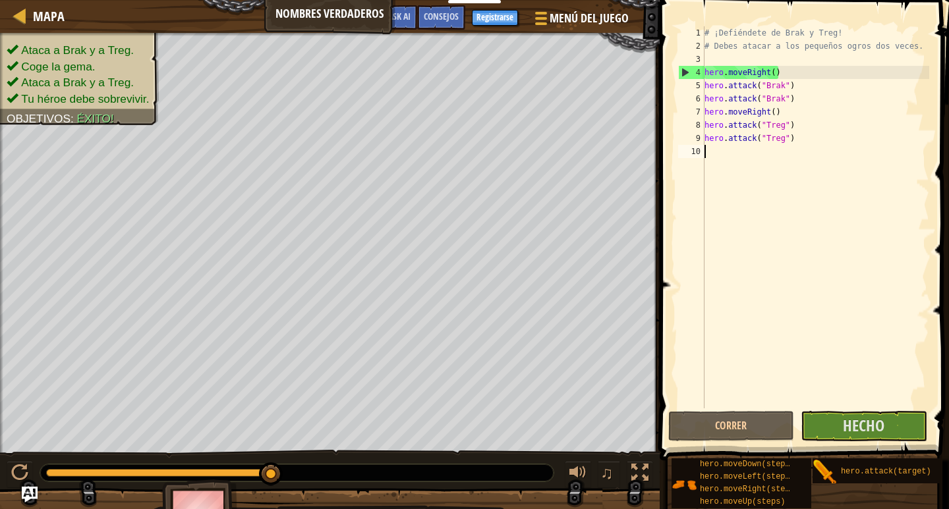
click at [671, 149] on div "# ¡Defiéndete de Brak y Treg! # Debes atacar a los pequeños ogros dos veces. he…" at bounding box center [815, 230] width 227 height 409
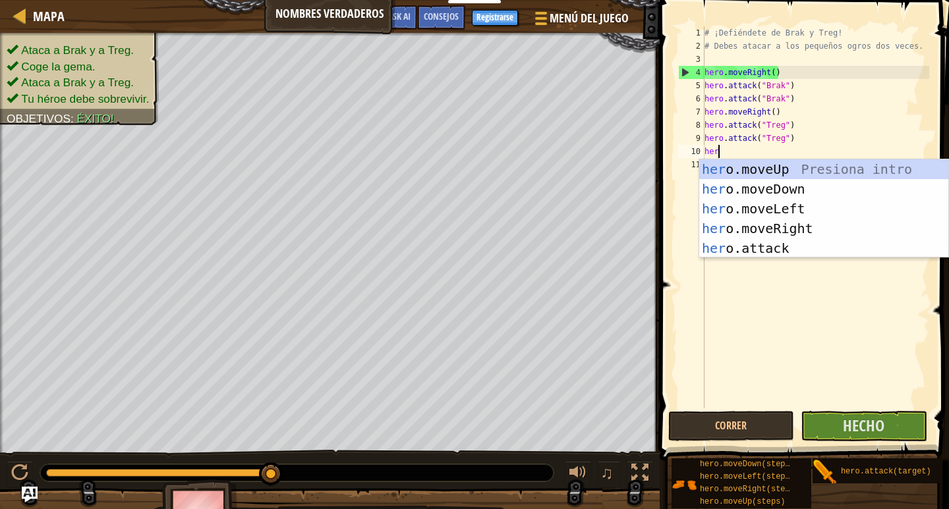
type textarea "hero"
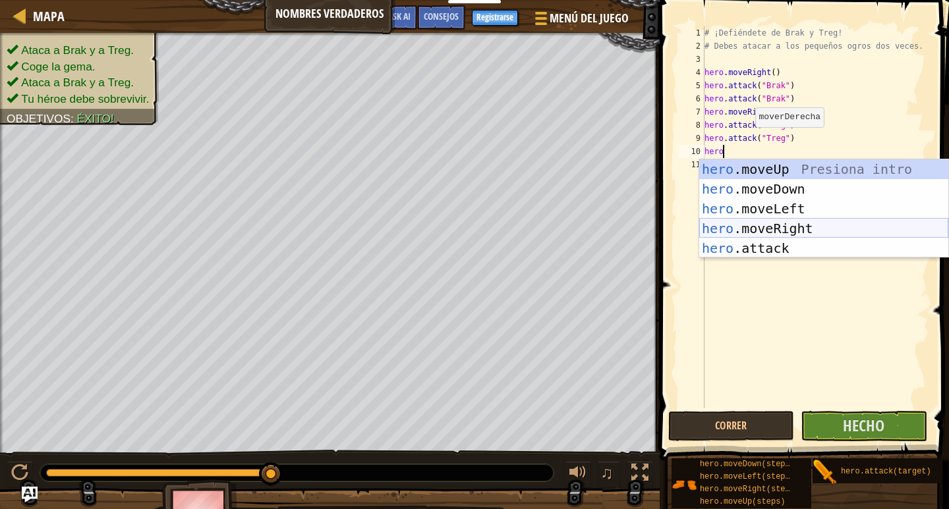
click at [671, 231] on div "hero .moveUp Presiona intro hero .moveDown Presiona intro hero .moveLeft Presio…" at bounding box center [823, 228] width 249 height 138
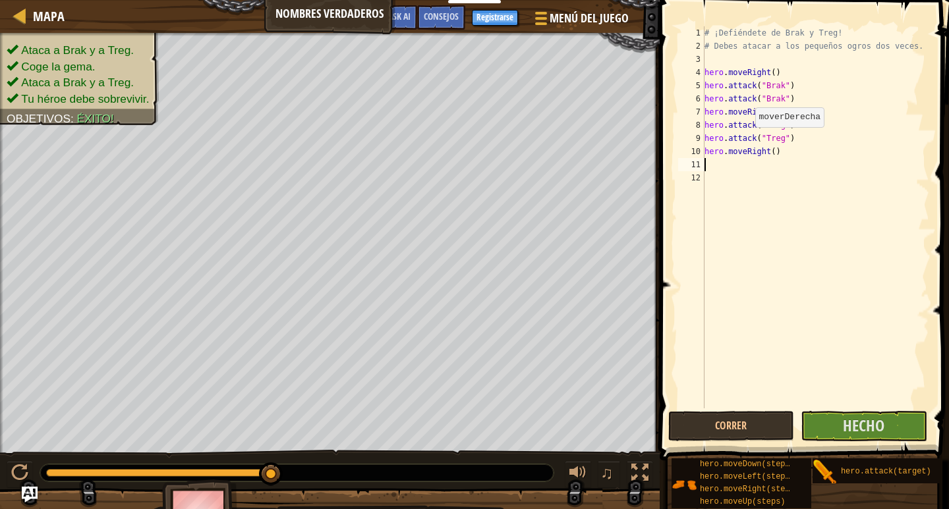
scroll to position [6, 0]
click at [671, 152] on div "# ¡Defiéndete de Brak y Treg! # Debes atacar a los pequeños ogros dos veces. he…" at bounding box center [815, 230] width 227 height 409
type textarea "hero.moveRight(3)"
click at [671, 421] on span "Hecho" at bounding box center [864, 425] width 42 height 21
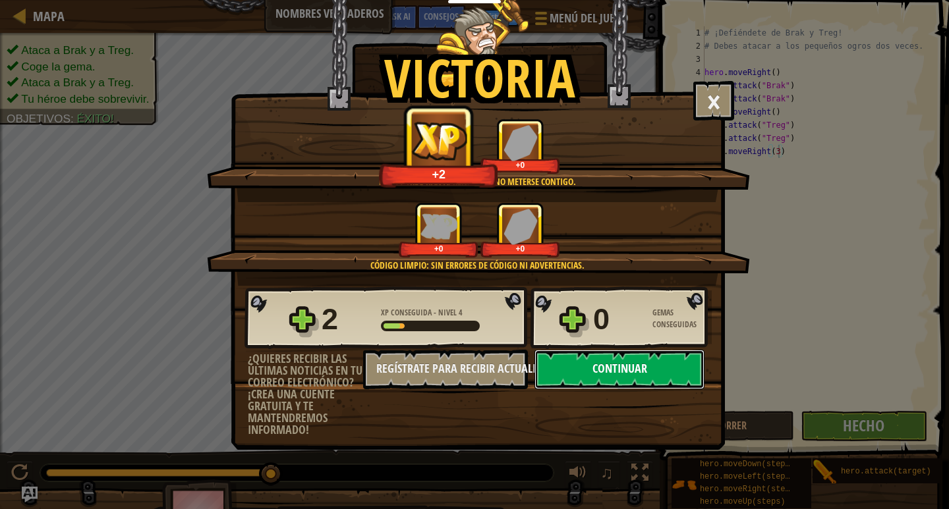
click at [616, 368] on button "Continuar" at bounding box center [620, 370] width 170 height 40
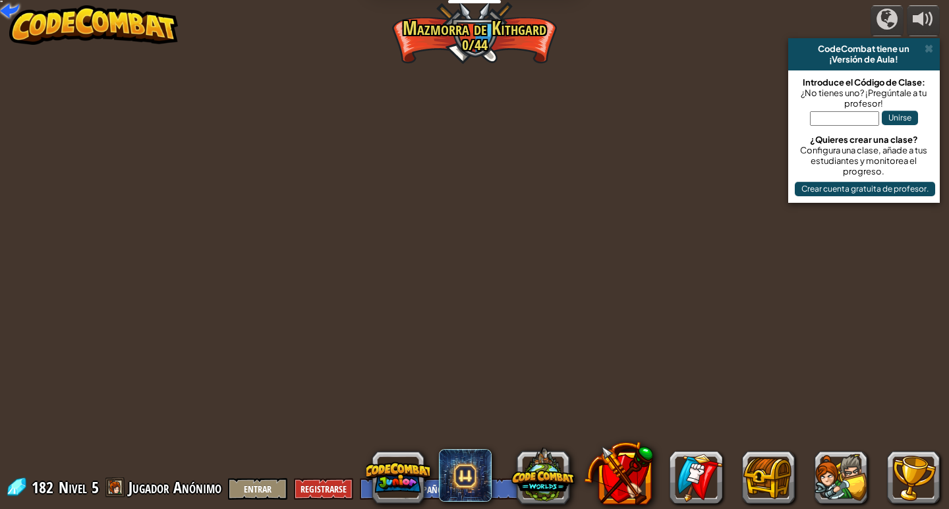
select select "es-ES"
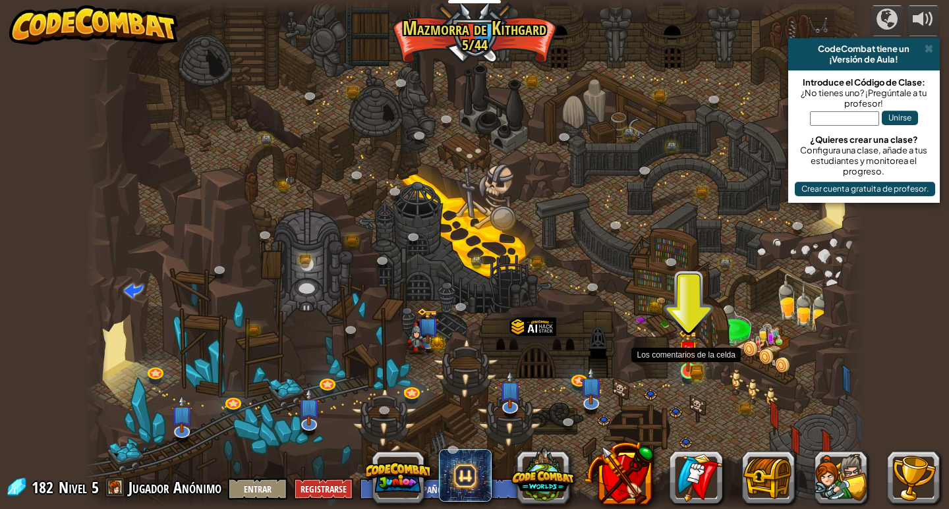
click at [671, 357] on img at bounding box center [689, 351] width 12 height 12
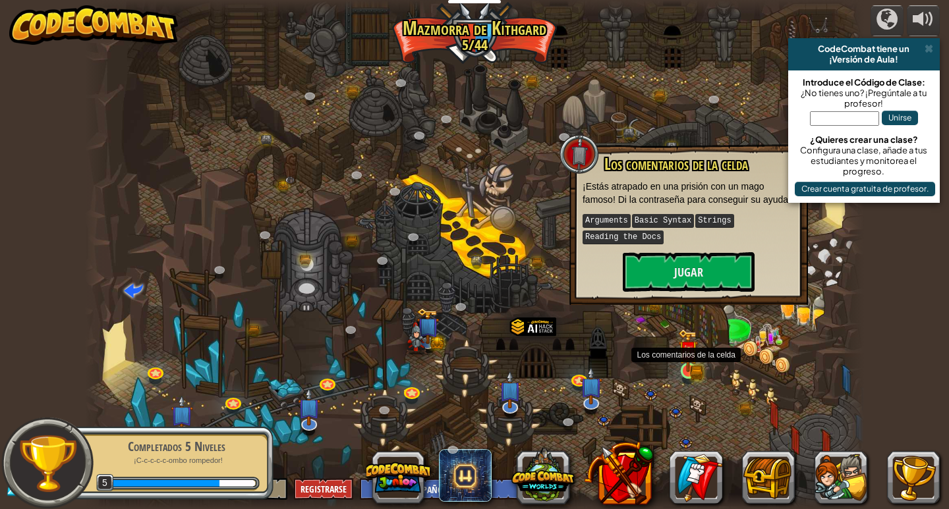
click at [671, 349] on img at bounding box center [688, 350] width 20 height 43
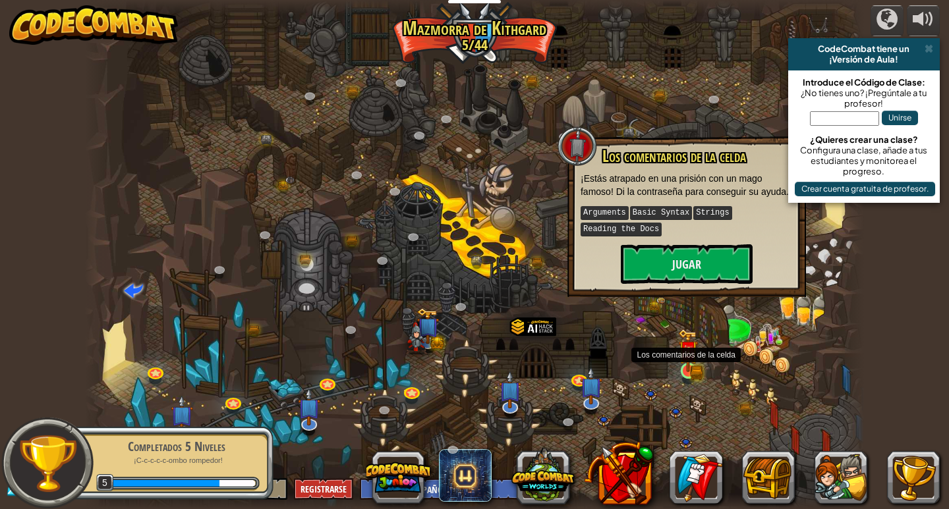
click at [671, 349] on img at bounding box center [688, 350] width 20 height 43
click at [671, 274] on button "Jugar" at bounding box center [687, 265] width 132 height 40
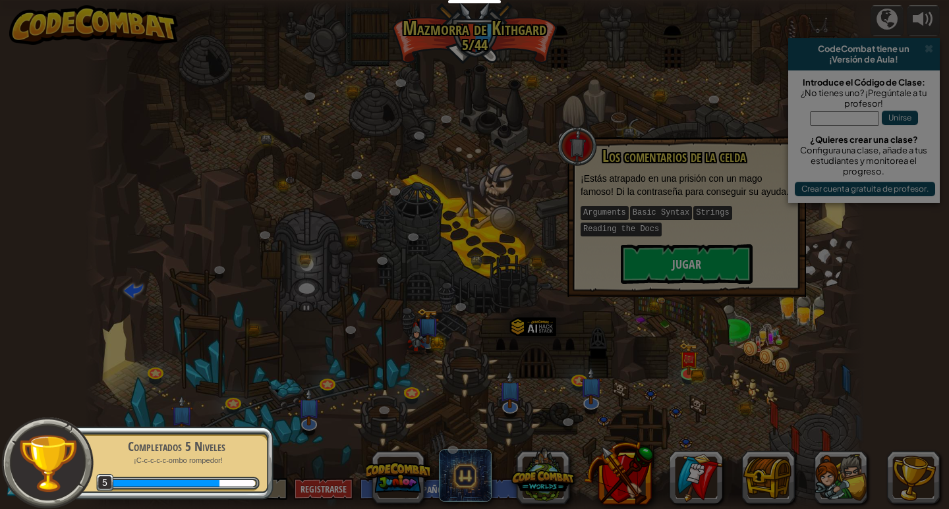
click at [671, 1] on body "Estudiantes Crear Cuenta Gratis. Soluciones para escuelas y distritos Vista pre…" at bounding box center [474, 0] width 949 height 1
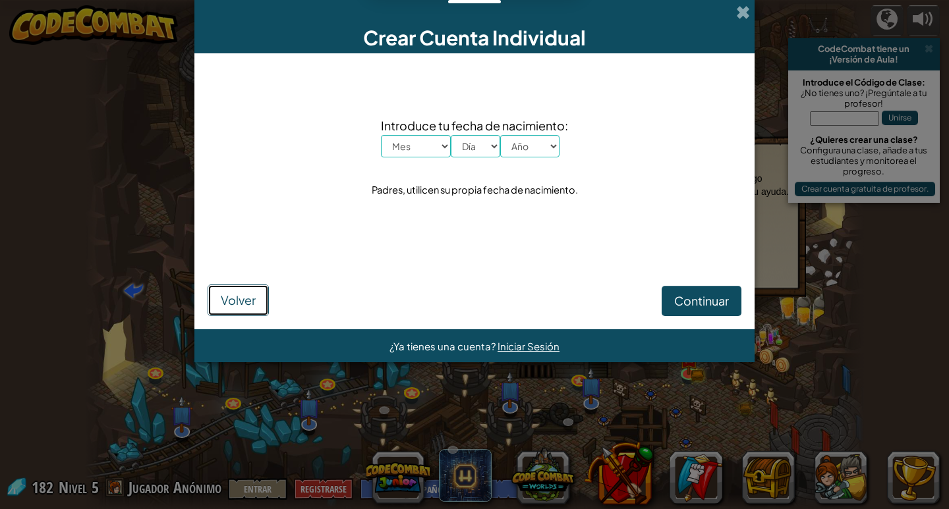
click at [238, 306] on span "Volver" at bounding box center [238, 300] width 35 height 15
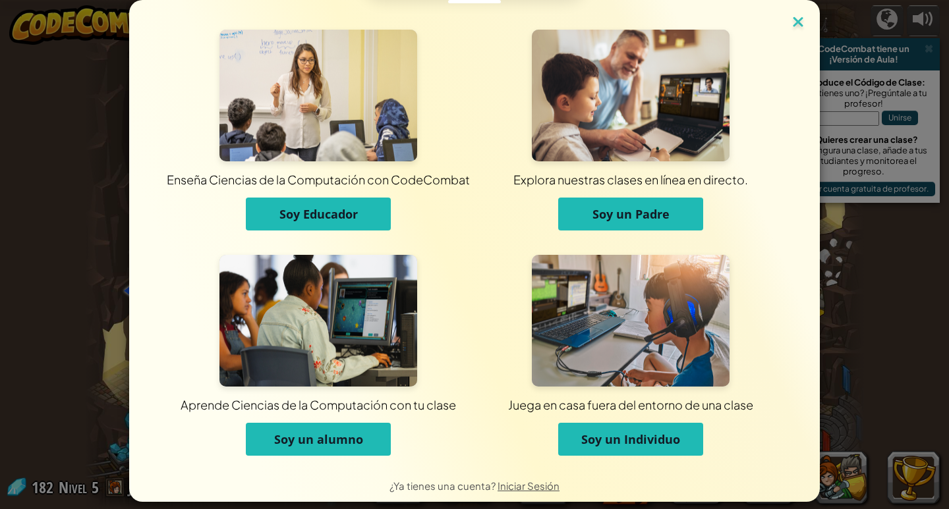
click at [671, 14] on img at bounding box center [798, 23] width 17 height 20
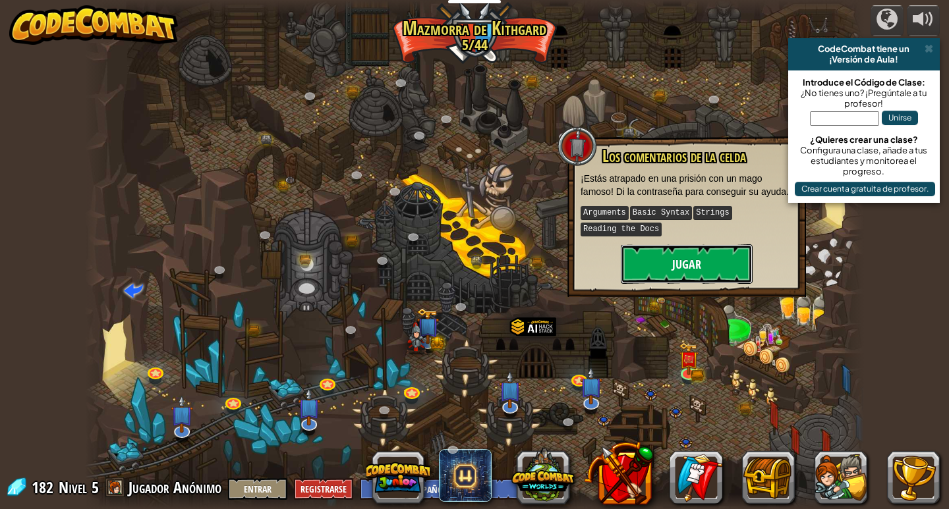
click at [653, 275] on button "Jugar" at bounding box center [687, 265] width 132 height 40
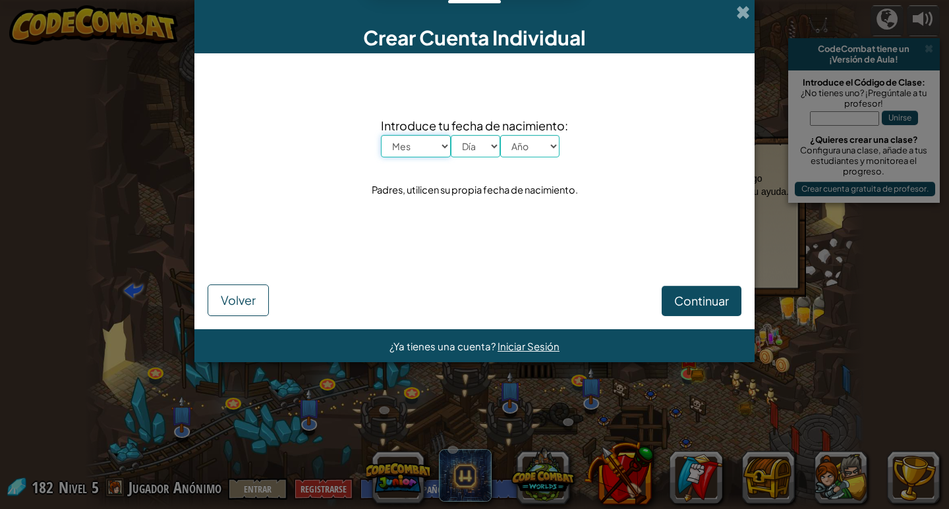
click at [411, 146] on select "Mes Enero Febrero Órdenes de marcha [PERSON_NAME] [PERSON_NAME] Octubre Noviemb…" at bounding box center [416, 146] width 70 height 22
select select "1"
click at [381, 135] on select "Mes Enero Febrero Órdenes de marcha [PERSON_NAME] [PERSON_NAME] Octubre Noviemb…" at bounding box center [416, 146] width 70 height 22
click at [467, 138] on select "Día 1 2 3 4 5 6 7 8 9 10 11 12 13 14 15 16 17 18 19 20 21 22 23 24 25 26 27 28 …" at bounding box center [475, 146] width 49 height 22
select select "20"
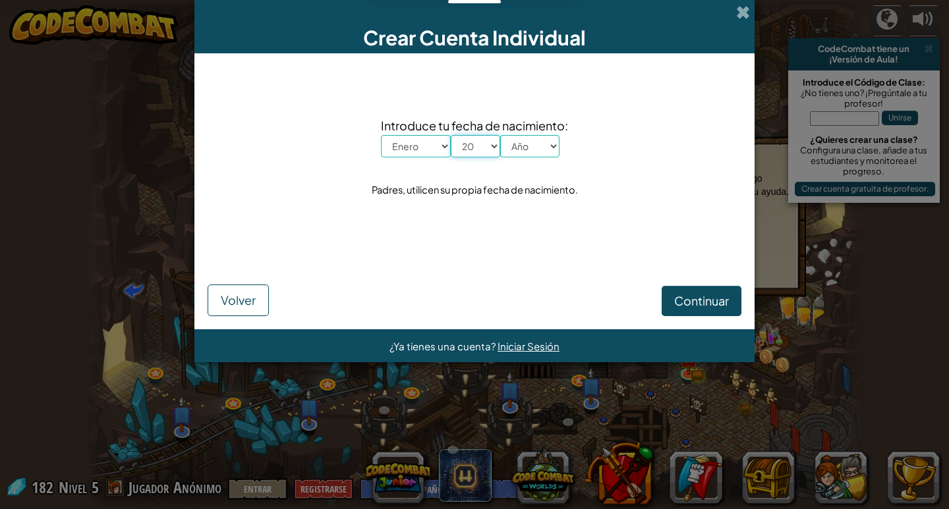
click at [451, 135] on select "Día 1 2 3 4 5 6 7 8 9 10 11 12 13 14 15 16 17 18 19 20 21 22 23 24 25 26 27 28 …" at bounding box center [475, 146] width 49 height 22
click at [525, 152] on select "Año 2025 2024 2023 2022 2021 2020 2019 2018 2017 2016 2015 2014 2013 2012 2011 …" at bounding box center [529, 146] width 59 height 22
click at [500, 135] on select "Año 2025 2024 2023 2022 2021 2020 2019 2018 2017 2016 2015 2014 2013 2012 2011 …" at bounding box center [529, 146] width 59 height 22
click at [550, 142] on select "Año 2025 2024 2023 2022 2021 2020 2019 2018 2017 2016 2015 2014 2013 2012 2011 …" at bounding box center [529, 146] width 59 height 22
select select "2015"
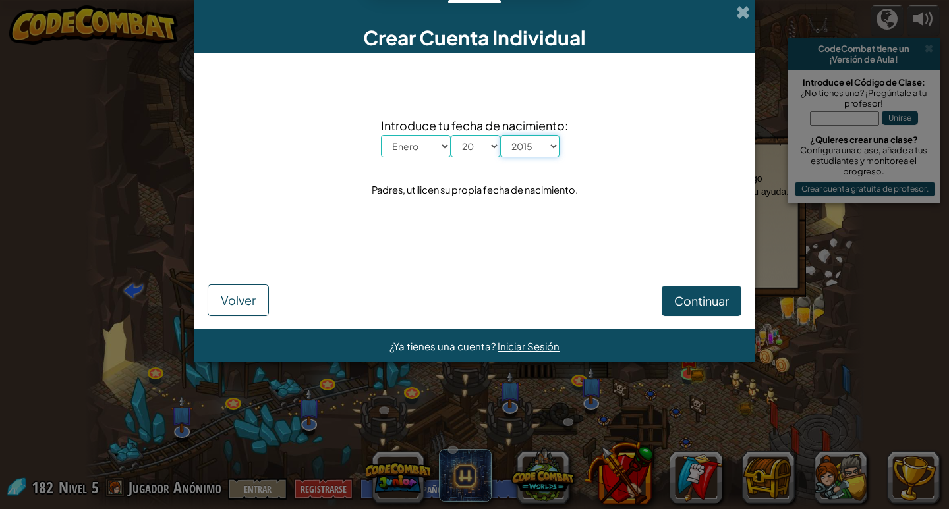
click at [500, 135] on select "Año 2025 2024 2023 2022 2021 2020 2019 2018 2017 2016 2015 2014 2013 2012 2011 …" at bounding box center [529, 146] width 59 height 22
click at [671, 304] on span "Continuar" at bounding box center [701, 300] width 55 height 15
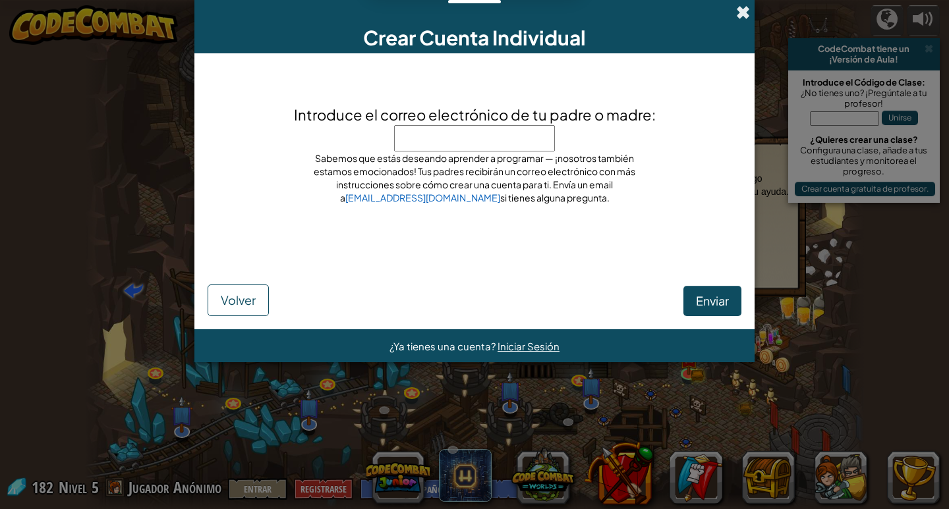
click at [671, 14] on span at bounding box center [743, 12] width 14 height 14
